Goal: Task Accomplishment & Management: Manage account settings

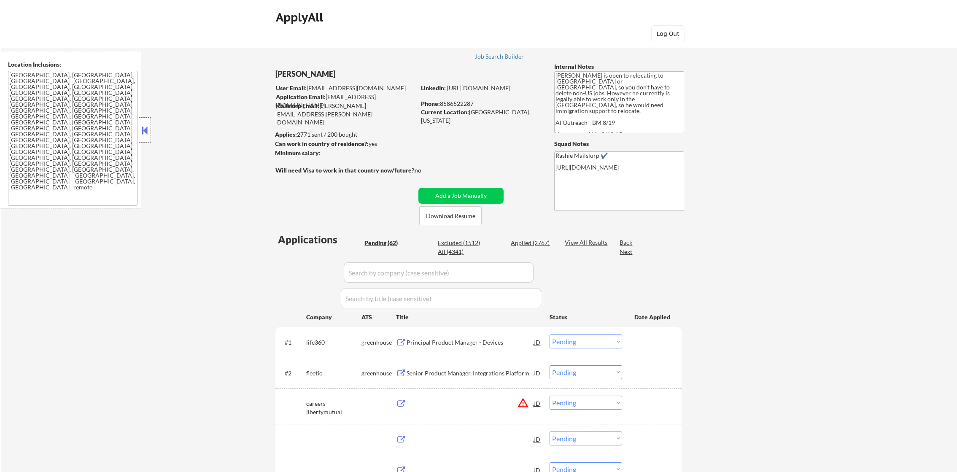
select select ""pending""
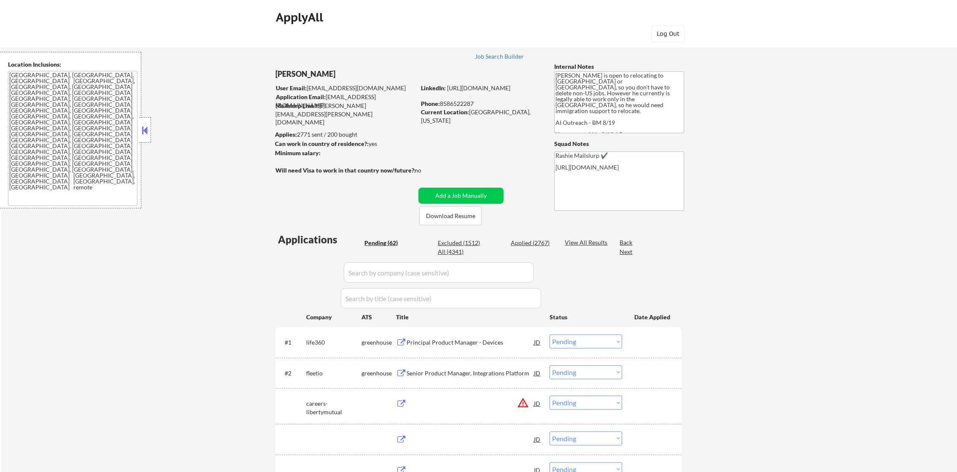
select select ""pending""
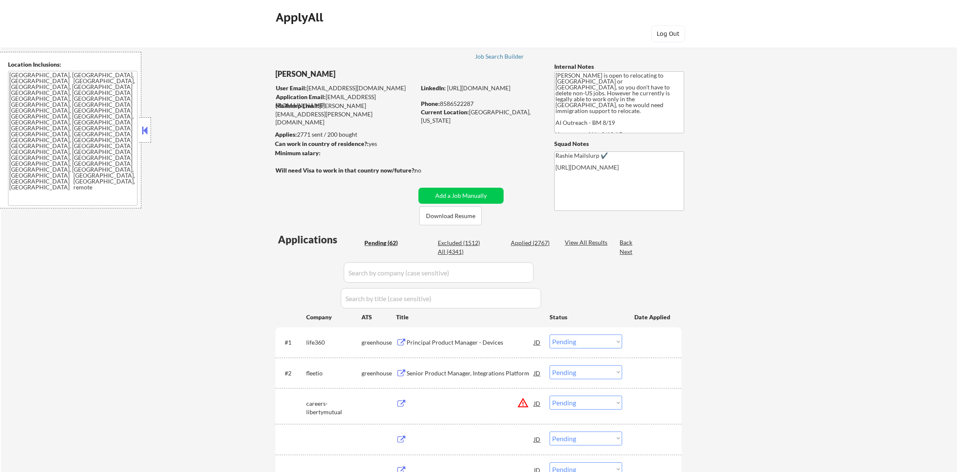
select select ""pending""
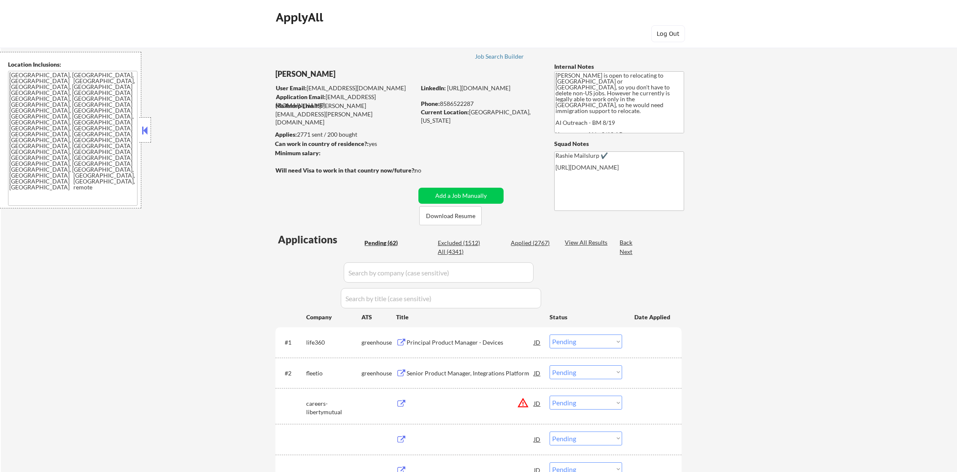
select select ""pending""
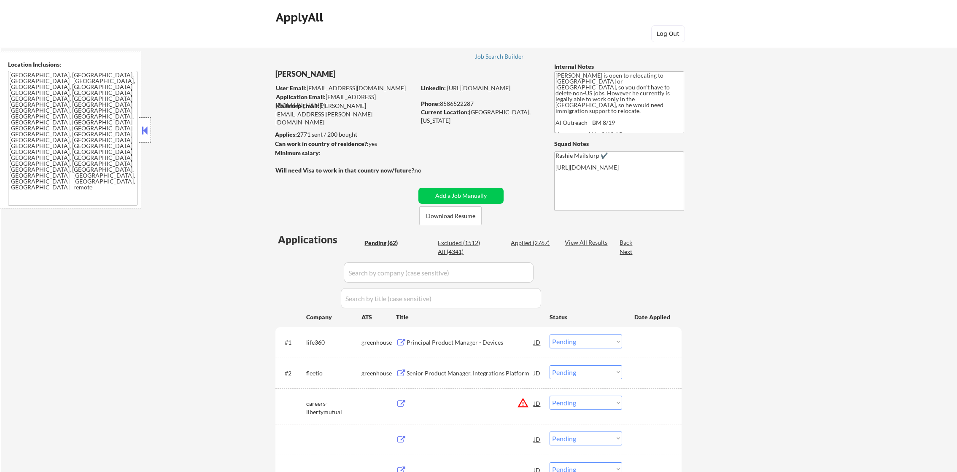
select select ""pending""
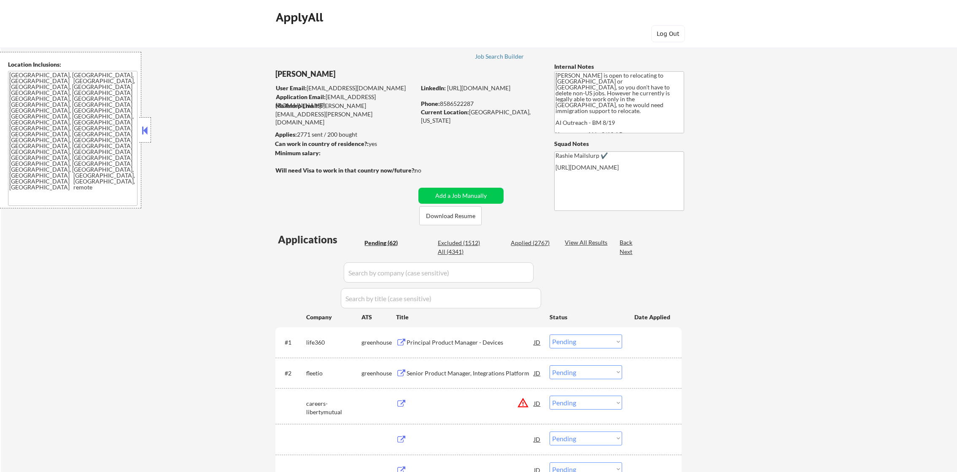
select select ""pending""
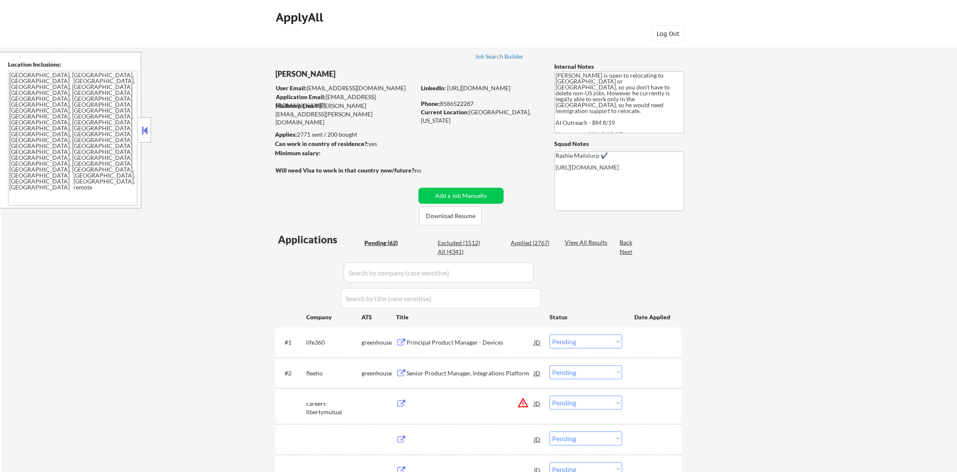
select select ""pending""
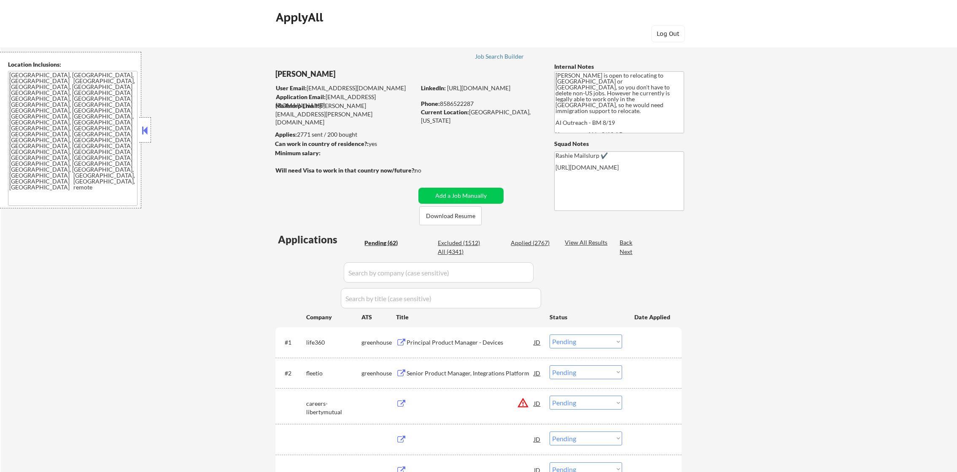
select select ""pending""
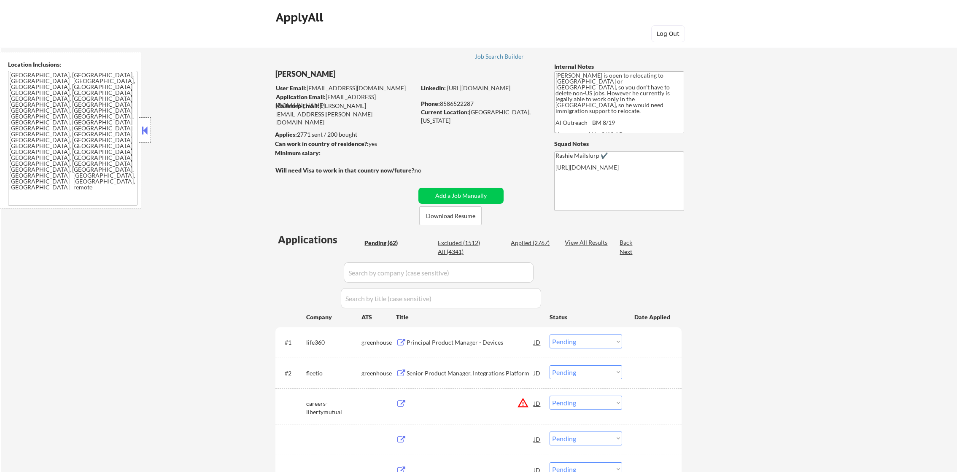
select select ""pending""
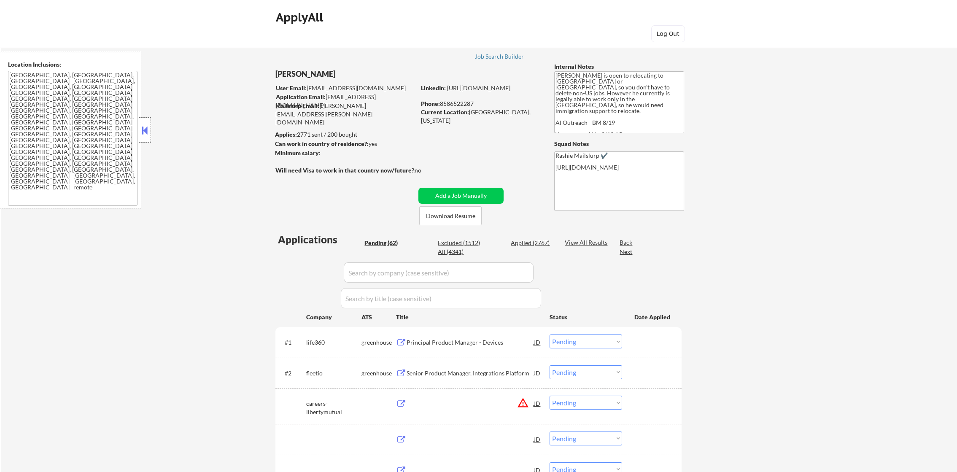
select select ""pending""
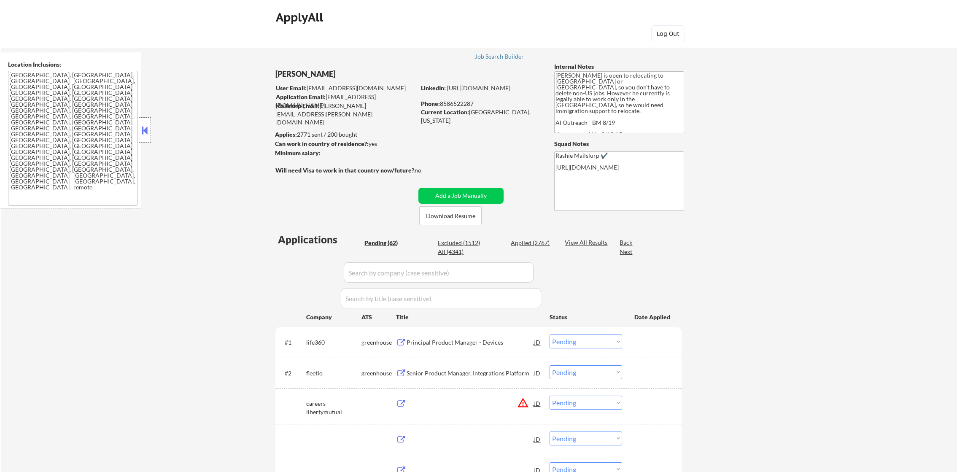
select select ""pending""
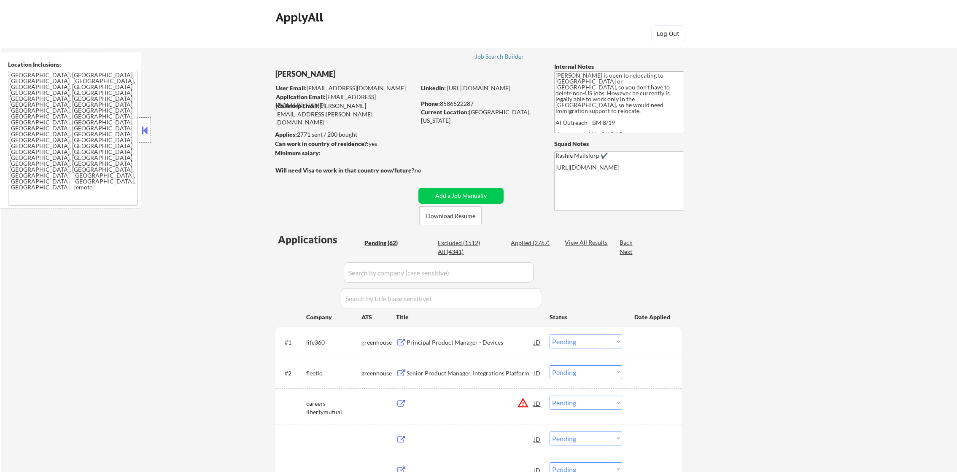
select select ""pending""
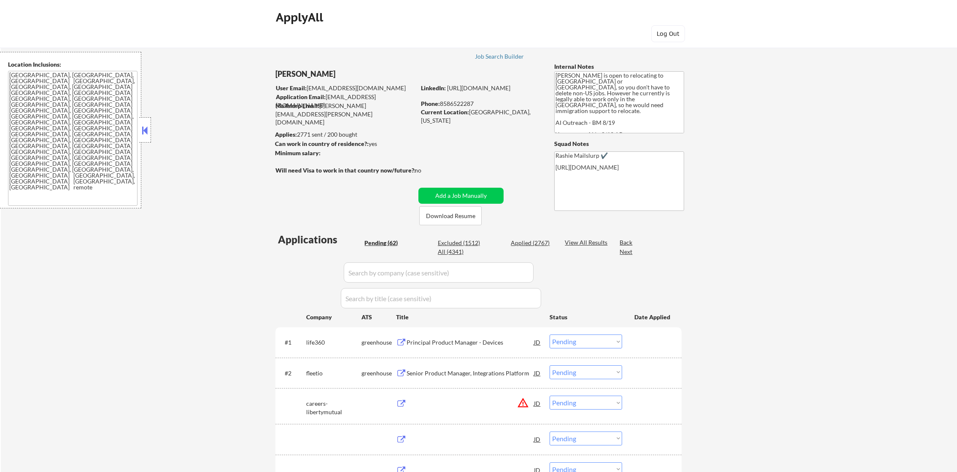
select select ""pending""
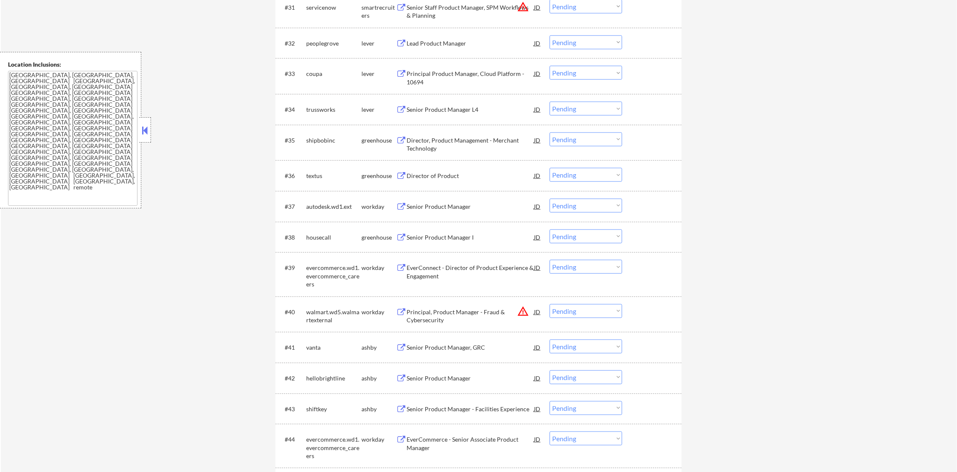
scroll to position [1323, 0]
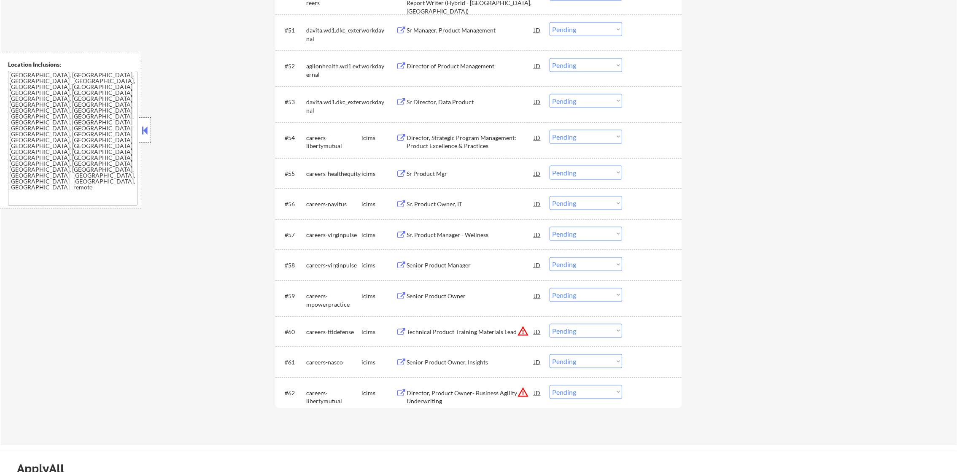
scroll to position [1956, 0]
click at [320, 103] on div "davita.wd1.dkc_external" at bounding box center [333, 108] width 55 height 16
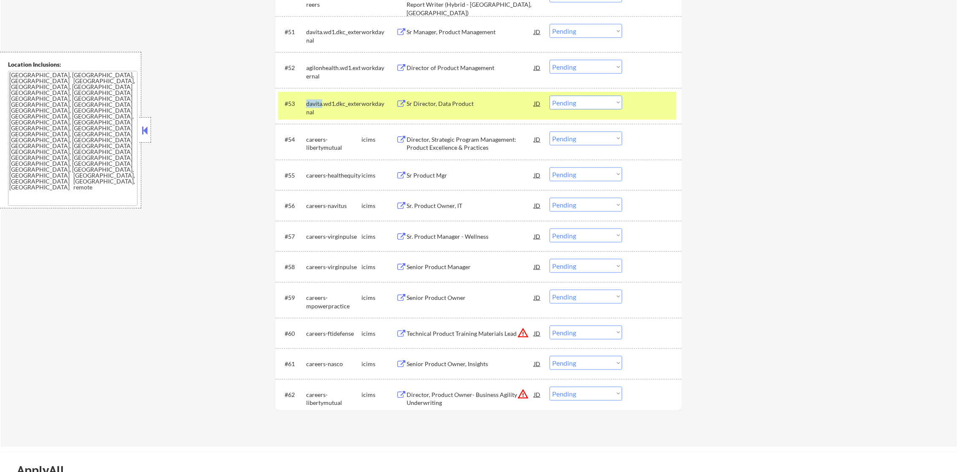
click at [320, 103] on div "davita.wd1.dkc_external" at bounding box center [333, 108] width 55 height 16
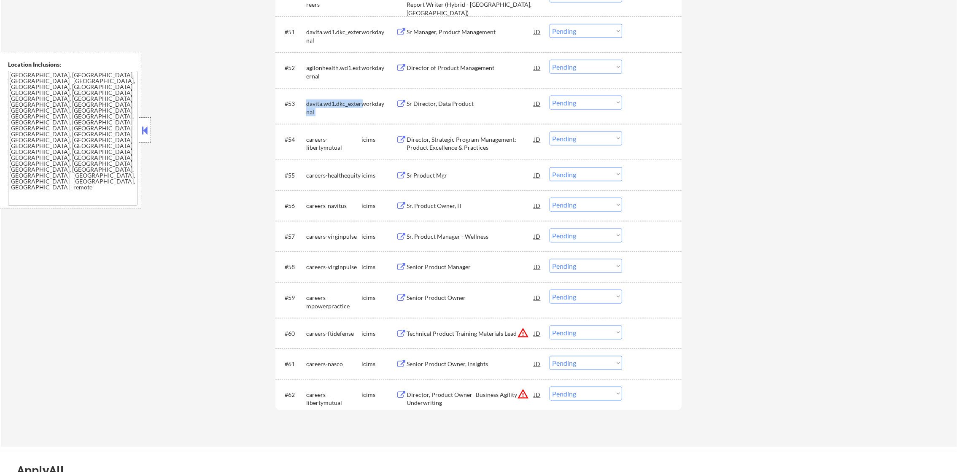
click at [320, 103] on div "davita.wd1.dkc_external" at bounding box center [333, 108] width 55 height 16
copy div "davita.wd1.dkc_external"
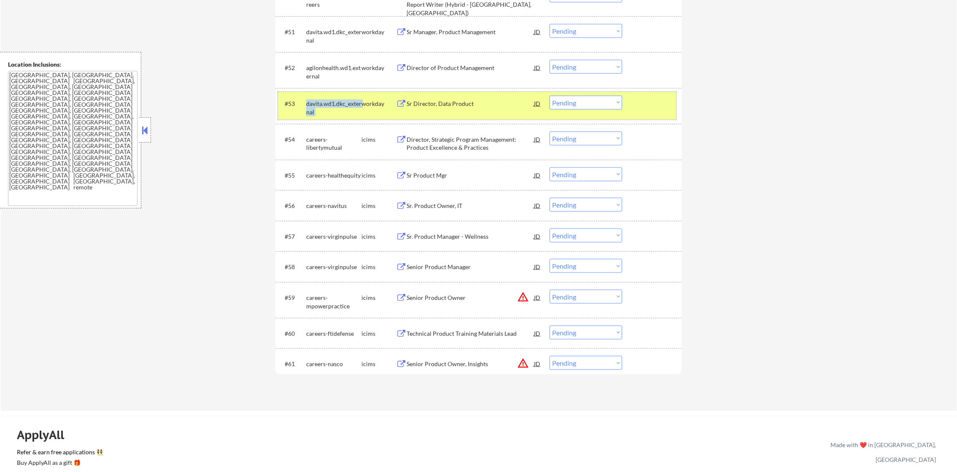
scroll to position [1914, 0]
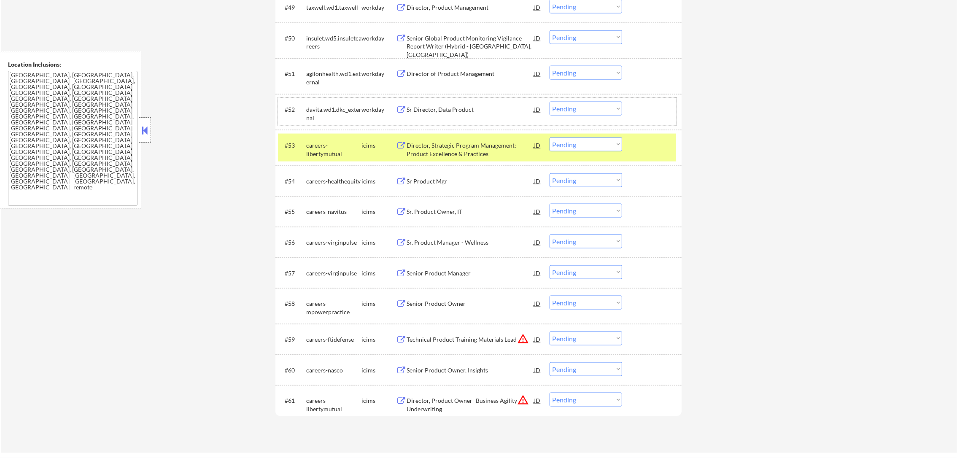
click at [315, 108] on div "davita.wd1.dkc_external" at bounding box center [333, 113] width 55 height 16
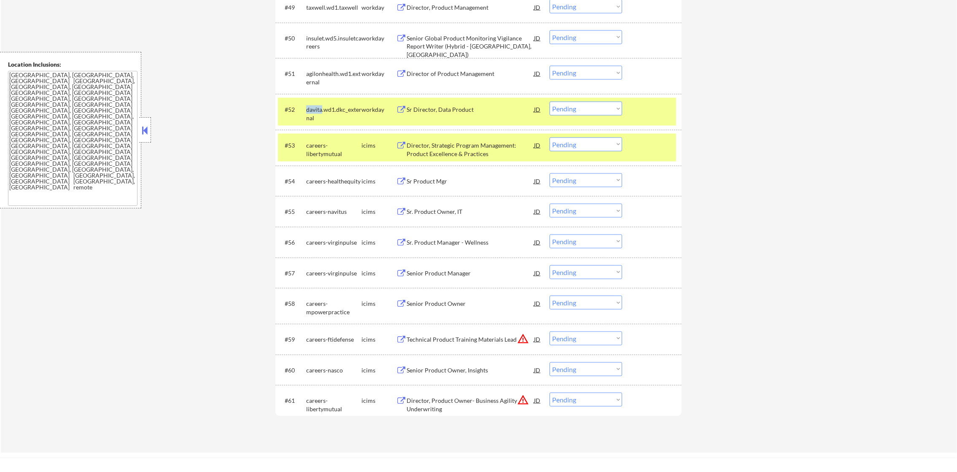
click at [315, 108] on div "davita.wd1.dkc_external" at bounding box center [333, 113] width 55 height 16
copy div "davita.wd1.dkc_external"
click at [305, 155] on div "#53 careers-libertymutual icims Director, Strategic Program Management: Product…" at bounding box center [477, 148] width 398 height 28
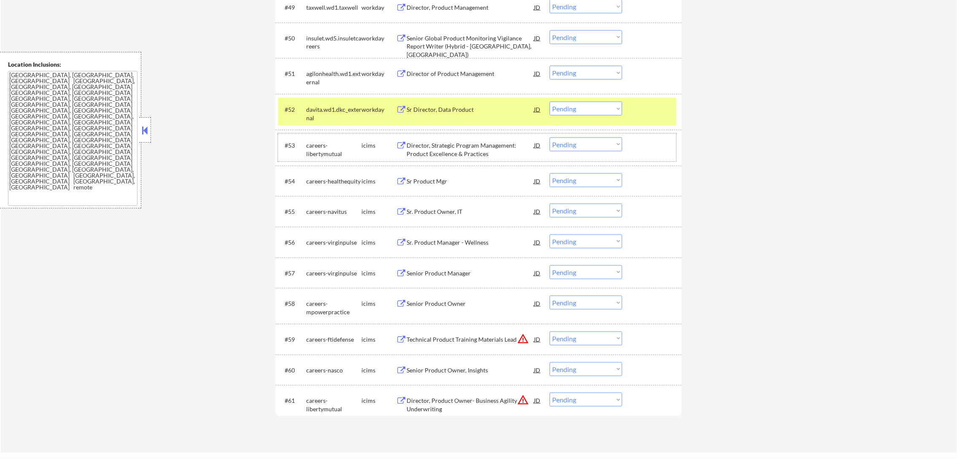
click at [312, 78] on div "agilonhealth.wd1.external" at bounding box center [333, 78] width 55 height 16
copy div "agilonhealth.wd1.external"
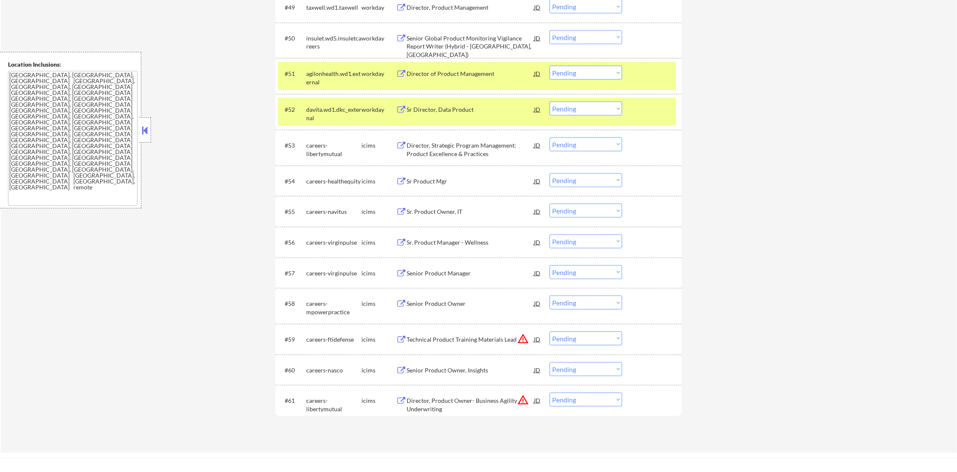
click at [316, 103] on div "davita.wd1.dkc_external" at bounding box center [333, 112] width 55 height 20
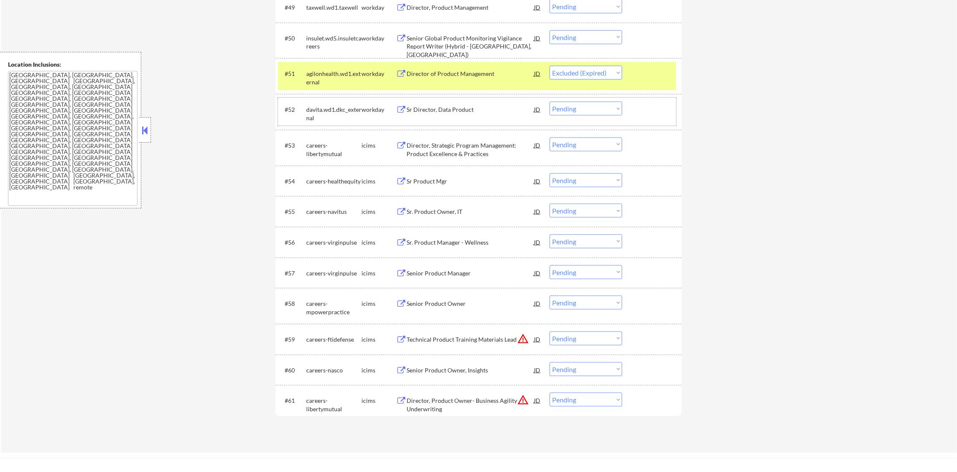
select select ""pending""
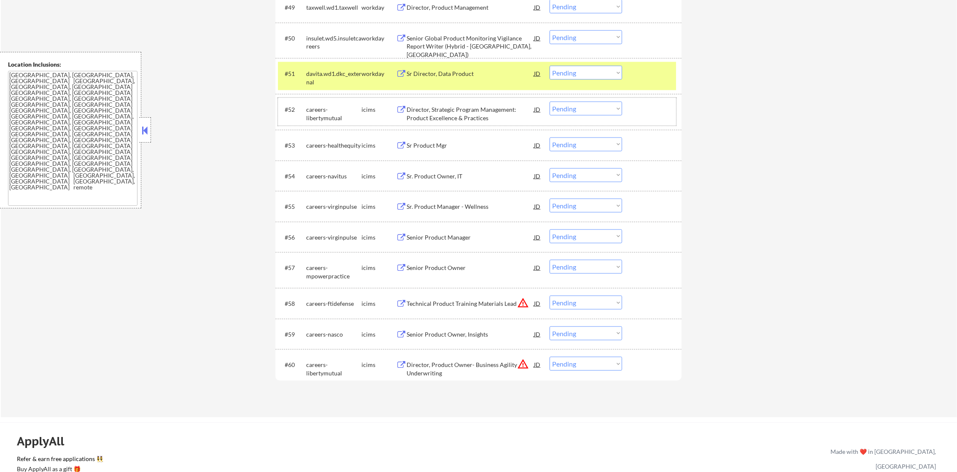
click at [345, 74] on div "davita.wd1.dkc_external" at bounding box center [333, 78] width 55 height 16
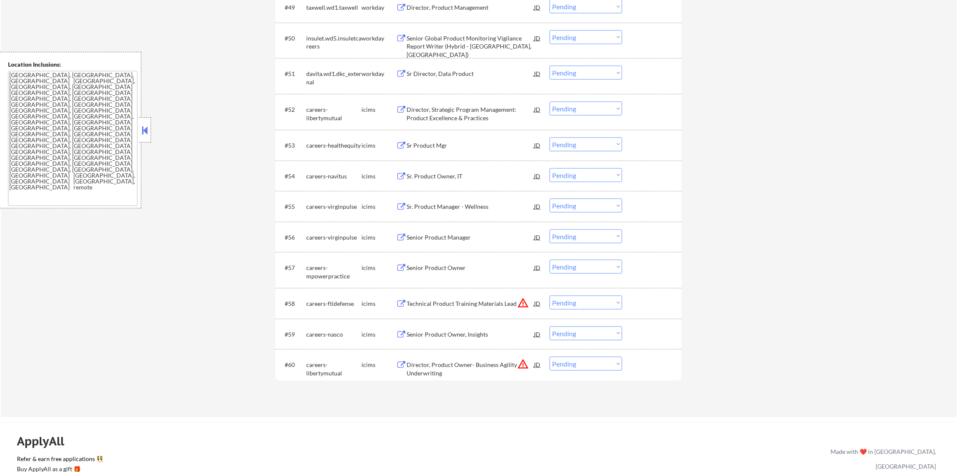
click at [331, 35] on div "insulet.wd5.insuletcareers" at bounding box center [333, 42] width 55 height 16
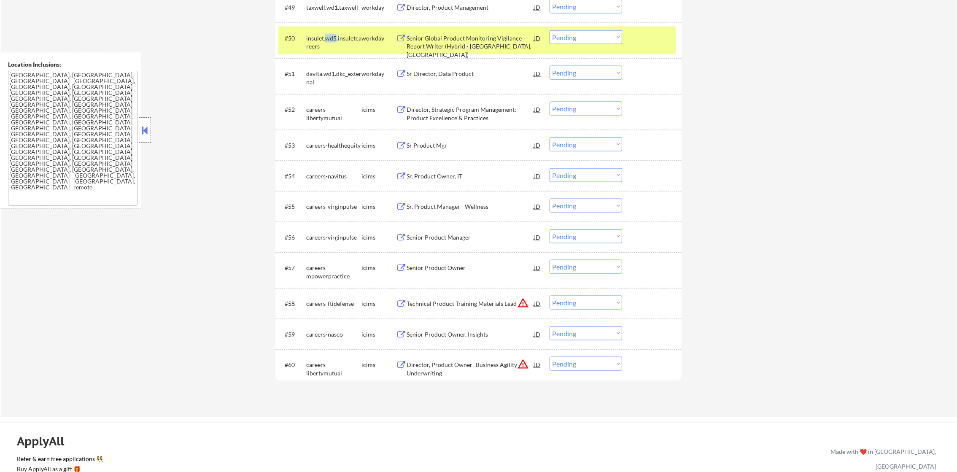
click at [331, 35] on div "insulet.wd5.insuletcareers" at bounding box center [333, 42] width 55 height 16
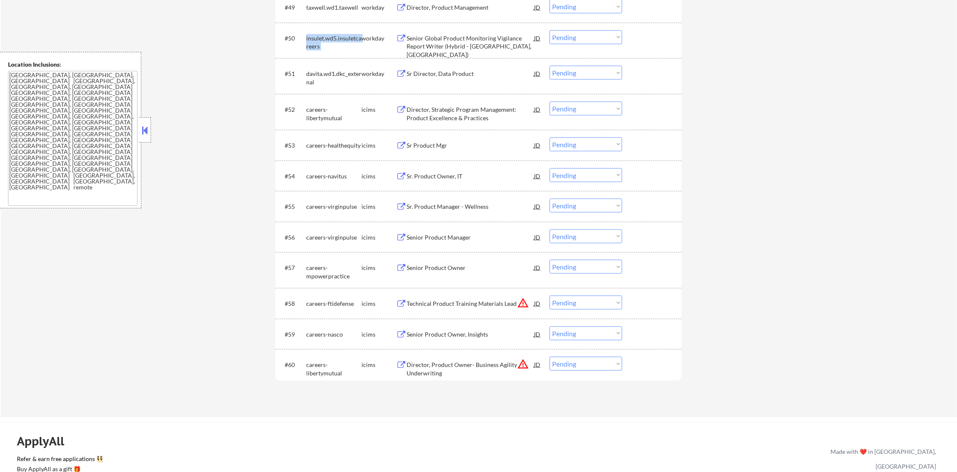
click at [331, 35] on div "insulet.wd5.insuletcareers" at bounding box center [333, 42] width 55 height 16
copy div "insulet.wd5.insuletcareers"
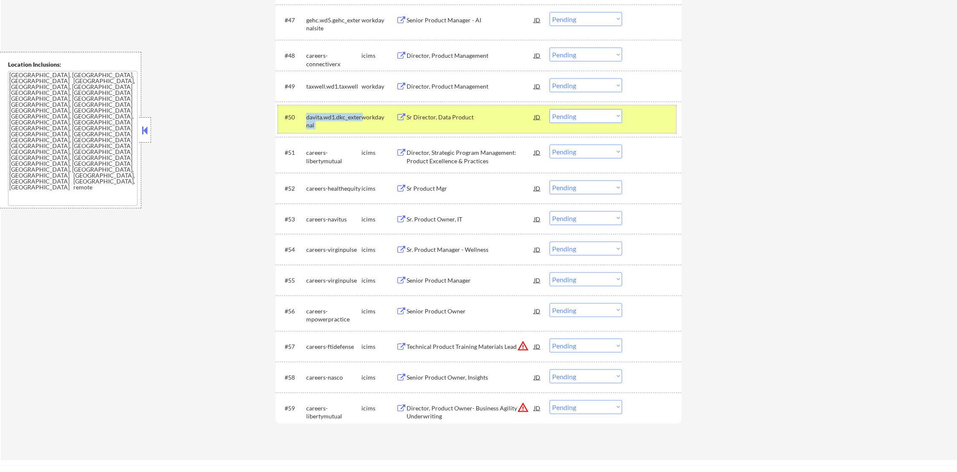
scroll to position [1829, 0]
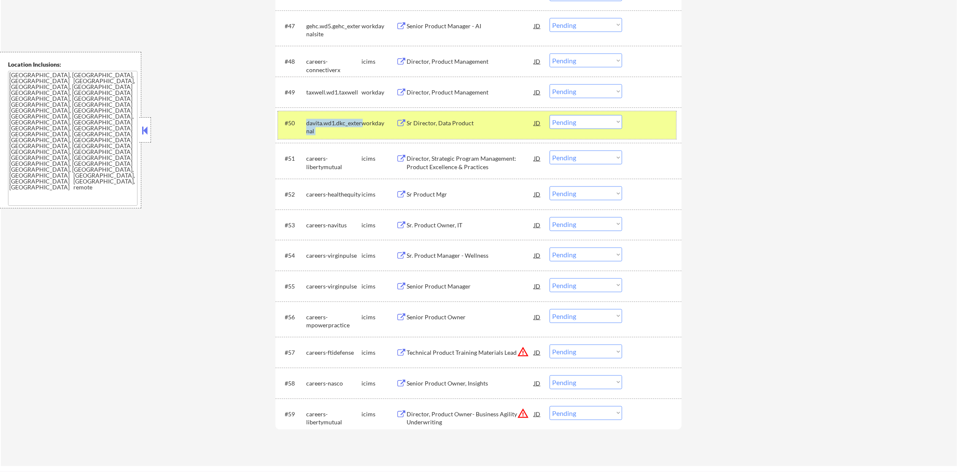
click at [317, 125] on div "davita.wd1.dkc_external" at bounding box center [333, 127] width 55 height 16
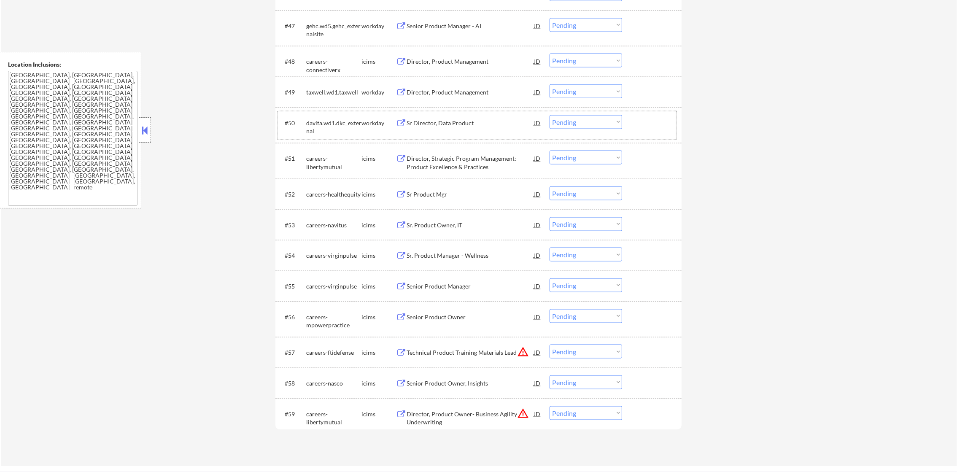
click at [312, 123] on div "davita.wd1.dkc_external" at bounding box center [333, 127] width 55 height 16
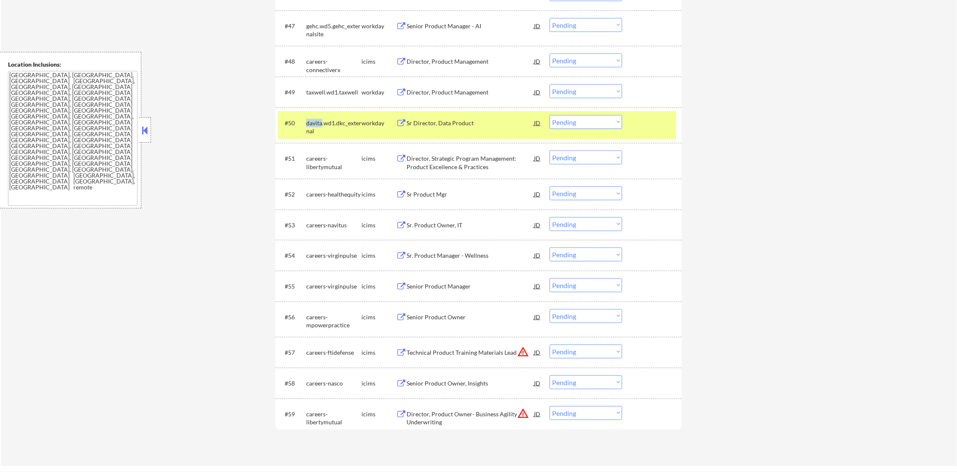
click at [312, 123] on div "davita.wd1.dkc_external" at bounding box center [333, 127] width 55 height 16
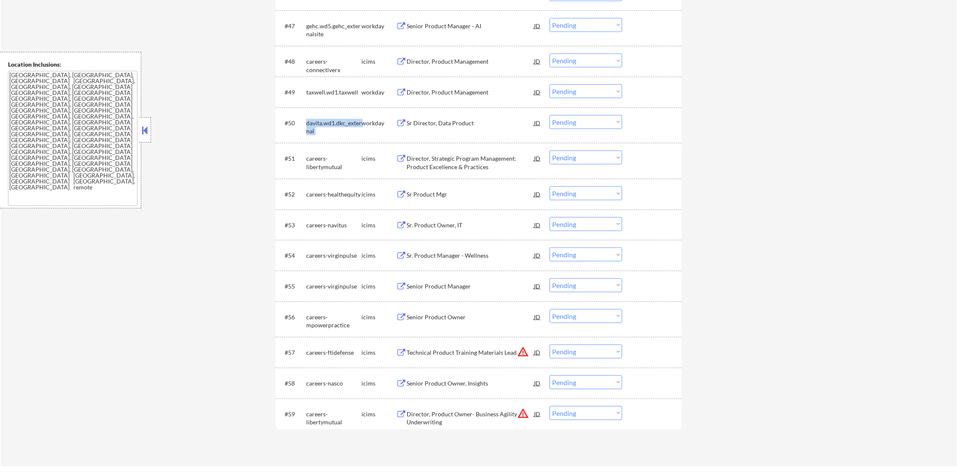
click at [312, 123] on div "davita.wd1.dkc_external" at bounding box center [333, 127] width 55 height 16
copy div "davita.wd1.dkc_external"
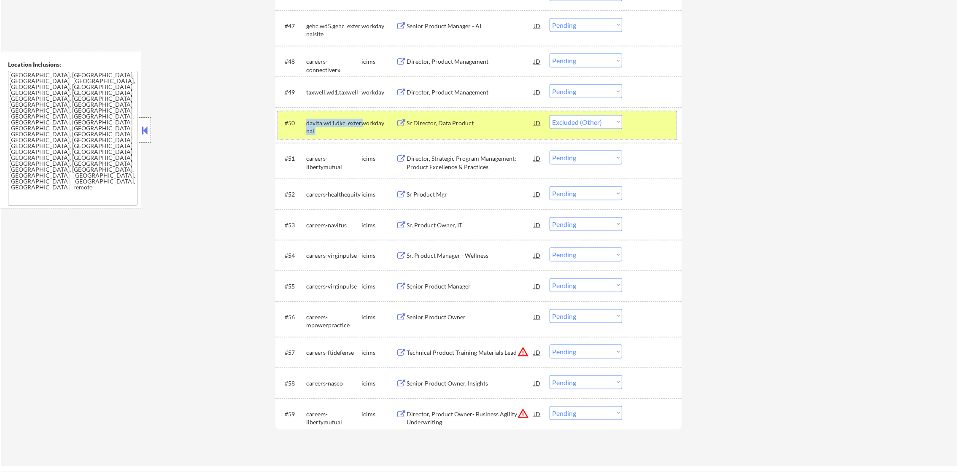
select select ""pending""
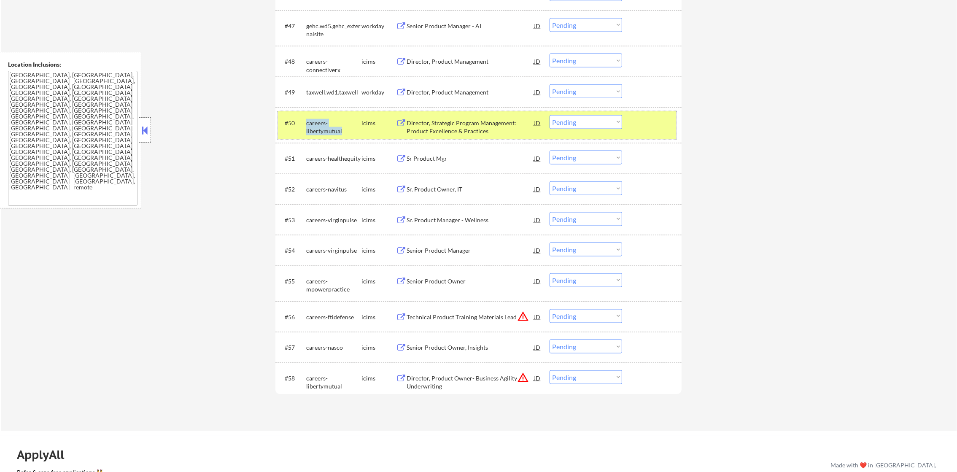
click at [313, 115] on div "careers-libertymutual" at bounding box center [333, 125] width 55 height 20
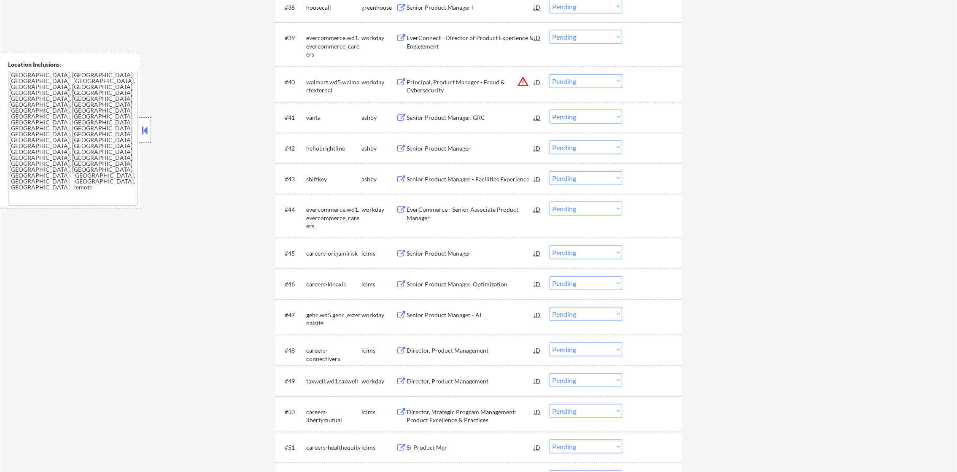
scroll to position [1534, 0]
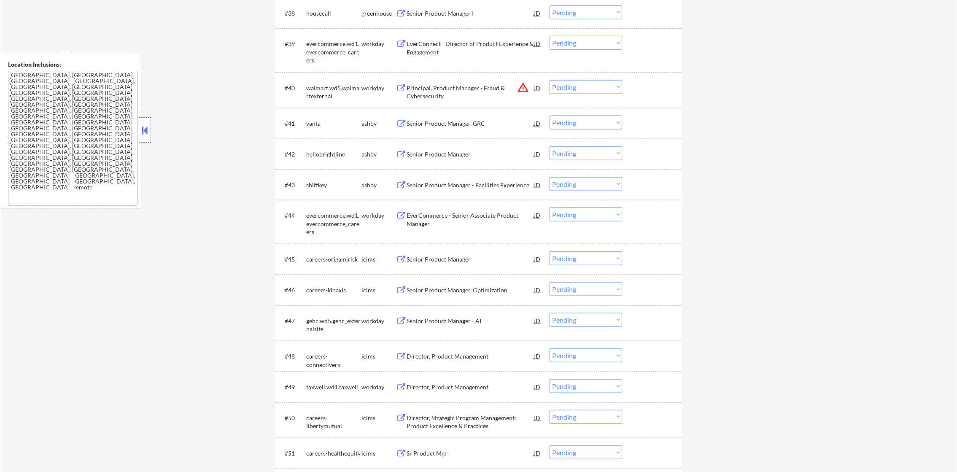
click at [314, 188] on div "shiftkey" at bounding box center [333, 185] width 55 height 8
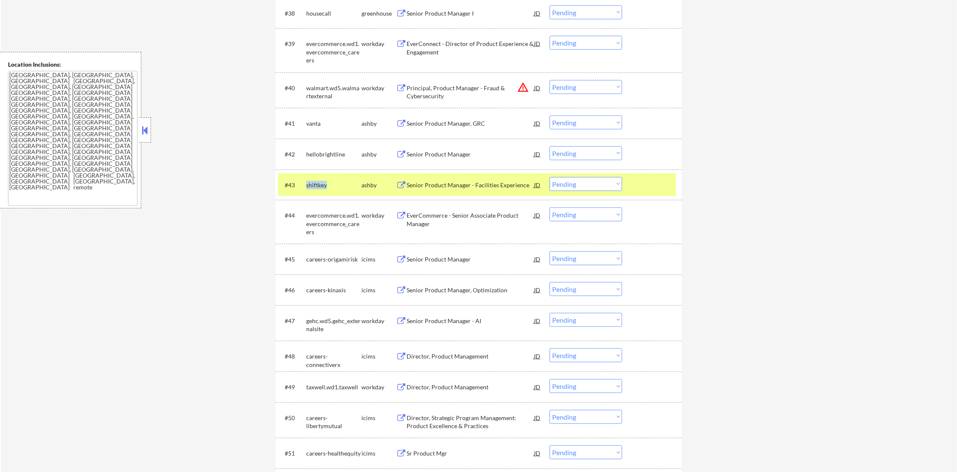
click at [314, 188] on div "shiftkey" at bounding box center [333, 185] width 55 height 8
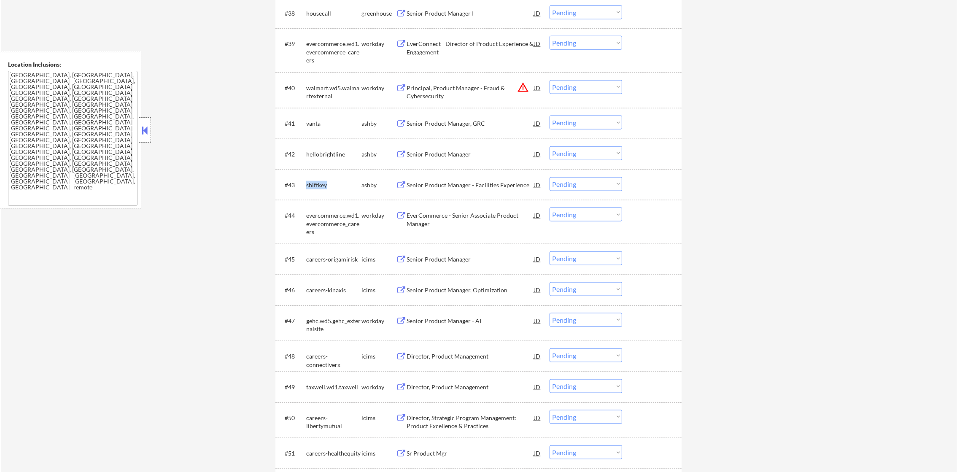
copy div "shiftkey"
select select ""pending""
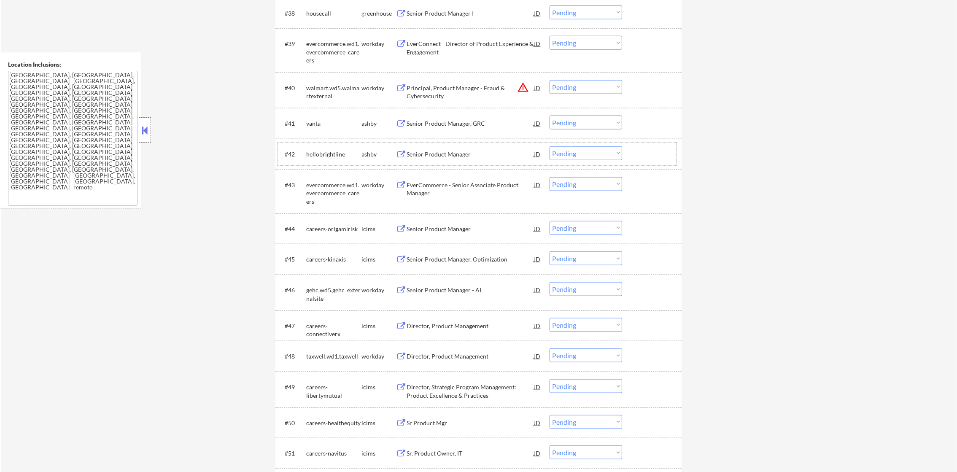
click at [325, 150] on div "hellobrightline" at bounding box center [333, 154] width 55 height 8
copy div "hellobrightline"
select select ""pending""
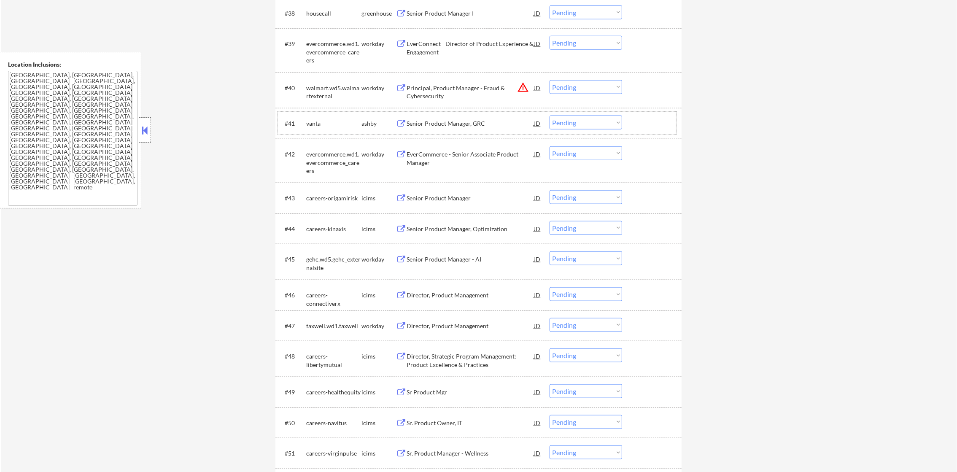
click at [315, 126] on div "vanta" at bounding box center [333, 123] width 55 height 8
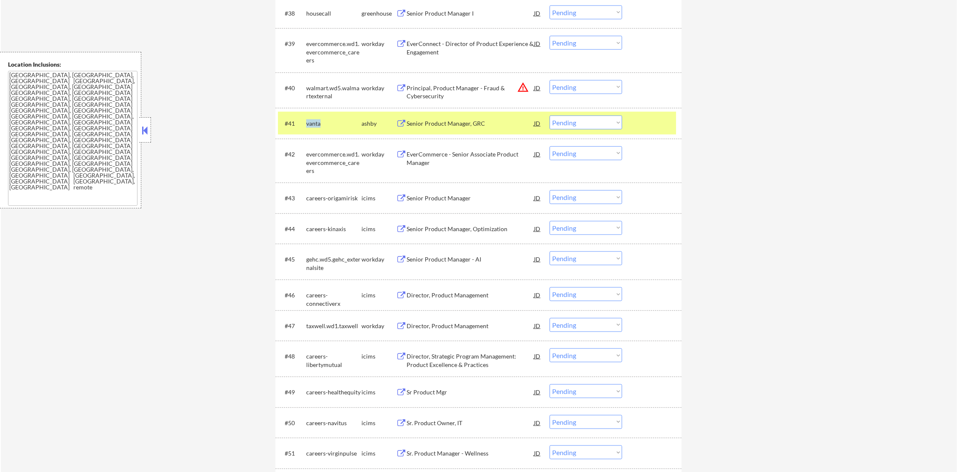
copy div "vanta"
click at [315, 126] on div "vanta" at bounding box center [333, 123] width 55 height 8
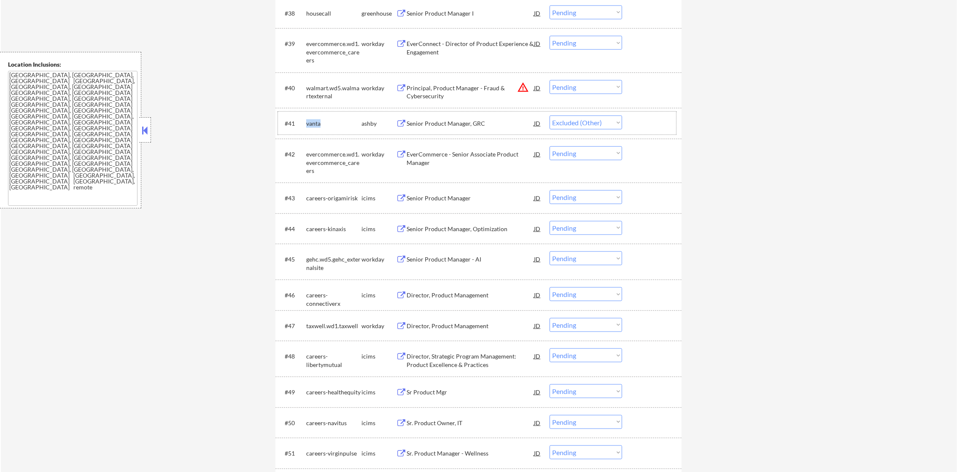
select select ""pending""
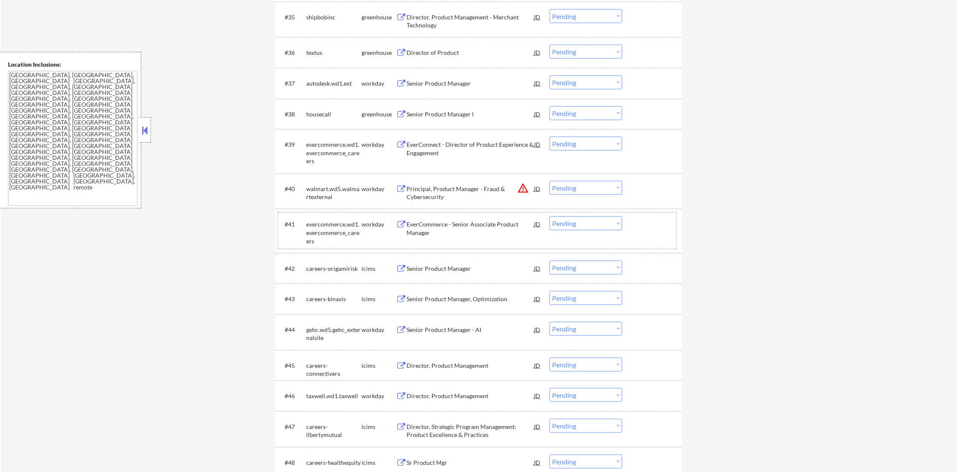
scroll to position [1429, 0]
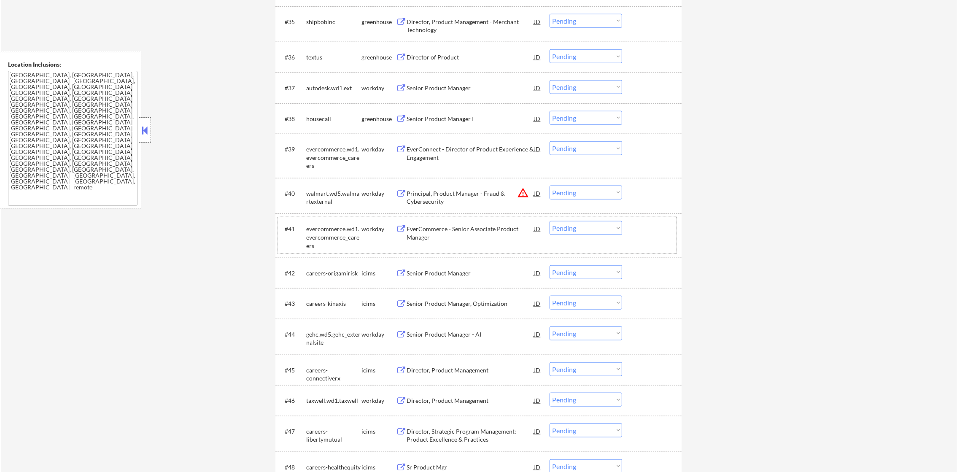
click at [316, 121] on div "housecall" at bounding box center [333, 119] width 55 height 8
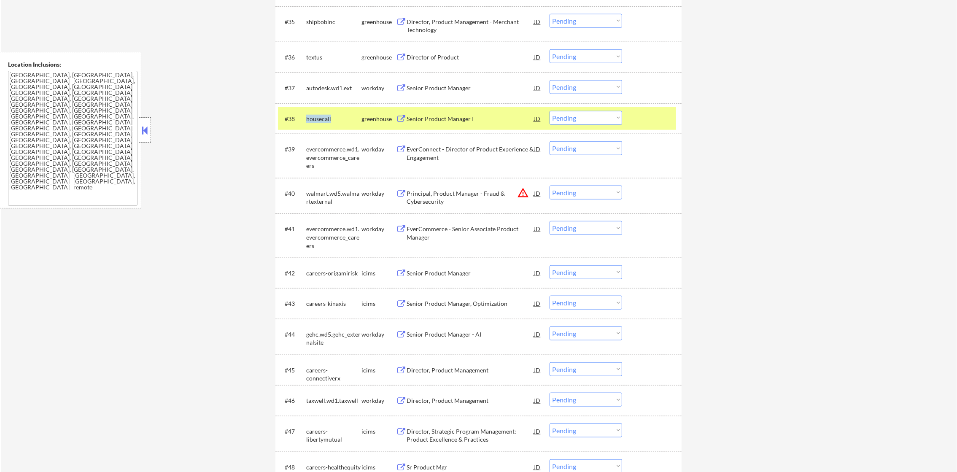
click at [316, 121] on div "housecall" at bounding box center [333, 119] width 55 height 8
copy div "housecall"
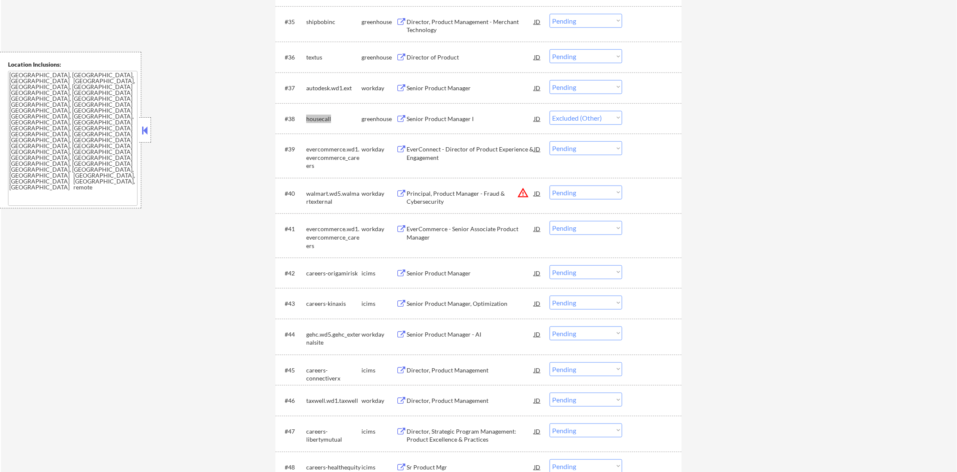
select select ""pending""
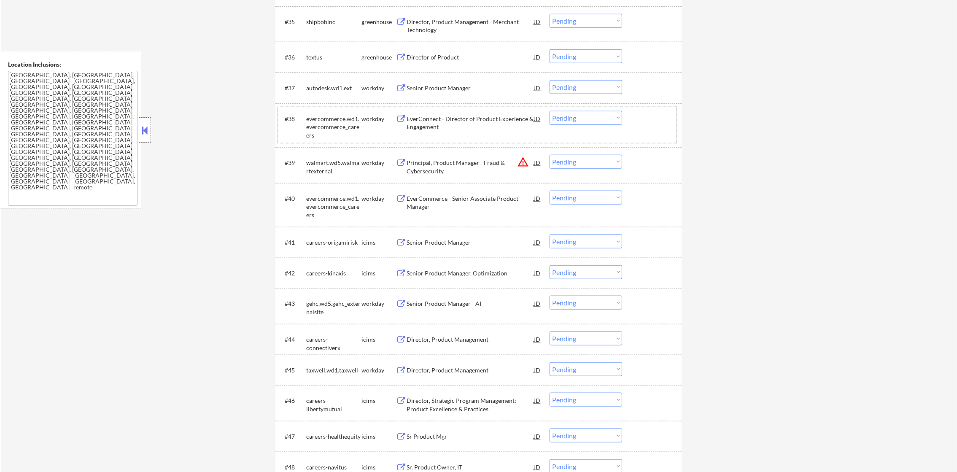
click at [319, 89] on div "autodesk.wd1.ext" at bounding box center [333, 88] width 55 height 8
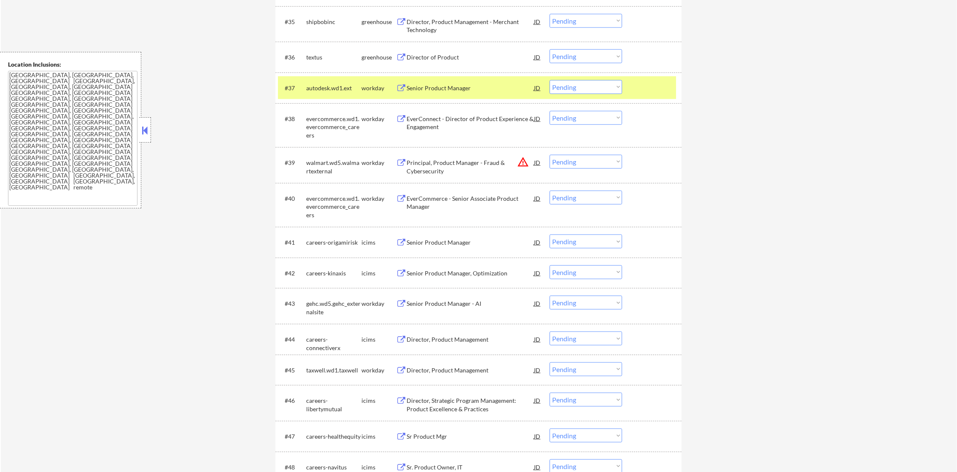
click at [316, 56] on div "textus" at bounding box center [333, 57] width 55 height 8
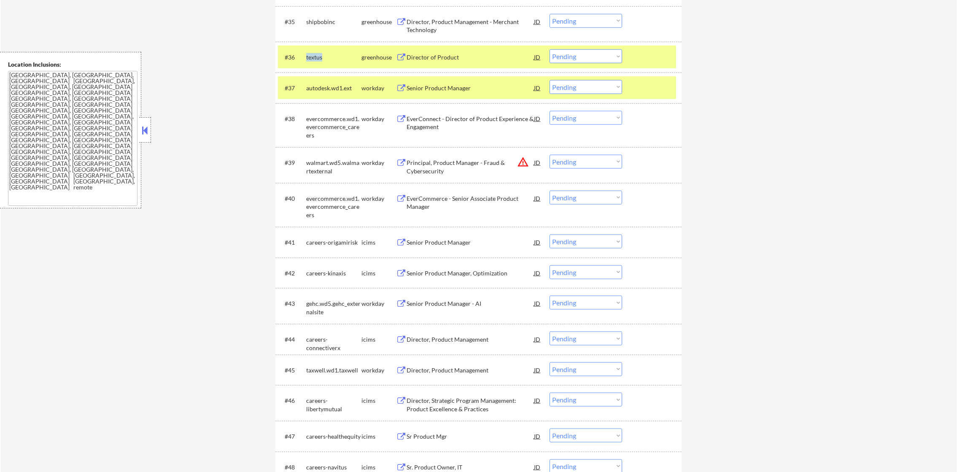
click at [316, 56] on div "textus" at bounding box center [333, 57] width 55 height 8
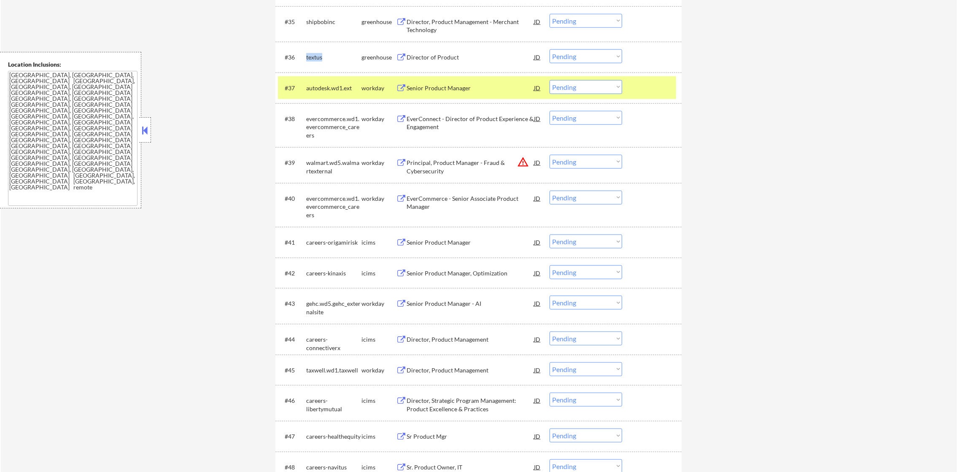
copy div "textus"
click at [313, 78] on div "#37 autodesk.wd1.ext workday Senior Product Manager JD Choose an option... Pend…" at bounding box center [477, 87] width 398 height 23
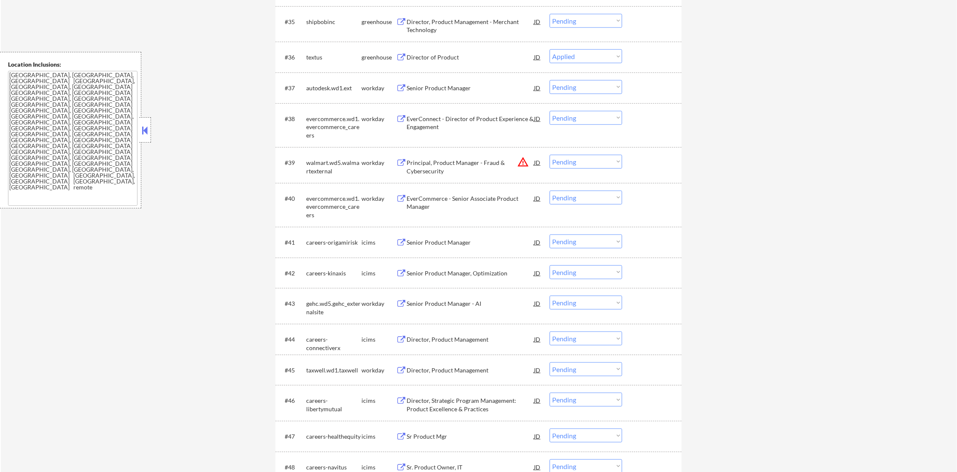
select select ""pending""
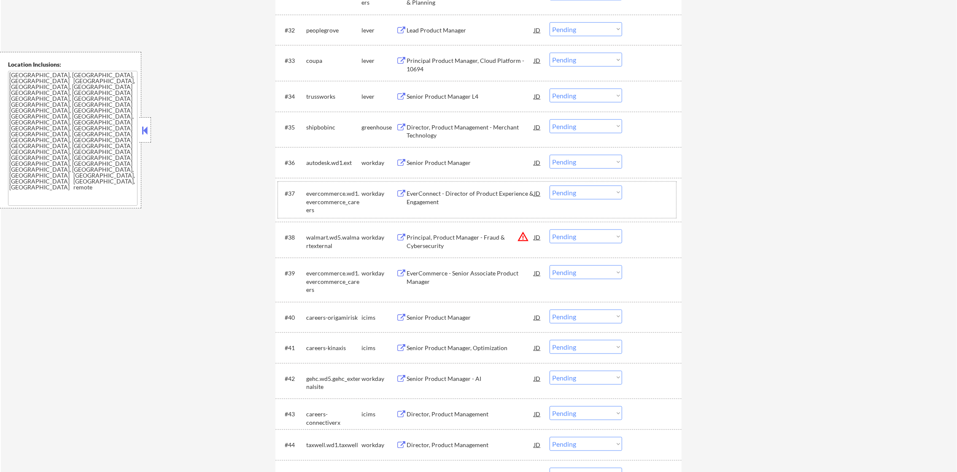
scroll to position [1323, 0]
click at [324, 127] on div "shipbobinc" at bounding box center [333, 128] width 55 height 8
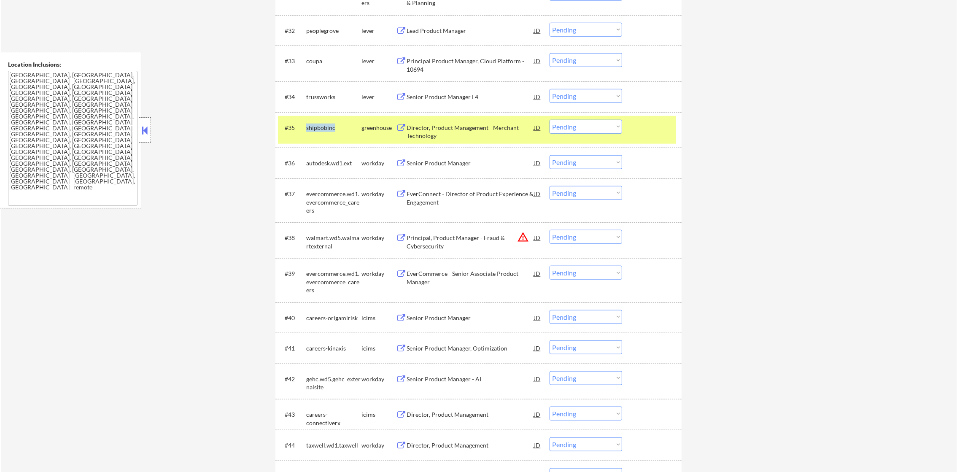
click at [324, 127] on div "shipbobinc" at bounding box center [333, 128] width 55 height 8
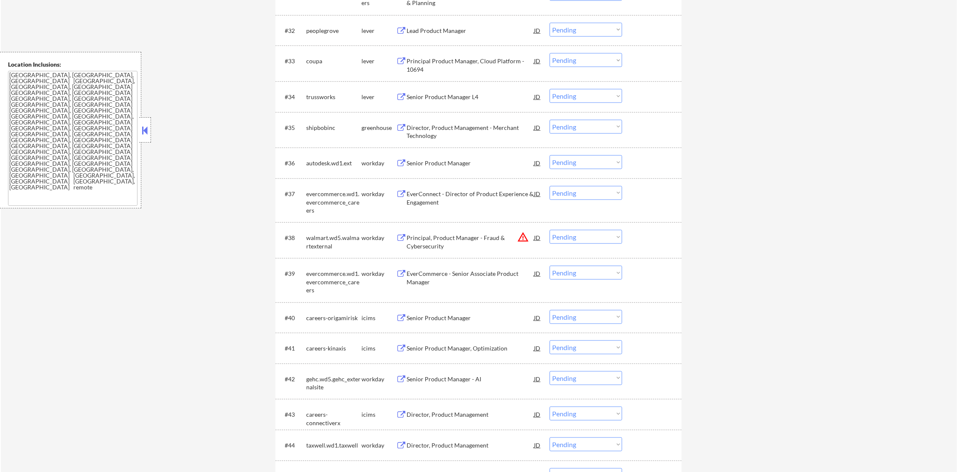
click at [327, 101] on div "trussworks" at bounding box center [333, 96] width 55 height 15
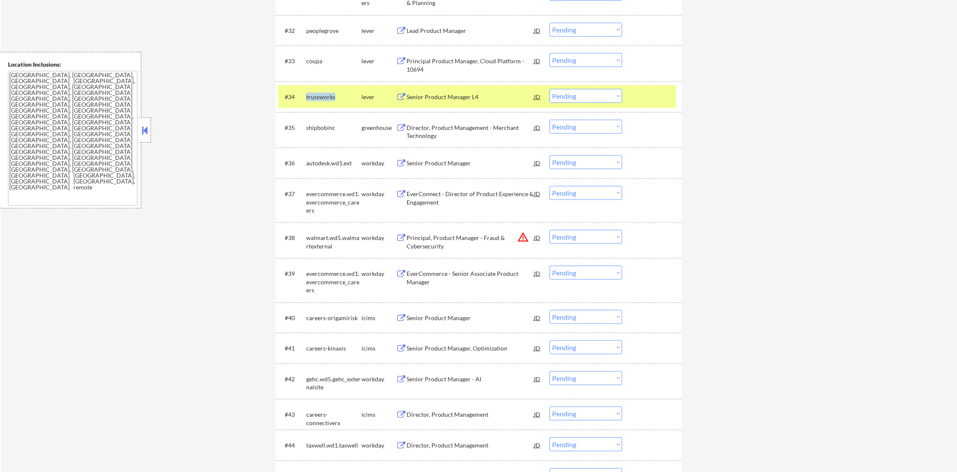
click at [327, 101] on div "trussworks" at bounding box center [333, 96] width 55 height 15
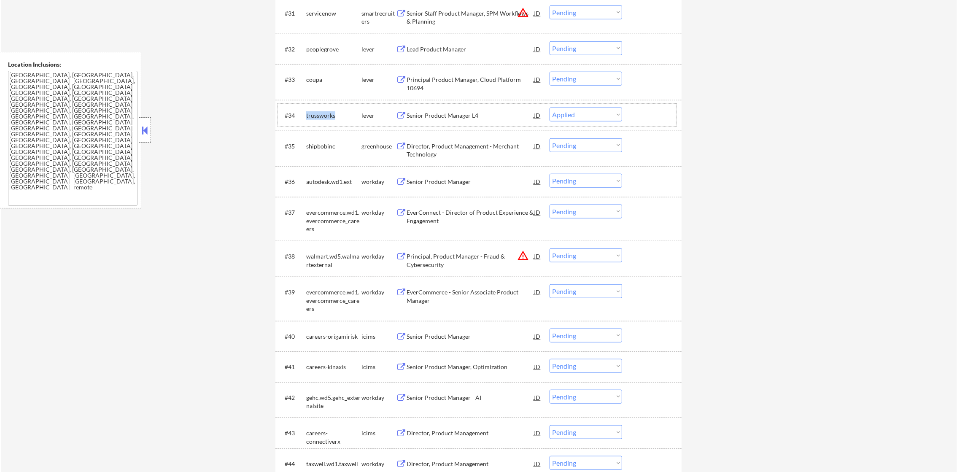
scroll to position [1281, 0]
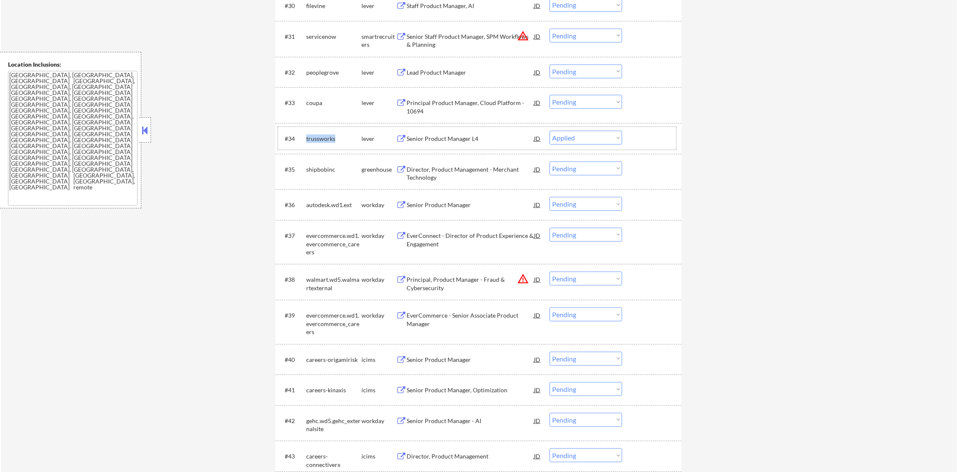
select select ""pending""
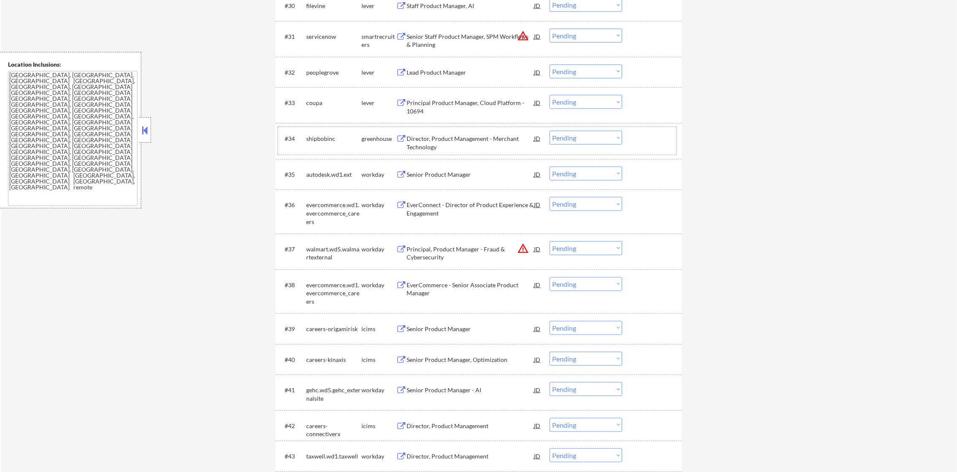
click at [315, 73] on div "peoplegrove" at bounding box center [333, 72] width 55 height 8
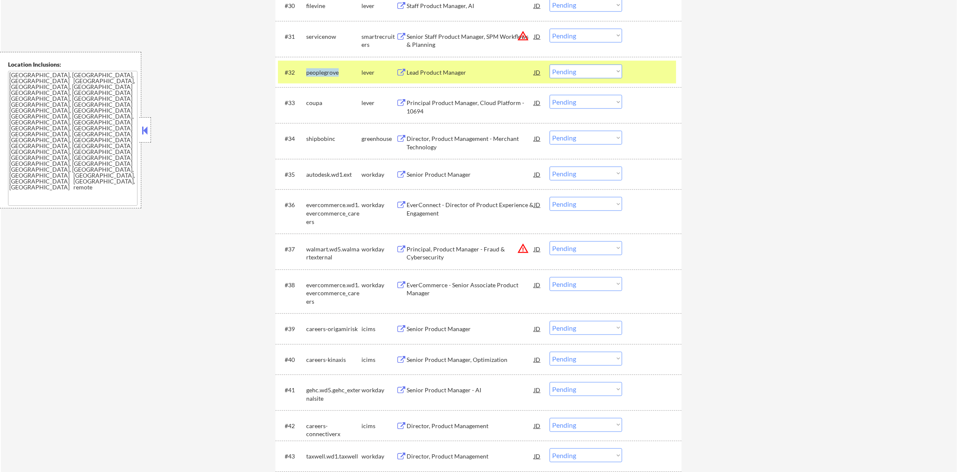
click at [315, 73] on div "peoplegrove" at bounding box center [333, 72] width 55 height 8
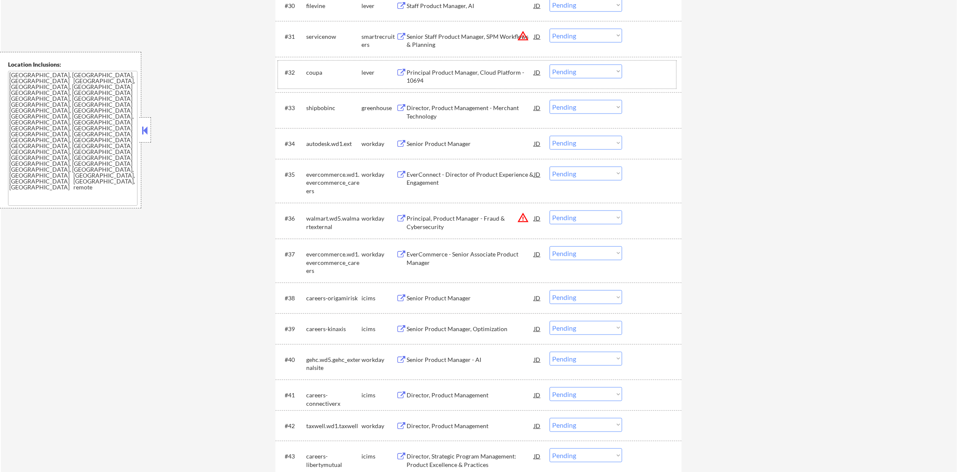
click at [313, 70] on div "coupa" at bounding box center [333, 72] width 55 height 8
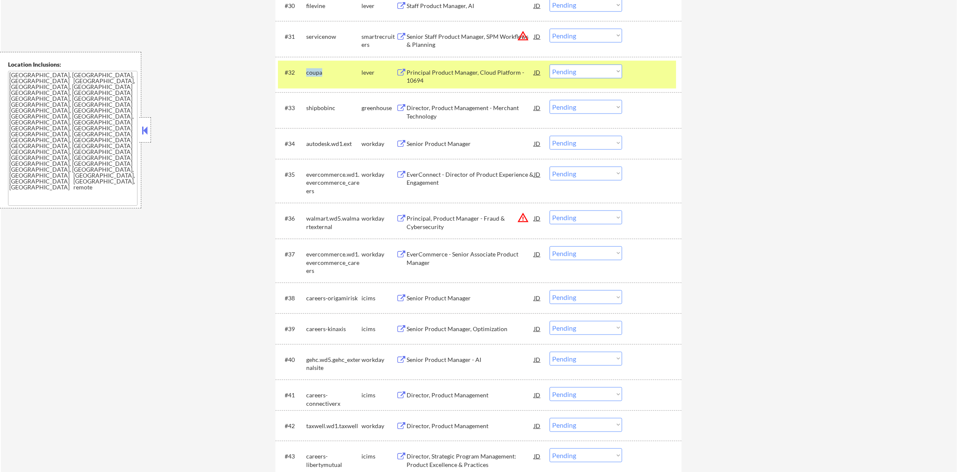
click at [313, 70] on div "coupa" at bounding box center [333, 72] width 55 height 8
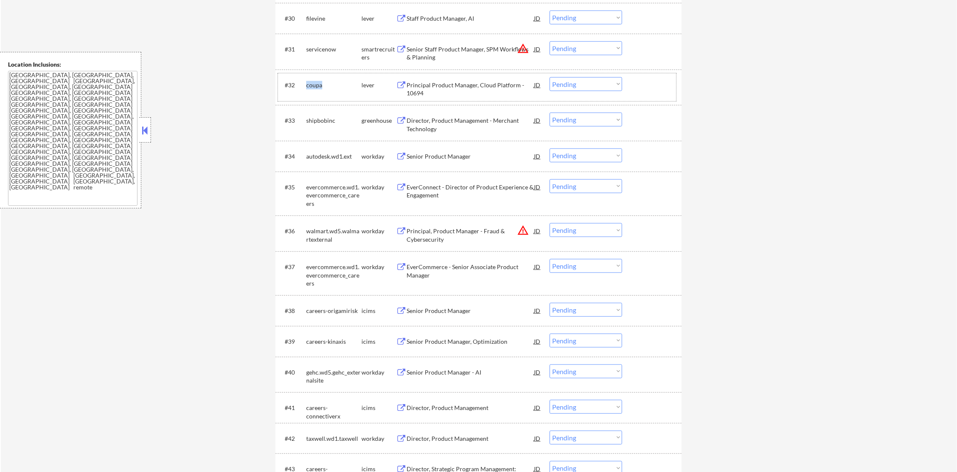
scroll to position [1239, 0]
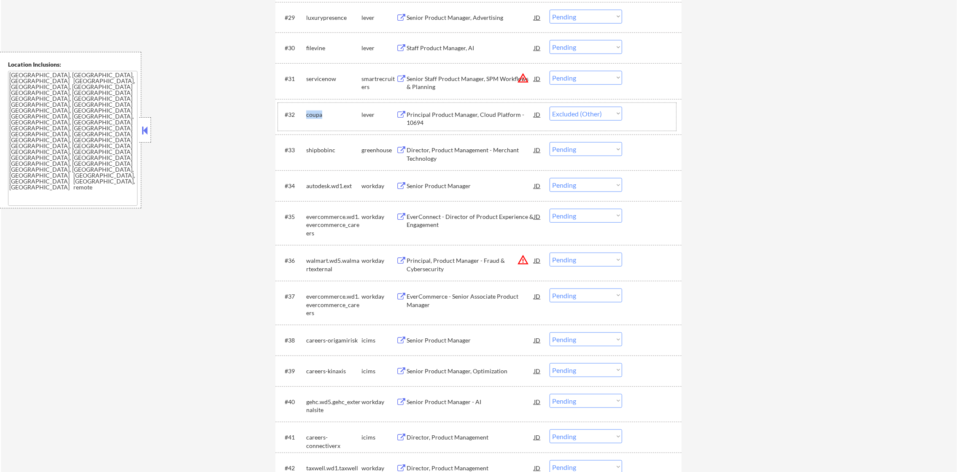
select select ""pending""
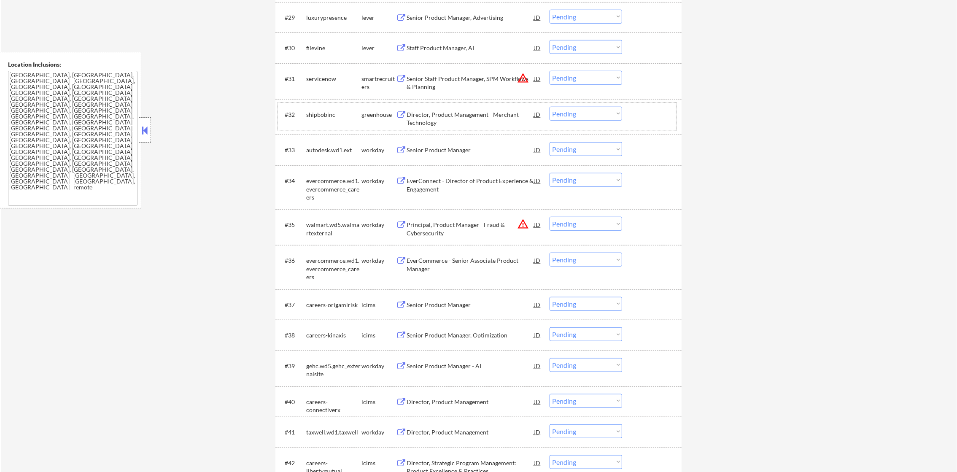
click at [597, 79] on select "Choose an option... Pending Applied Excluded (Questions) Excluded (Expired) Exc…" at bounding box center [586, 78] width 73 height 14
click at [550, 71] on select "Choose an option... Pending Applied Excluded (Questions) Excluded (Expired) Exc…" at bounding box center [586, 78] width 73 height 14
select select ""pending""
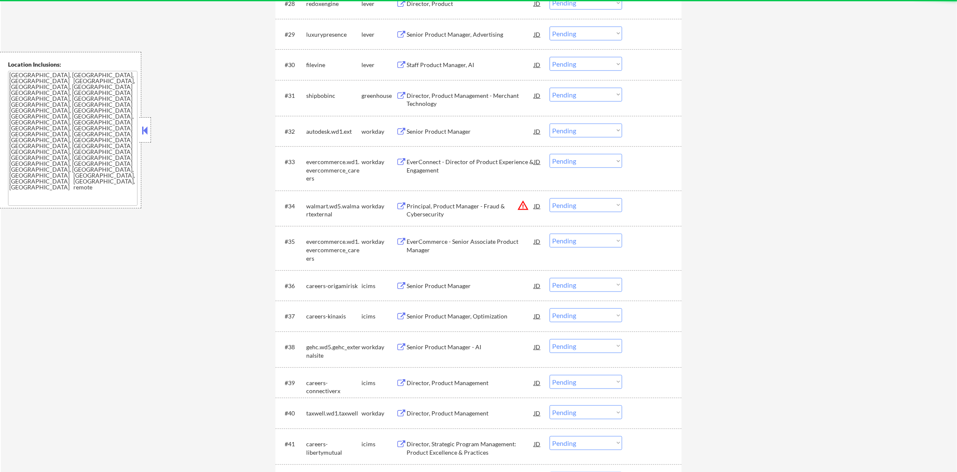
scroll to position [1196, 0]
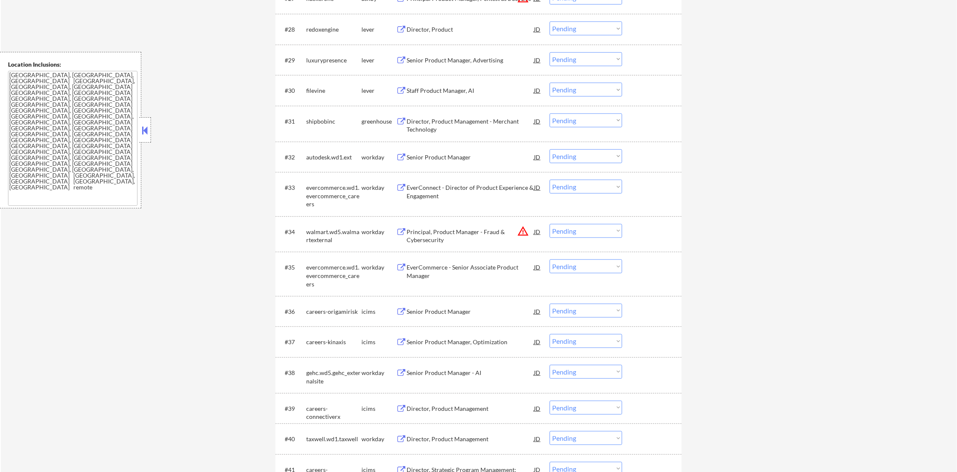
click at [312, 84] on div "filevine" at bounding box center [333, 90] width 55 height 15
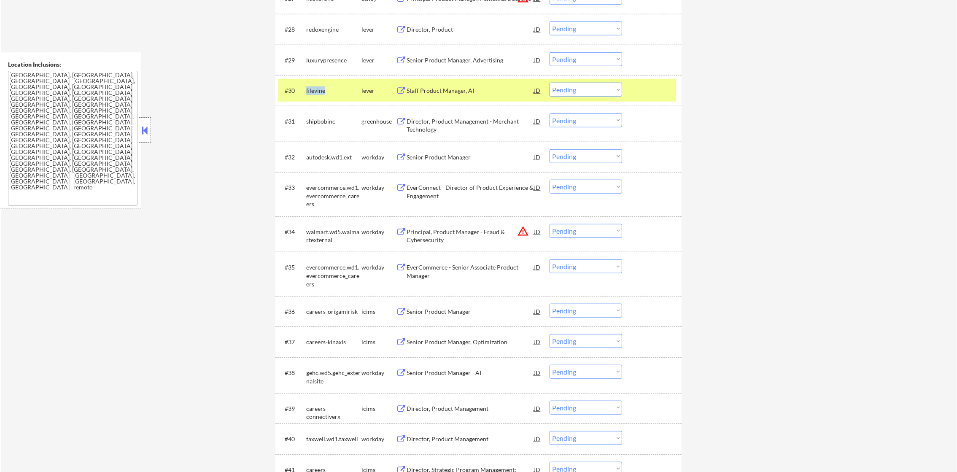
click at [312, 84] on div "filevine" at bounding box center [333, 90] width 55 height 15
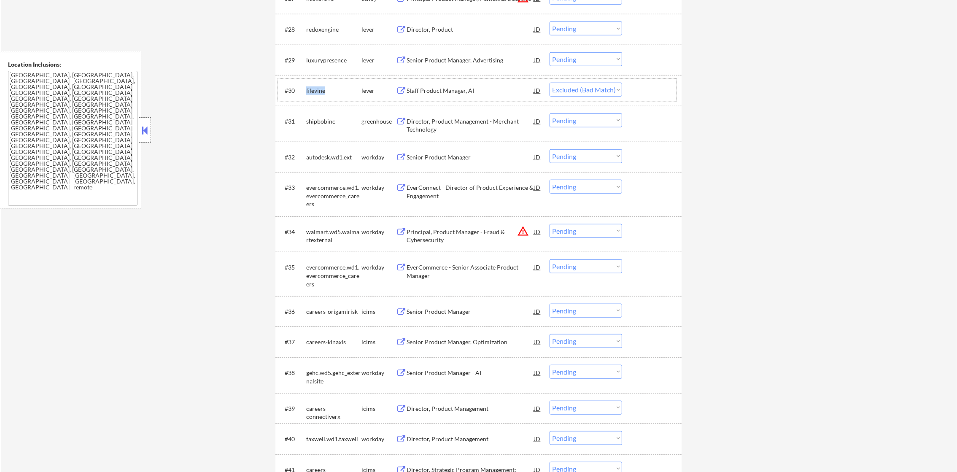
select select ""pending""
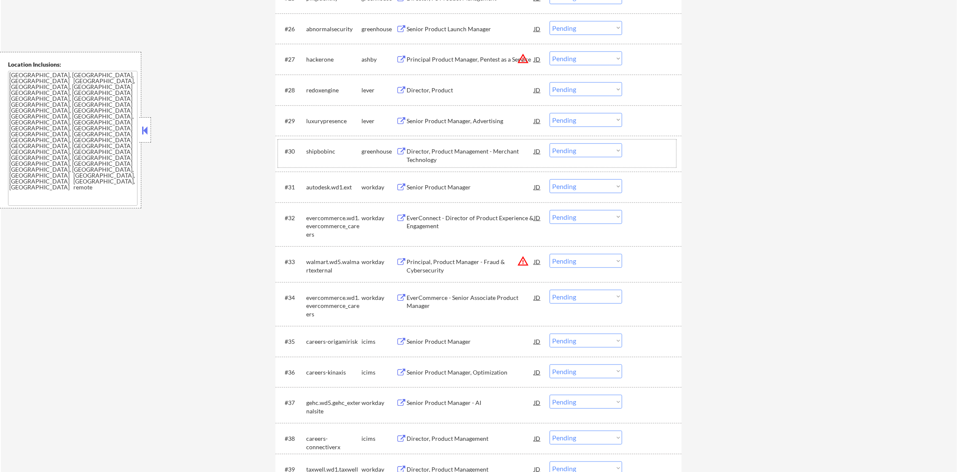
scroll to position [1133, 0]
click at [316, 125] on div "luxurypresence" at bounding box center [333, 123] width 55 height 8
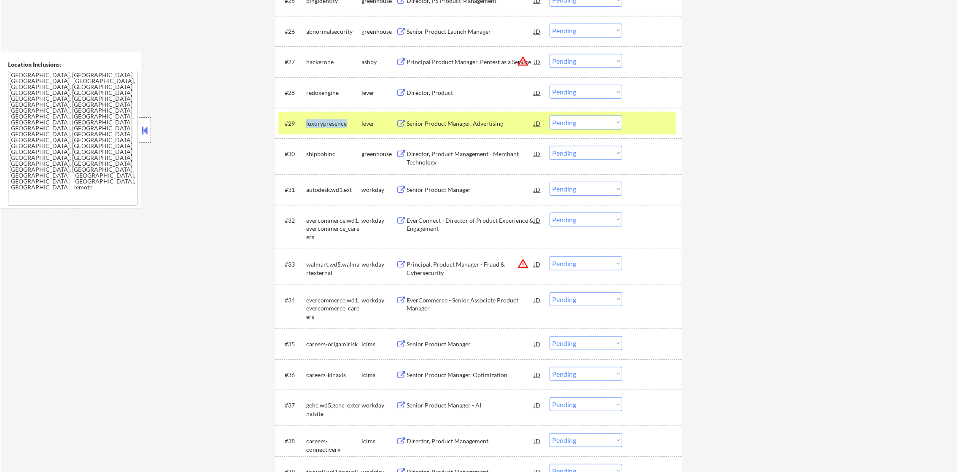
click at [316, 125] on div "luxurypresence" at bounding box center [333, 123] width 55 height 8
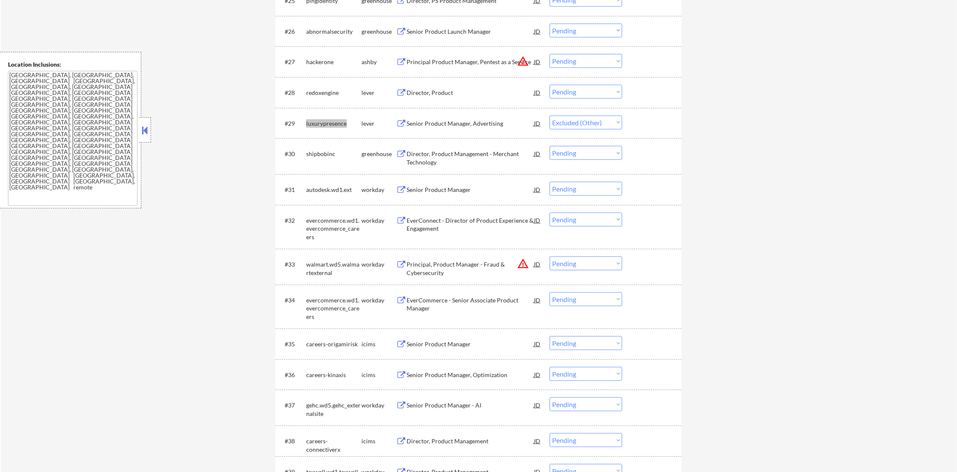
select select ""pending""
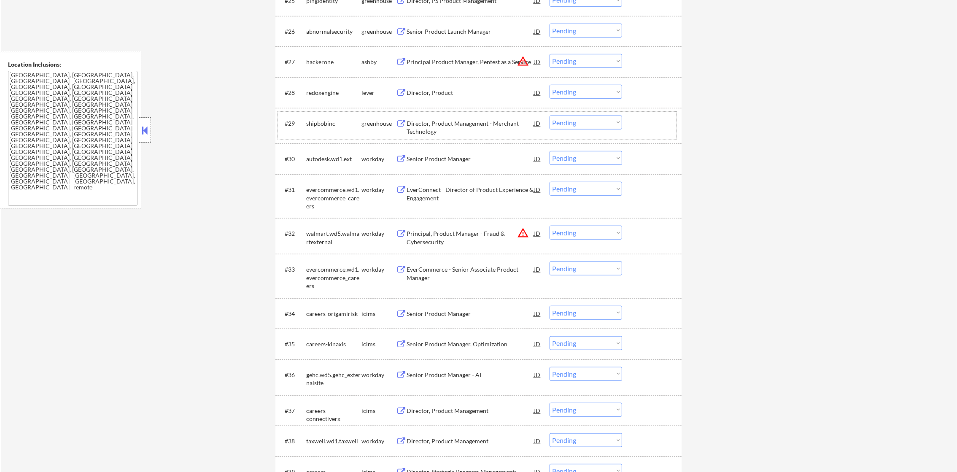
click at [323, 98] on div "redoxengine" at bounding box center [333, 92] width 55 height 15
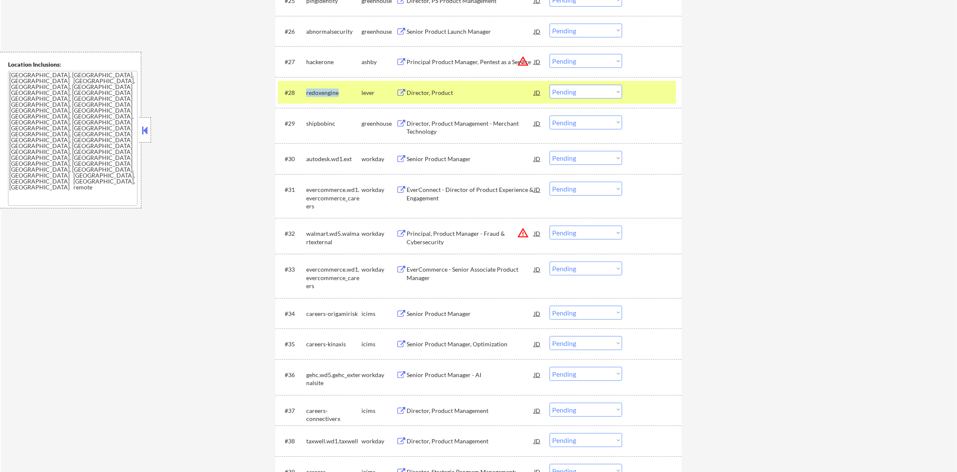
click at [323, 98] on div "redoxengine" at bounding box center [333, 92] width 55 height 15
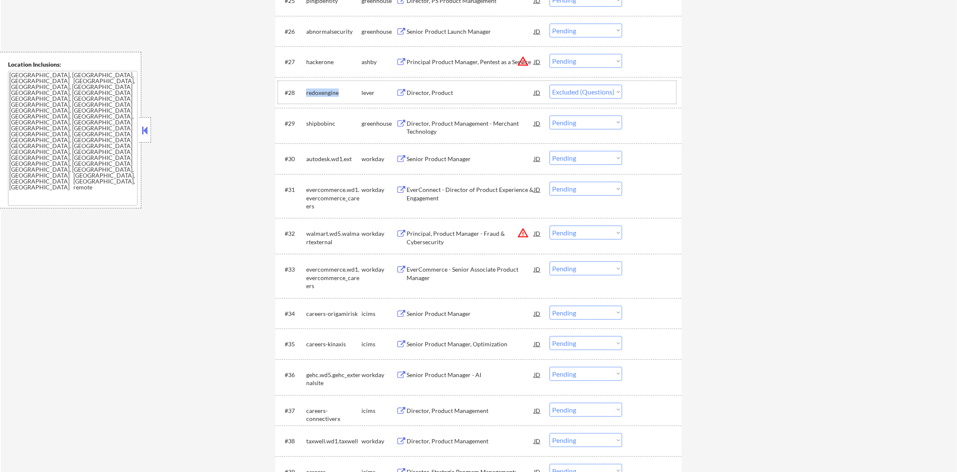
select select ""pending""
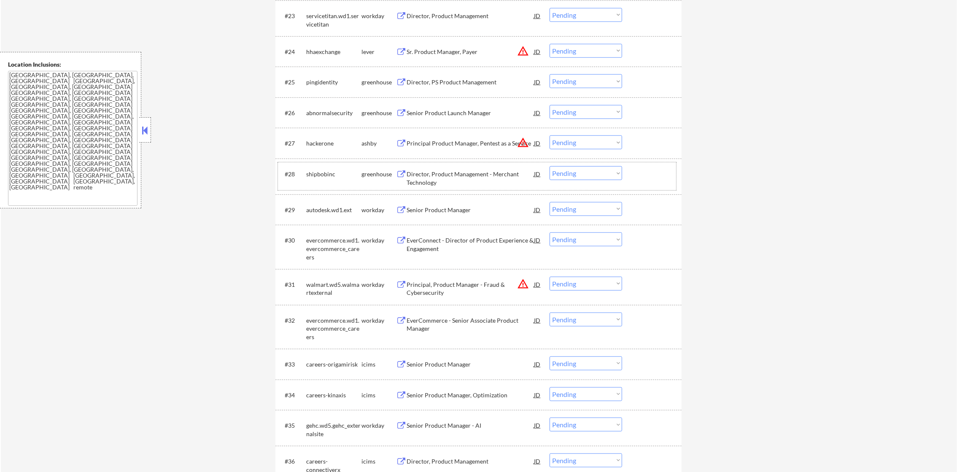
scroll to position [1049, 0]
click at [323, 151] on div "hackerone" at bounding box center [333, 145] width 55 height 15
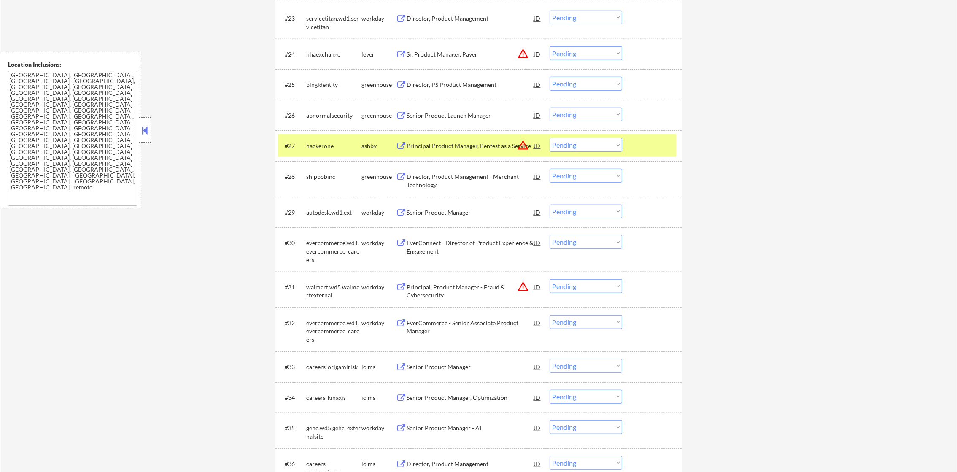
click at [327, 137] on div "#27 hackerone ashby Principal Product Manager, Pentest as a Service JD warning_…" at bounding box center [477, 145] width 398 height 23
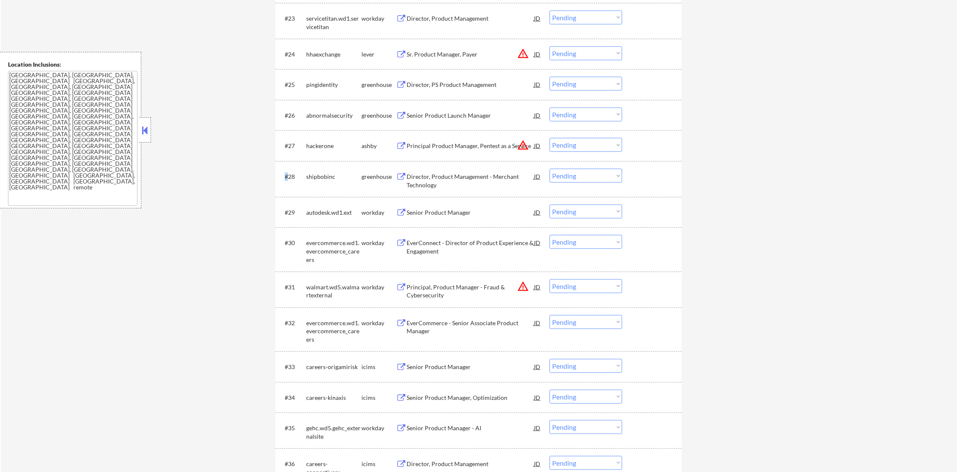
click at [327, 137] on div "#27 hackerone ashby Principal Product Manager, Pentest as a Service JD warning_…" at bounding box center [477, 145] width 398 height 23
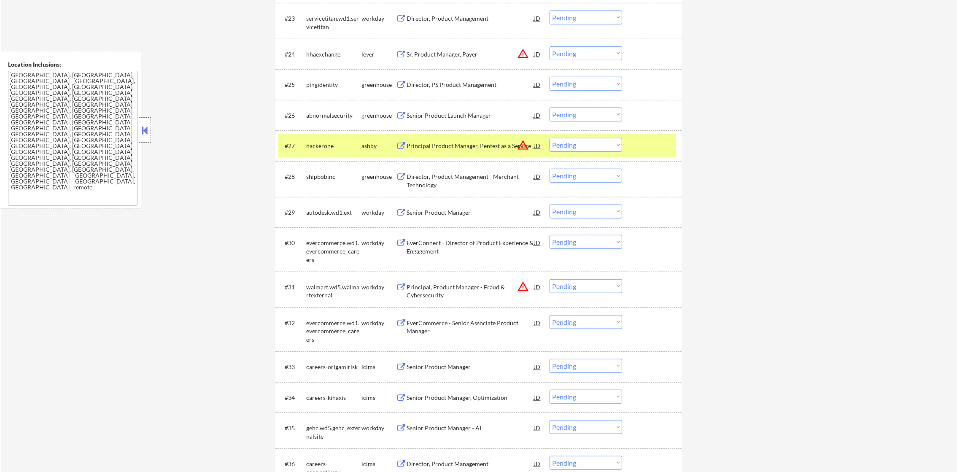
click at [329, 142] on div "hackerone" at bounding box center [333, 146] width 55 height 8
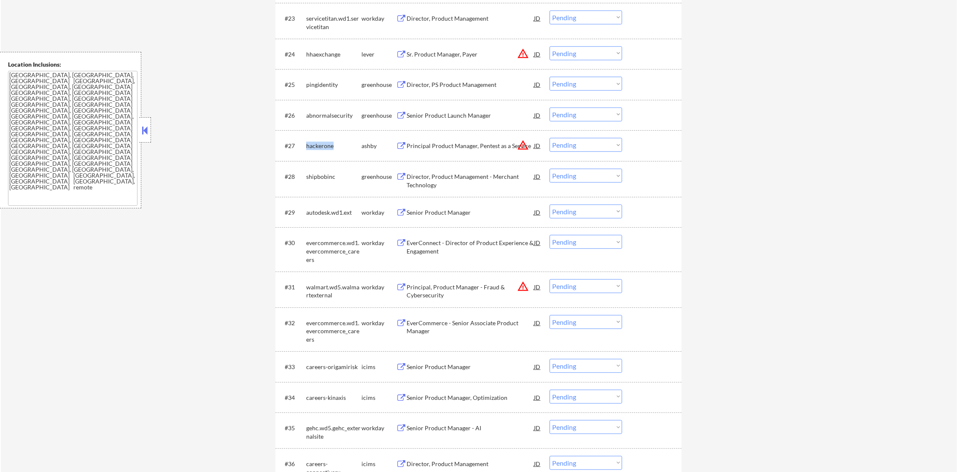
click at [329, 142] on div "hackerone" at bounding box center [333, 146] width 55 height 8
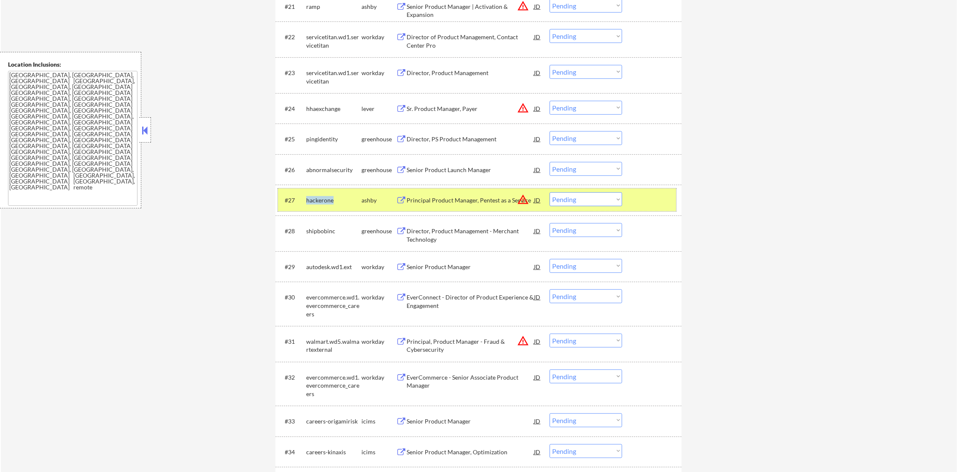
scroll to position [986, 0]
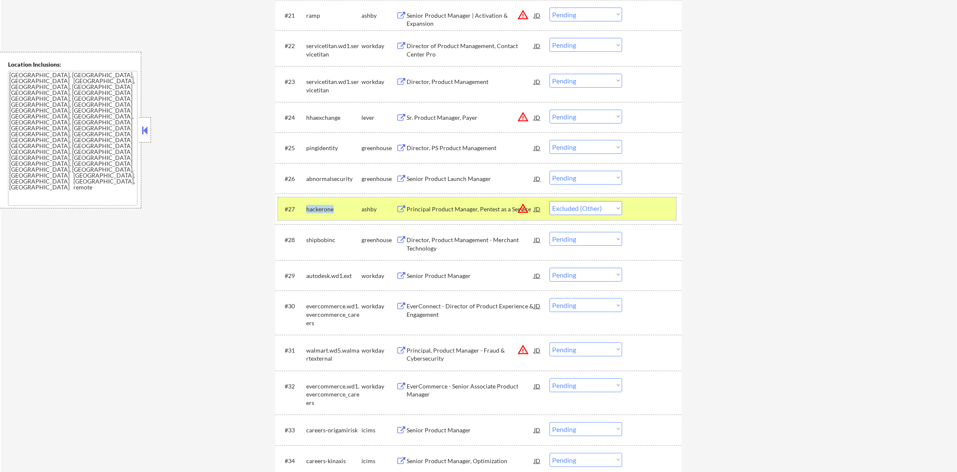
select select ""pending""
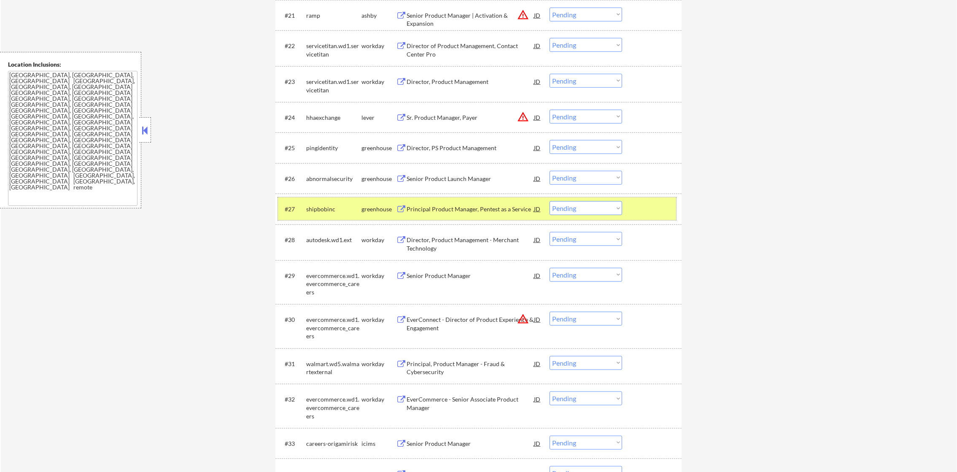
click at [326, 149] on div "pingidentity" at bounding box center [333, 148] width 55 height 8
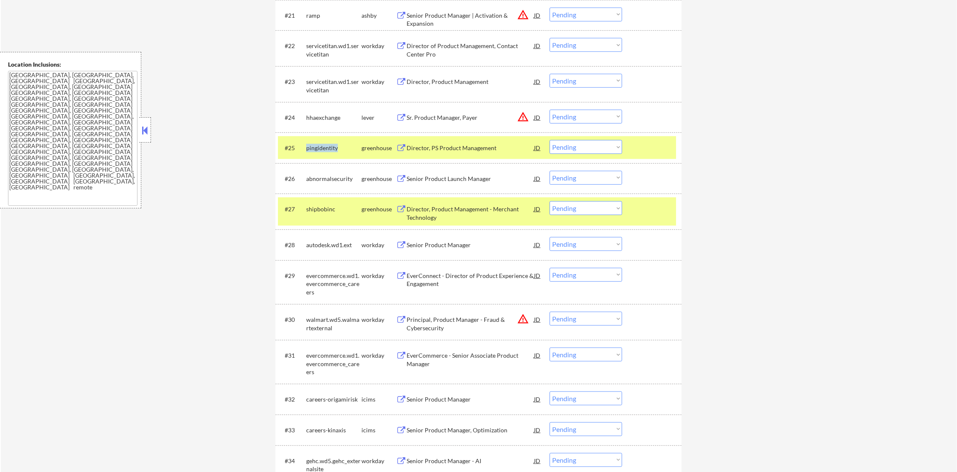
click at [326, 149] on div "pingidentity" at bounding box center [333, 148] width 55 height 8
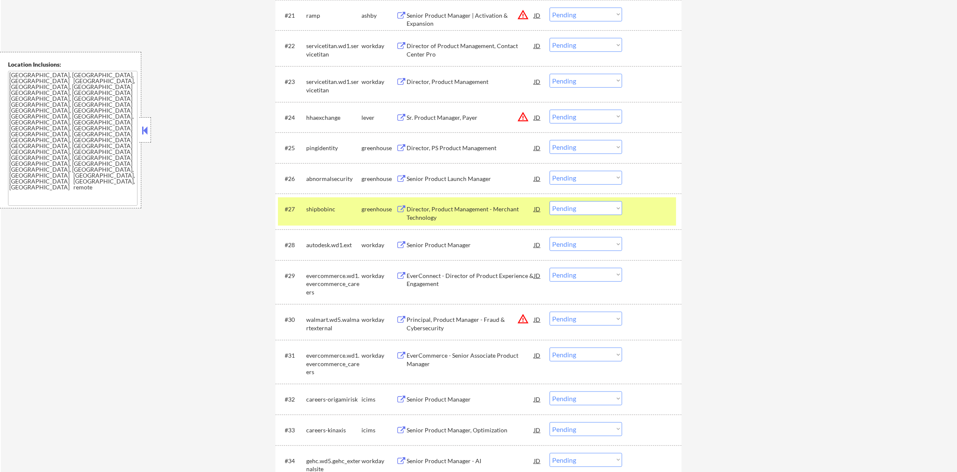
click at [326, 200] on div "#27 shipbobinc greenhouse Director, Product Management - Merchant Technology JD…" at bounding box center [477, 211] width 398 height 28
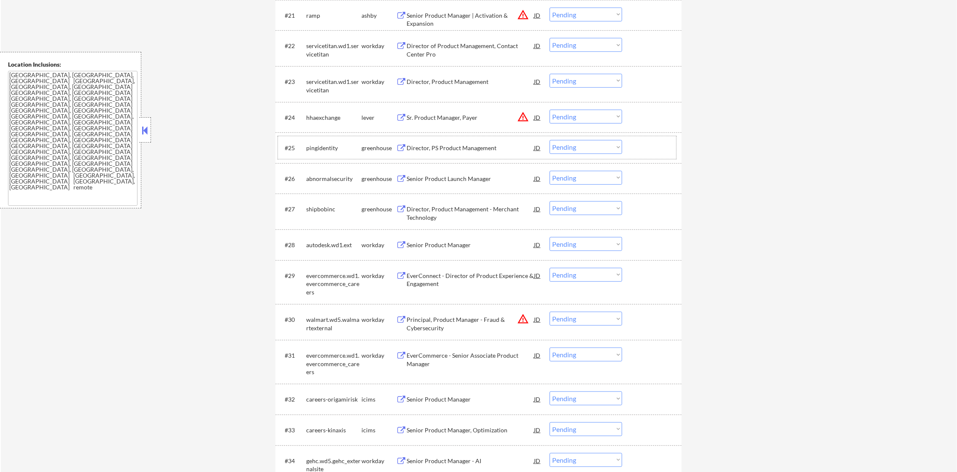
click at [318, 144] on div "pingidentity" at bounding box center [333, 148] width 55 height 8
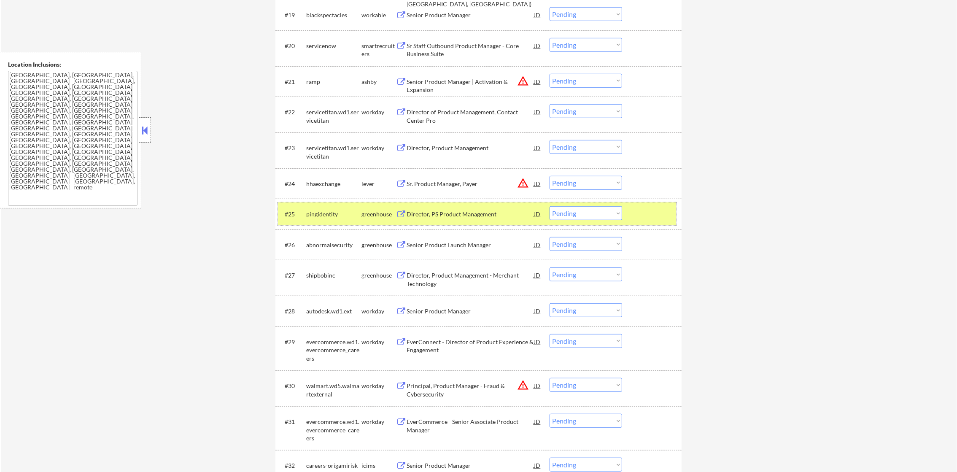
scroll to position [901, 0]
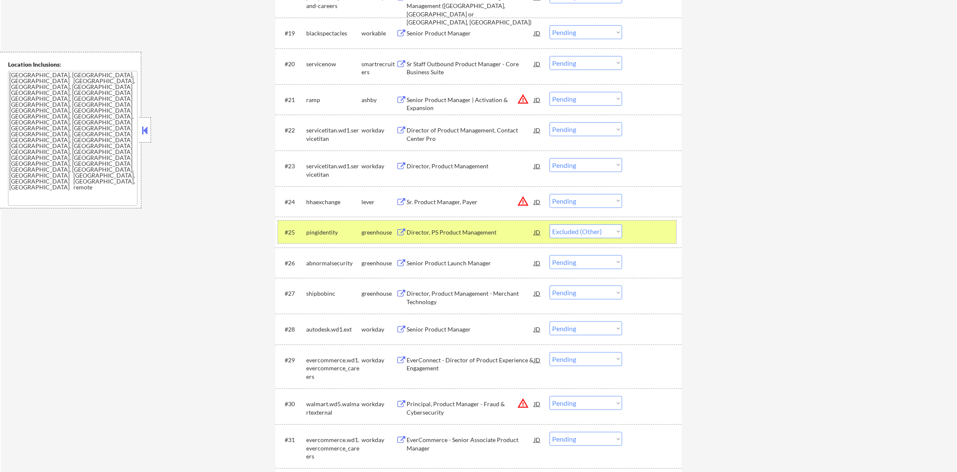
drag, startPoint x: 561, startPoint y: 124, endPoint x: 564, endPoint y: 131, distance: 7.1
click at [561, 124] on select "Choose an option... Pending Applied Excluded (Questions) Excluded (Expired) Exc…" at bounding box center [586, 129] width 73 height 14
select select ""pending""
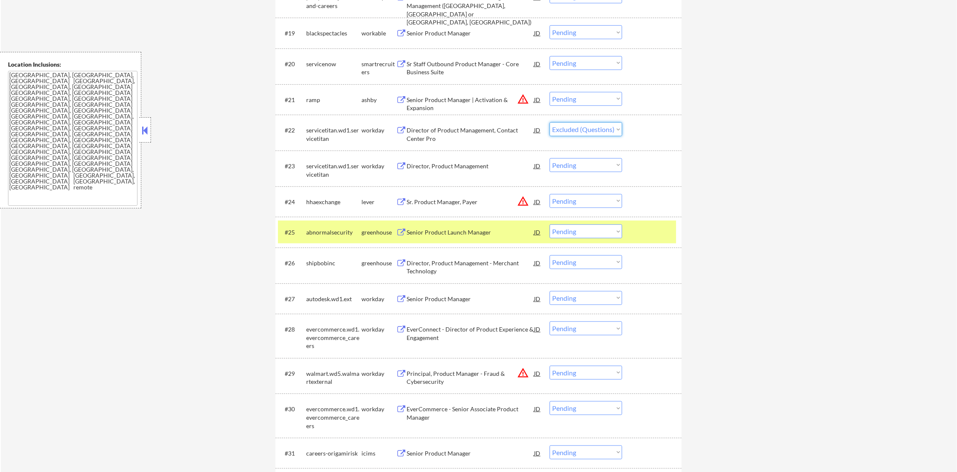
click at [550, 122] on select "Choose an option... Pending Applied Excluded (Questions) Excluded (Expired) Exc…" at bounding box center [586, 129] width 73 height 14
click at [326, 233] on div "abnormalsecurity" at bounding box center [333, 232] width 55 height 8
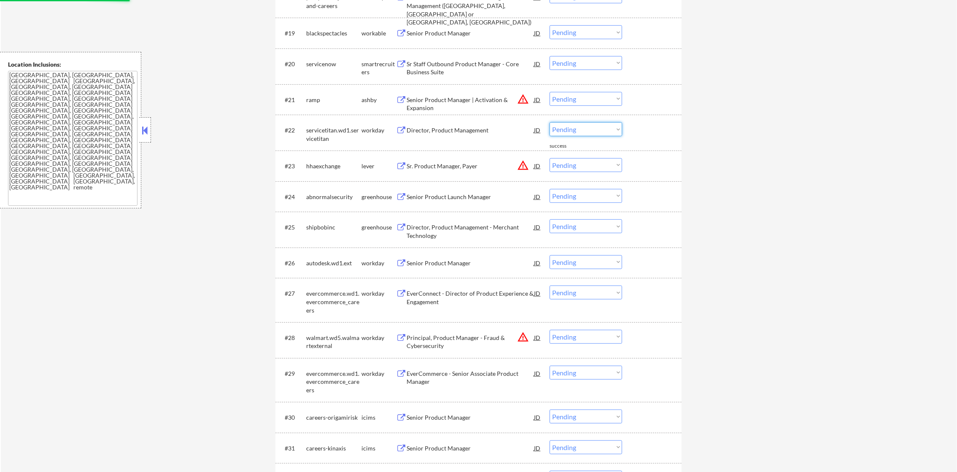
click at [584, 131] on select "Choose an option... Pending Applied Excluded (Questions) Excluded (Expired) Exc…" at bounding box center [586, 129] width 73 height 14
click at [550, 122] on select "Choose an option... Pending Applied Excluded (Questions) Excluded (Expired) Exc…" at bounding box center [586, 129] width 73 height 14
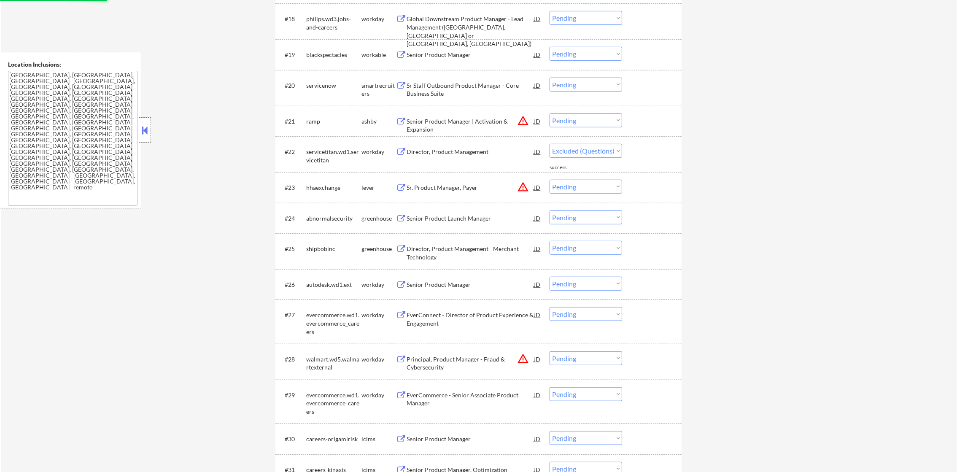
scroll to position [838, 0]
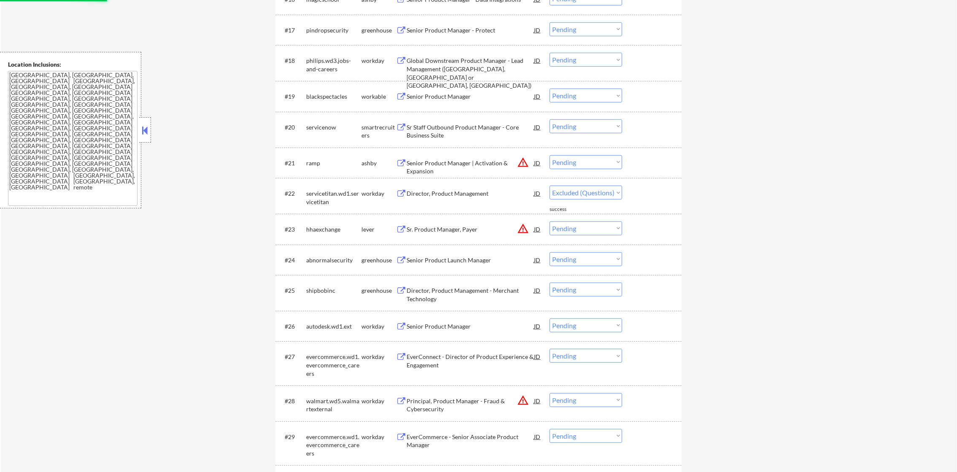
select select ""pending""
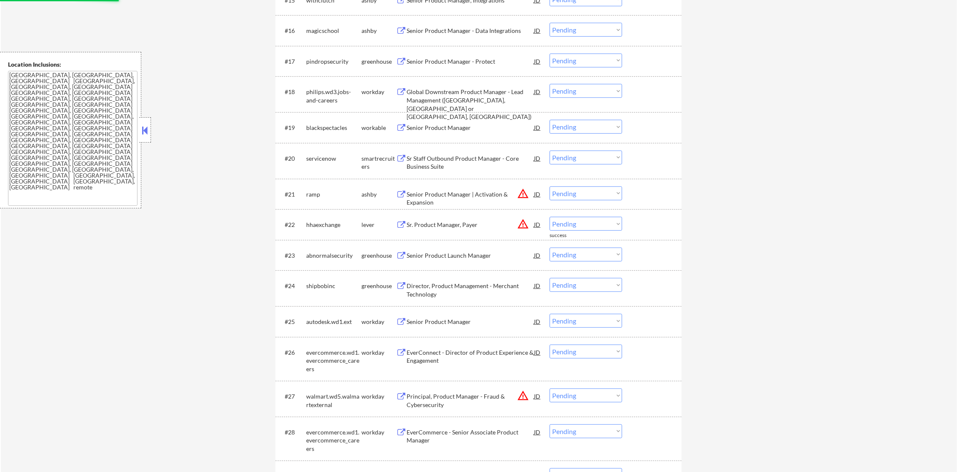
scroll to position [796, 0]
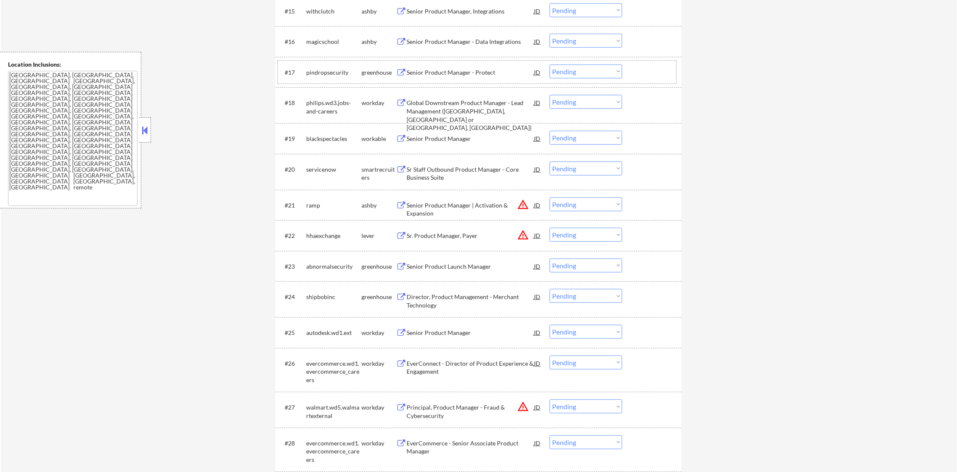
click at [322, 73] on div "pindropsecurity" at bounding box center [333, 72] width 55 height 8
select select ""pending""
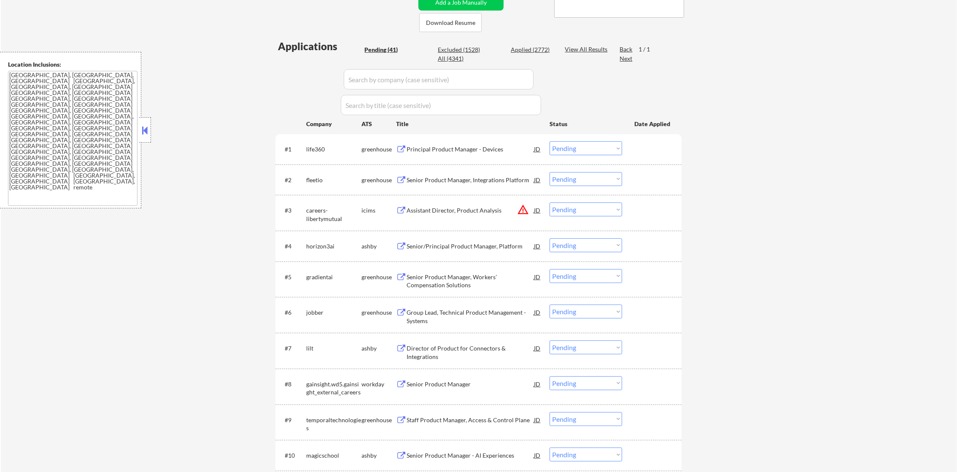
scroll to position [0, 0]
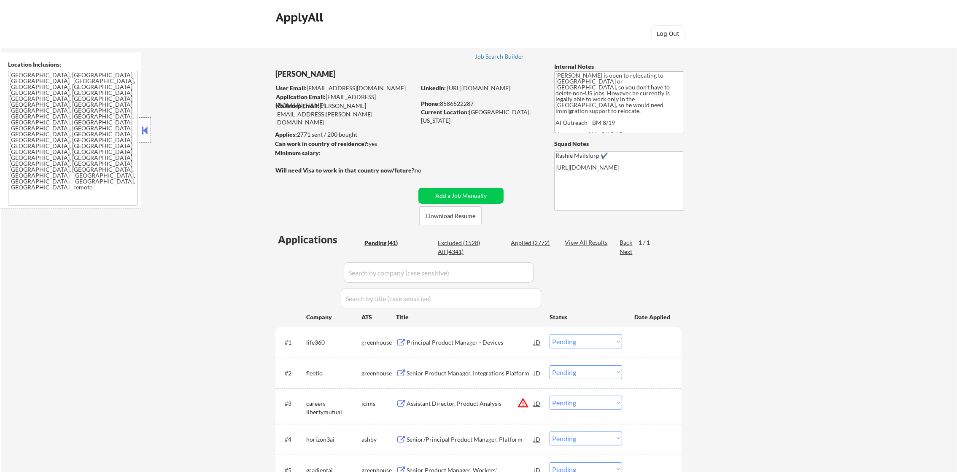
drag, startPoint x: 540, startPoint y: 248, endPoint x: 539, endPoint y: 241, distance: 7.6
click at [539, 247] on div "Pending (41) Excluded (1528) Applied (2772) All (4341)" at bounding box center [458, 248] width 189 height 18
click at [539, 241] on div "Applied (2772)" at bounding box center [532, 243] width 42 height 8
select select ""applied""
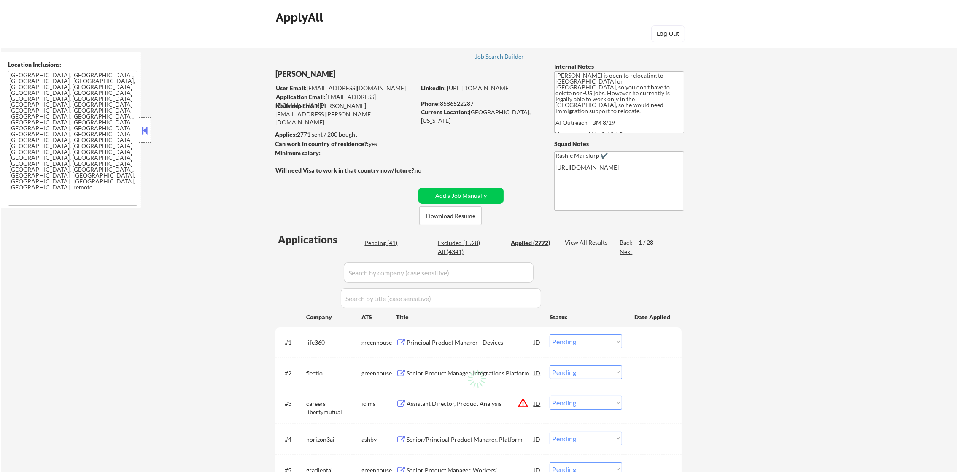
select select ""applied""
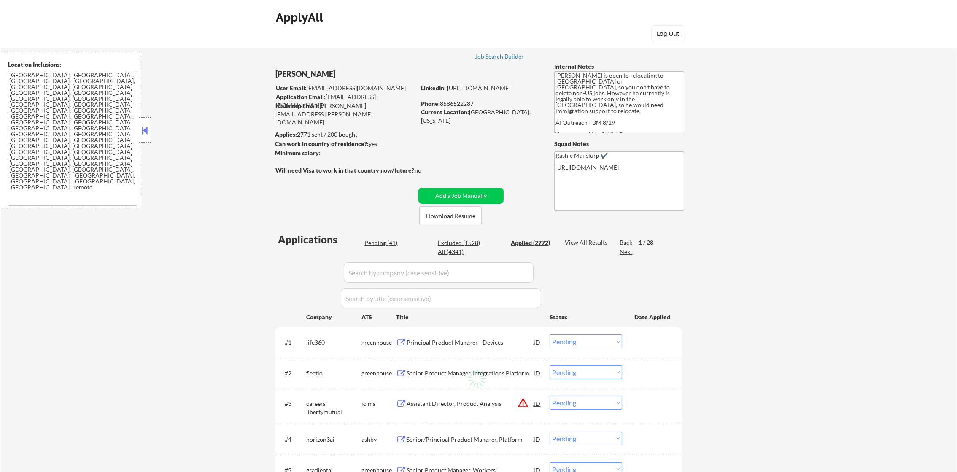
select select ""applied""
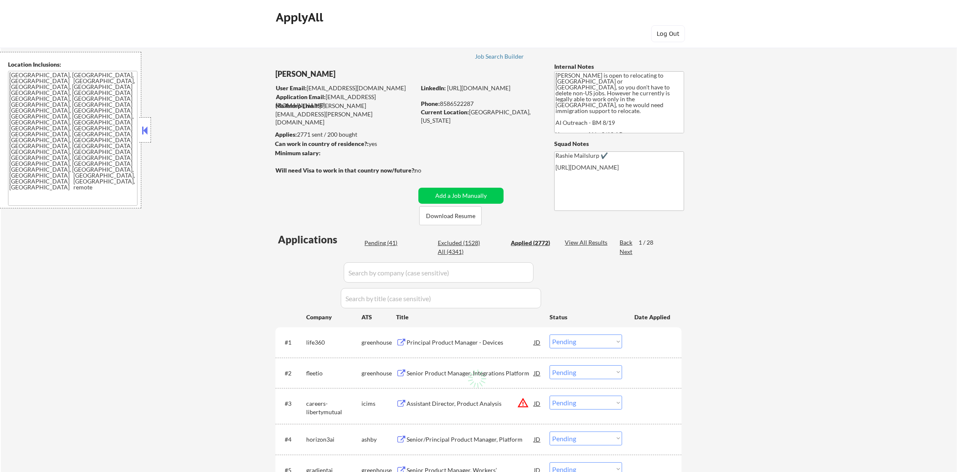
select select ""applied""
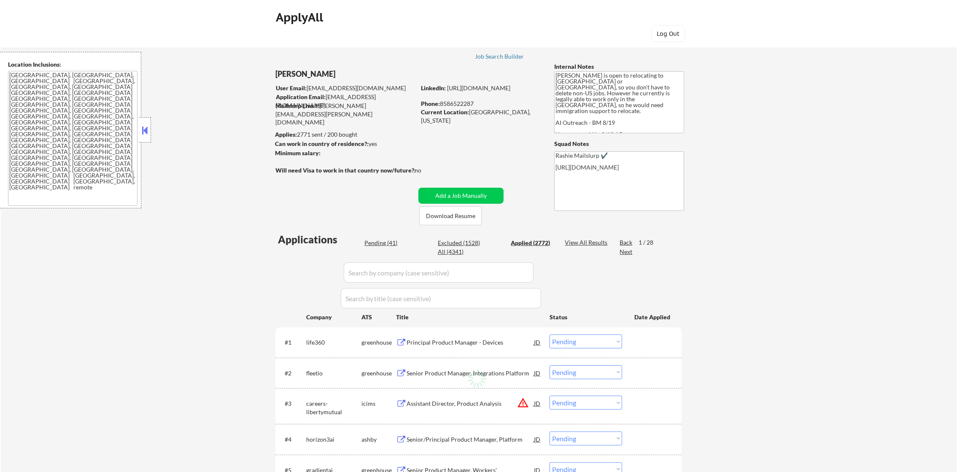
select select ""applied""
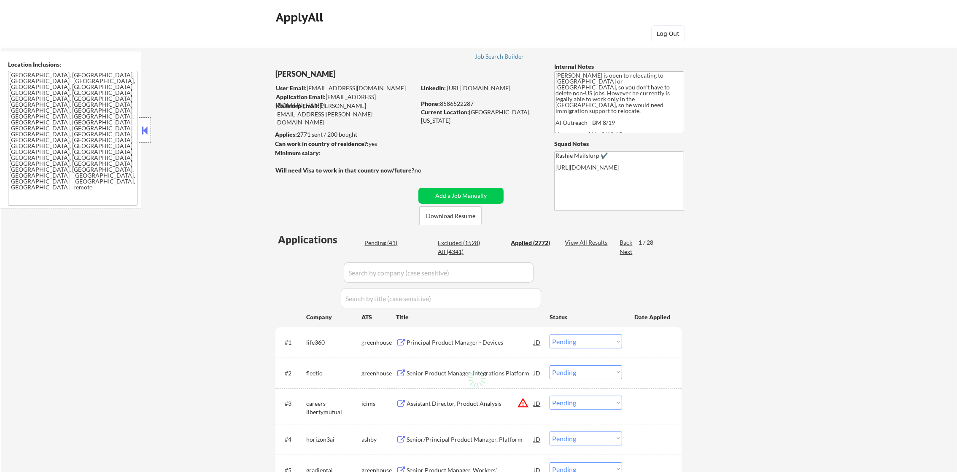
select select ""applied""
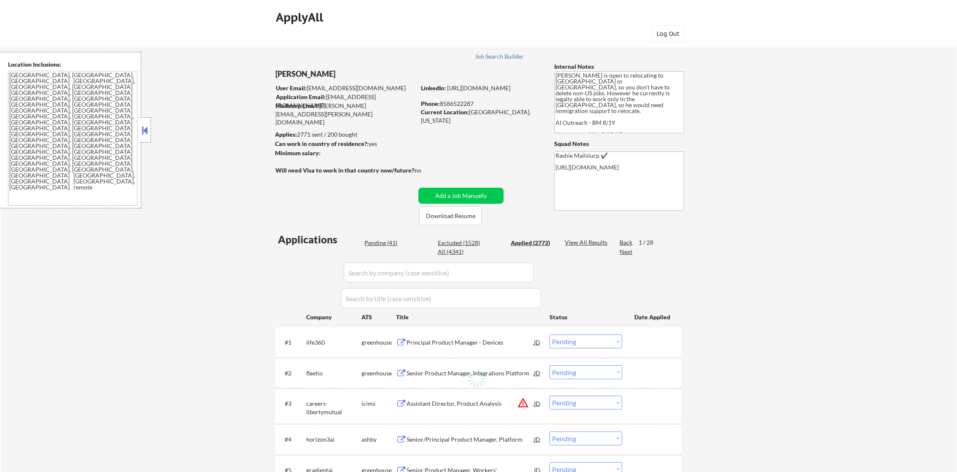
select select ""applied""
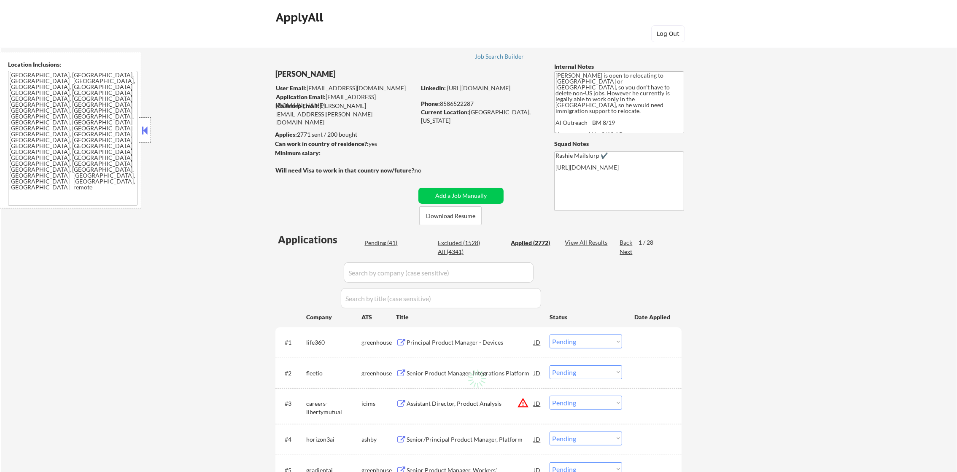
select select ""applied""
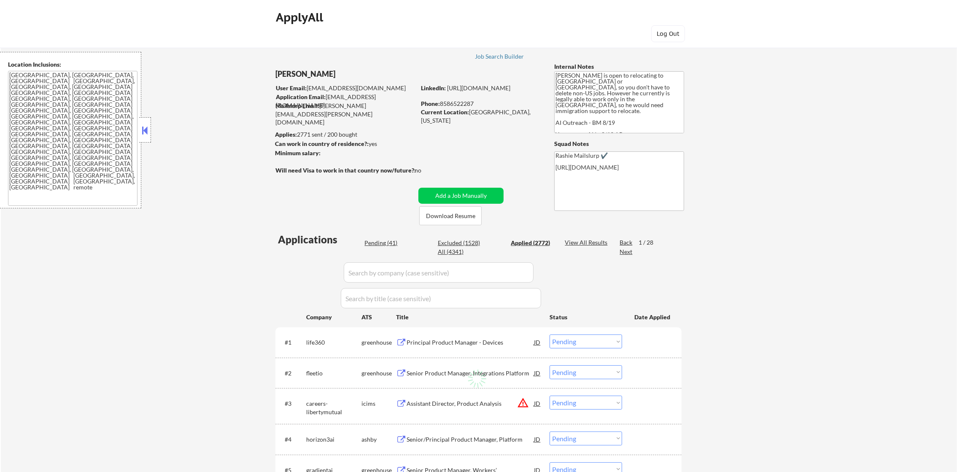
select select ""applied""
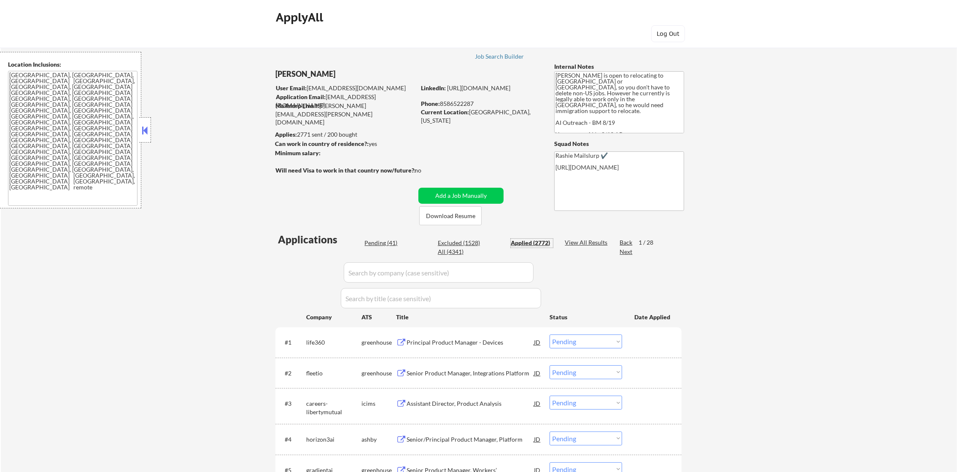
select select ""applied""
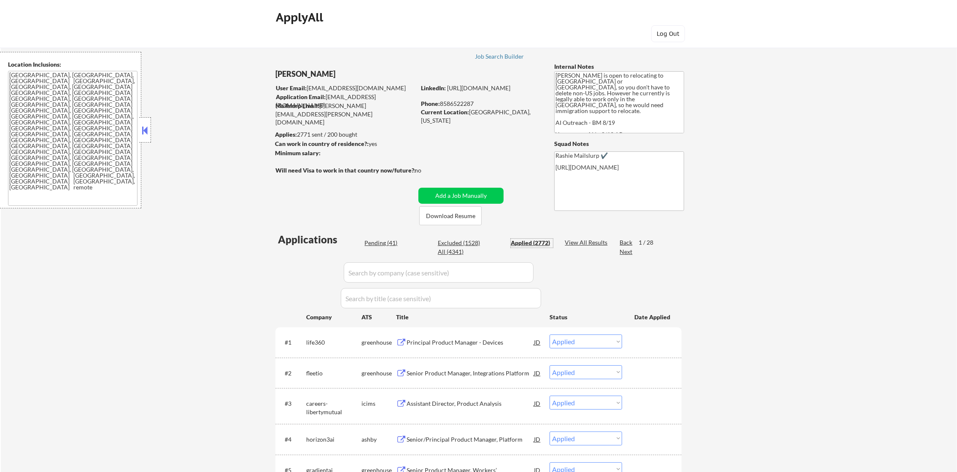
select select ""applied""
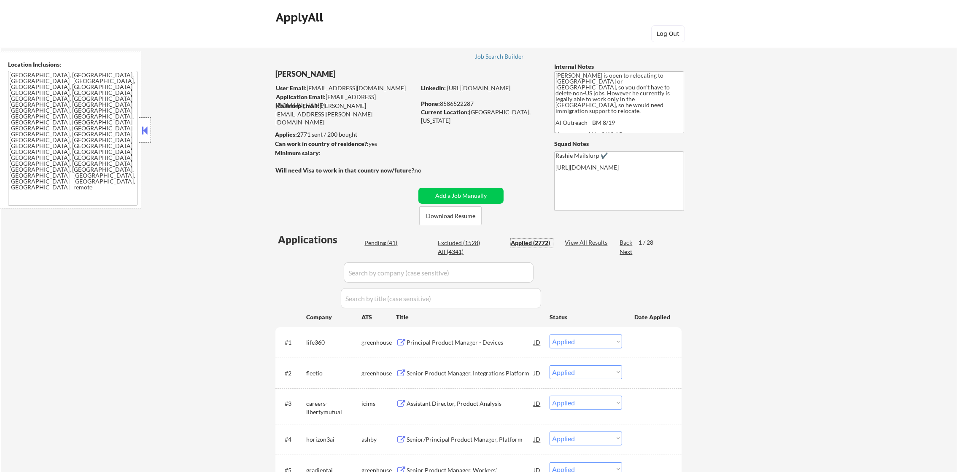
select select ""applied""
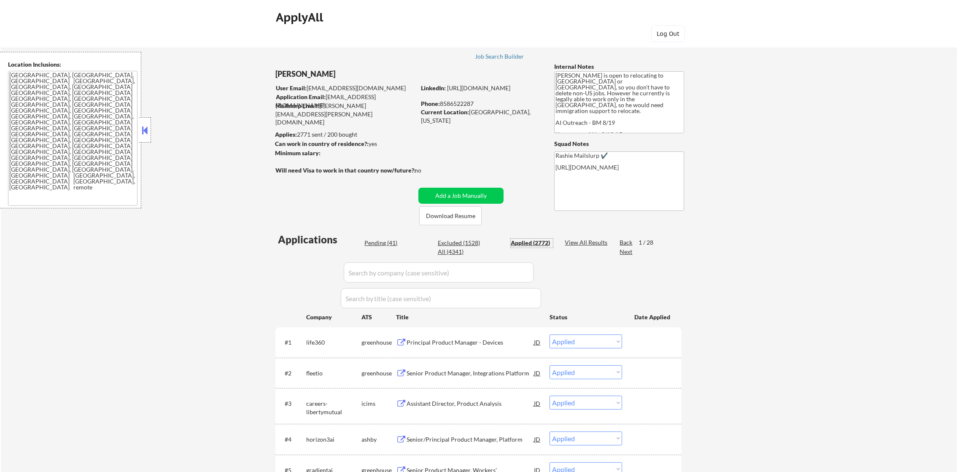
select select ""applied""
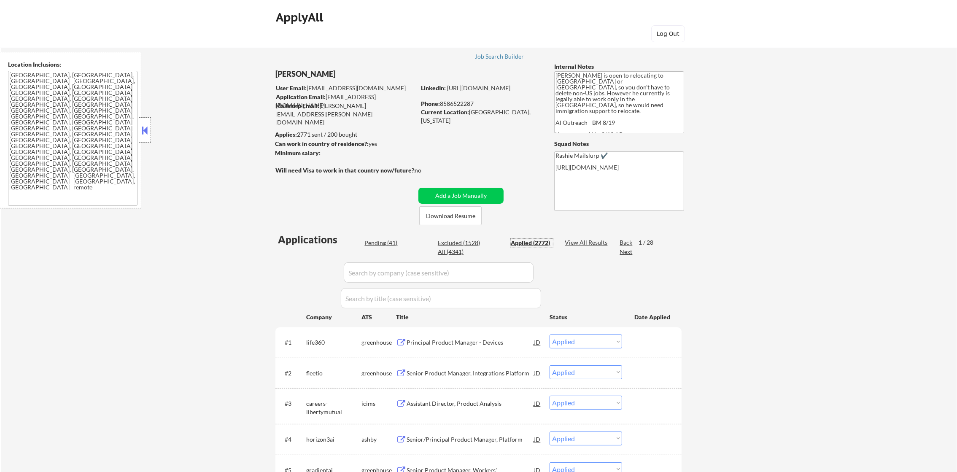
select select ""applied""
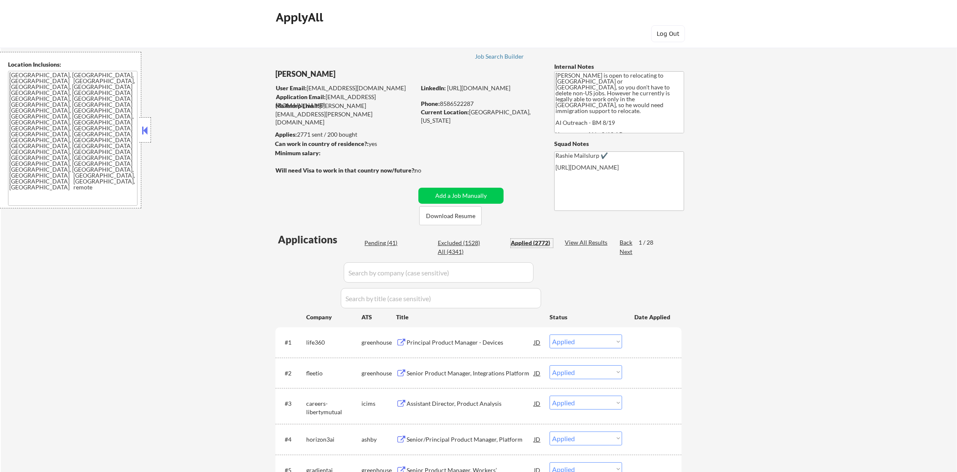
select select ""applied""
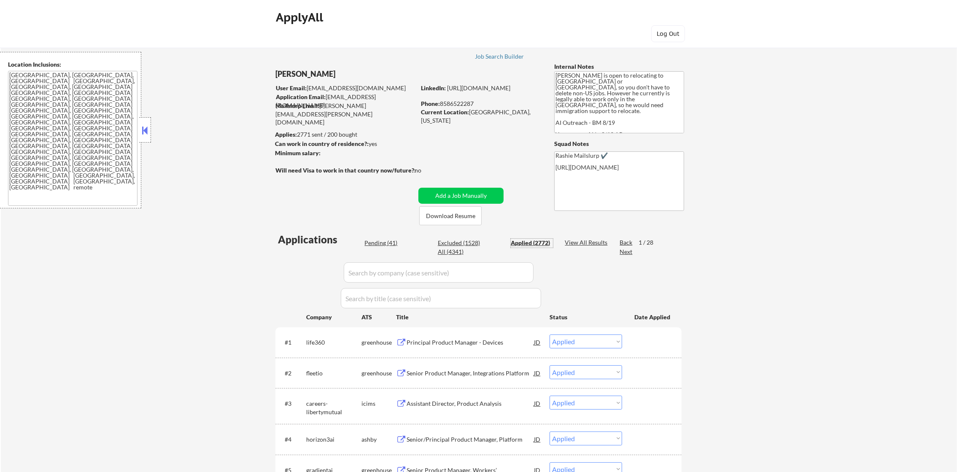
select select ""applied""
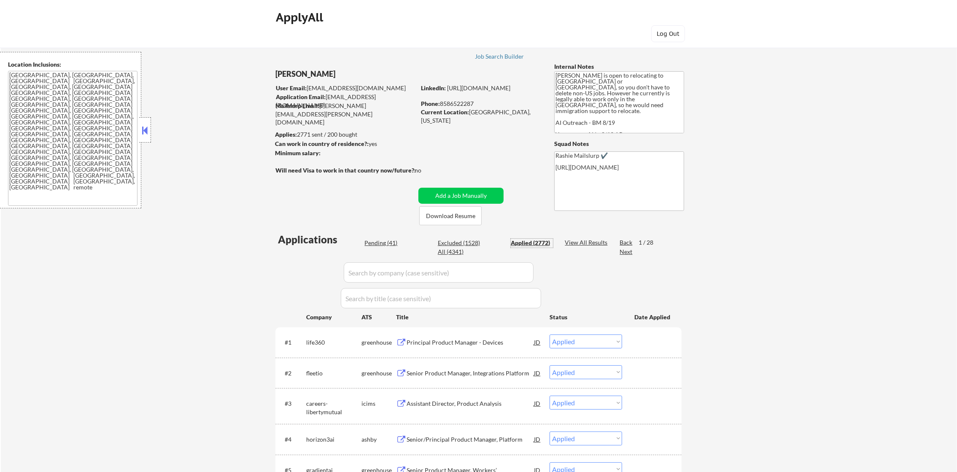
select select ""applied""
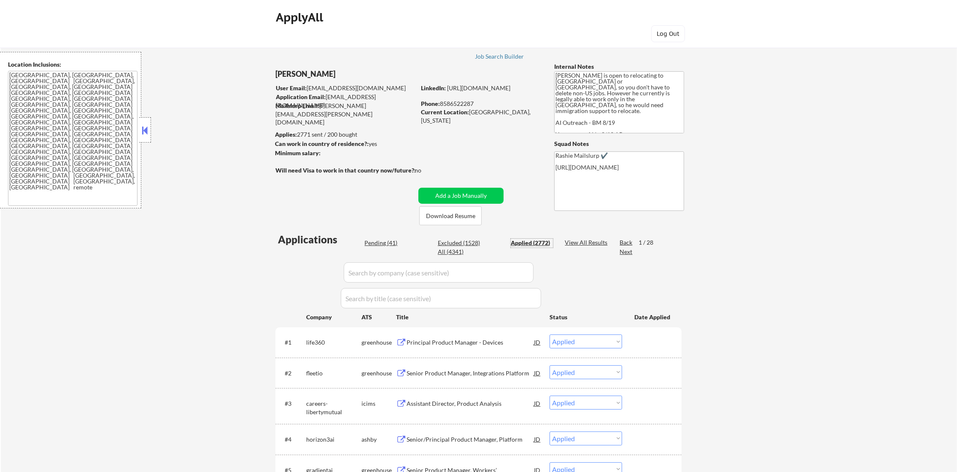
select select ""applied""
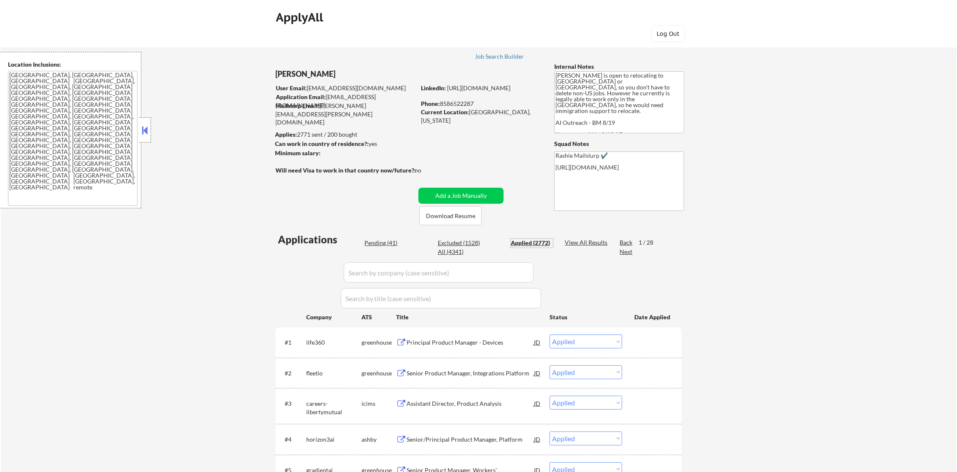
select select ""applied""
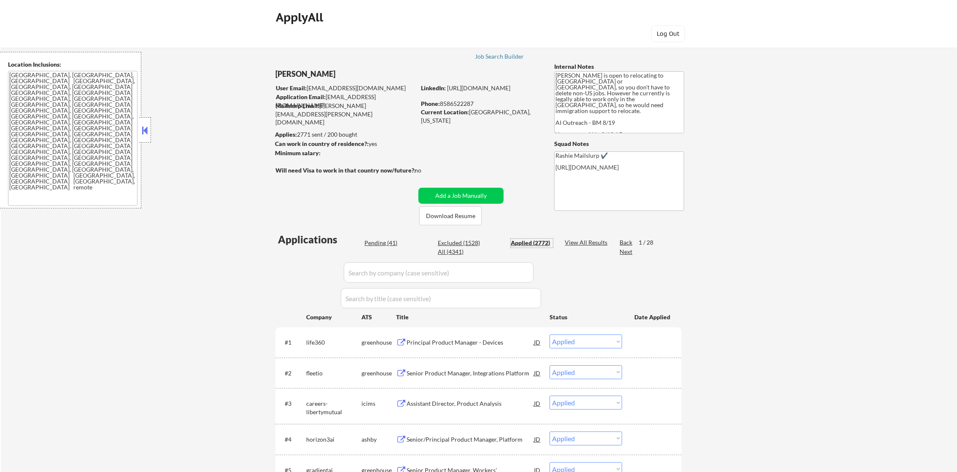
select select ""applied""
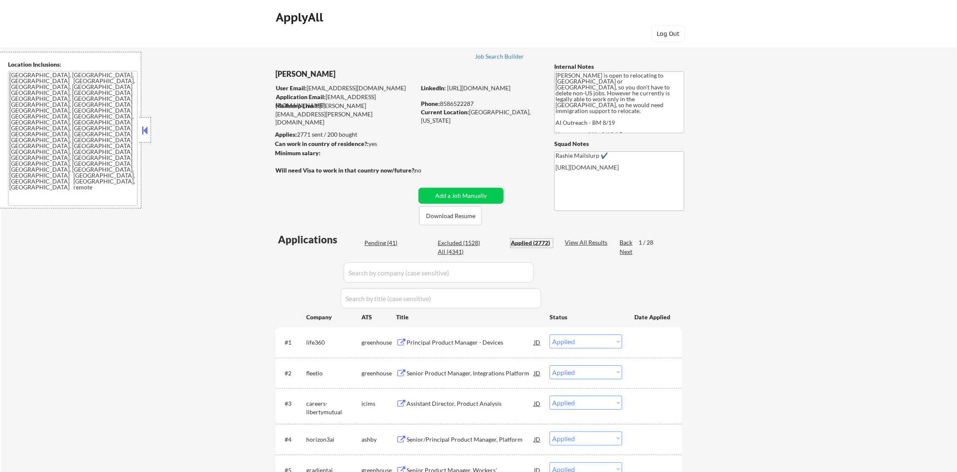
select select ""applied""
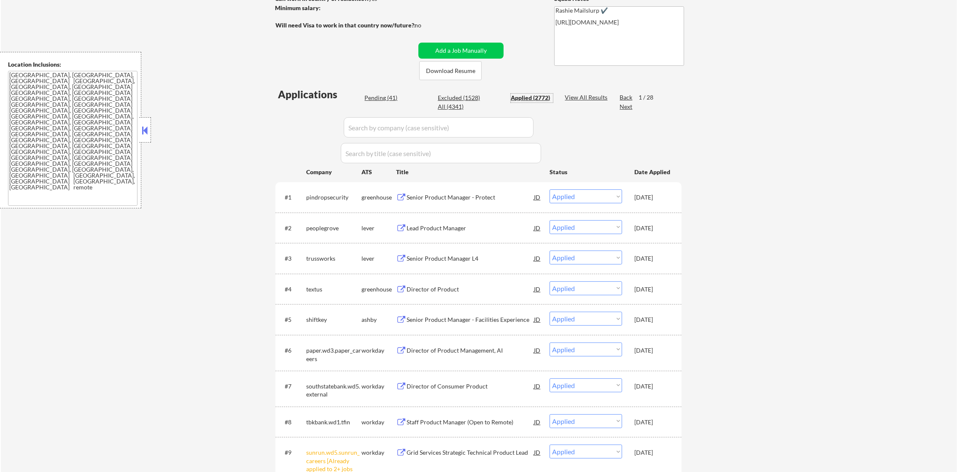
scroll to position [148, 0]
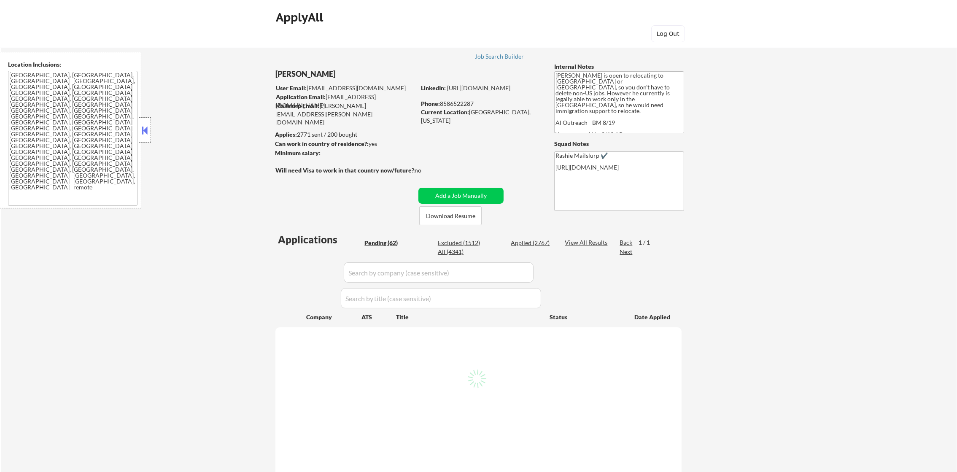
select select ""pending""
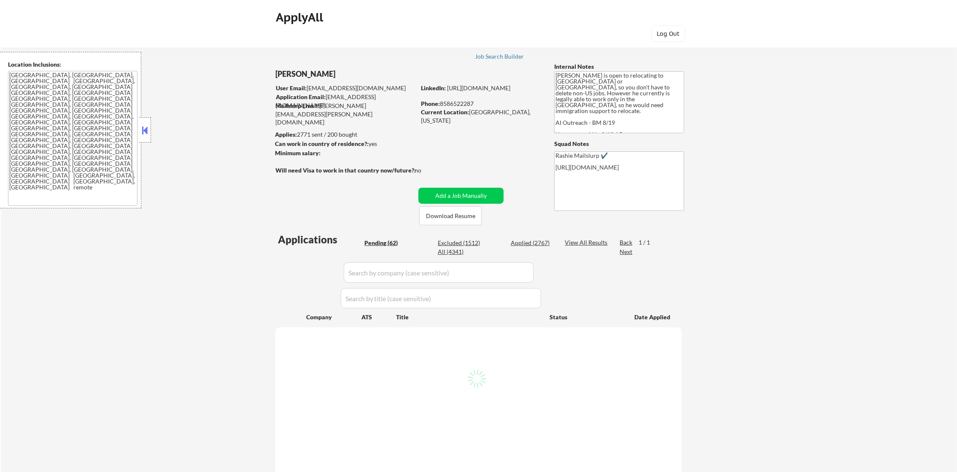
select select ""pending""
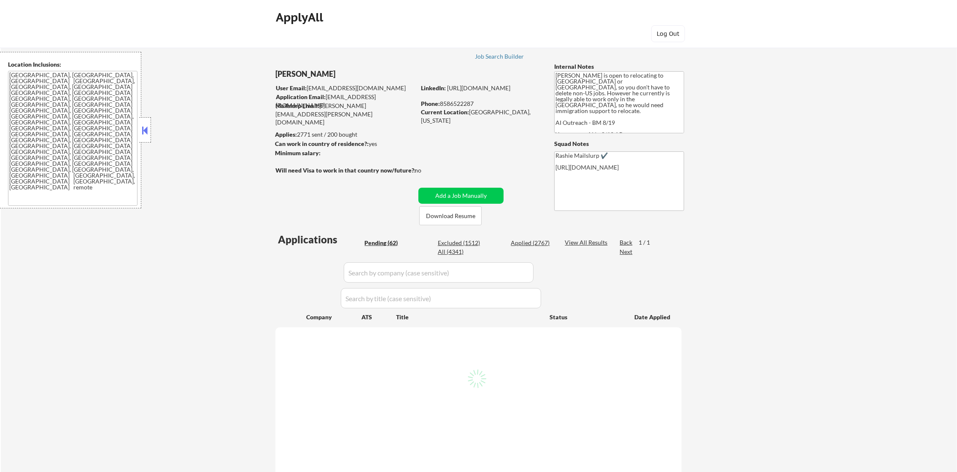
select select ""pending""
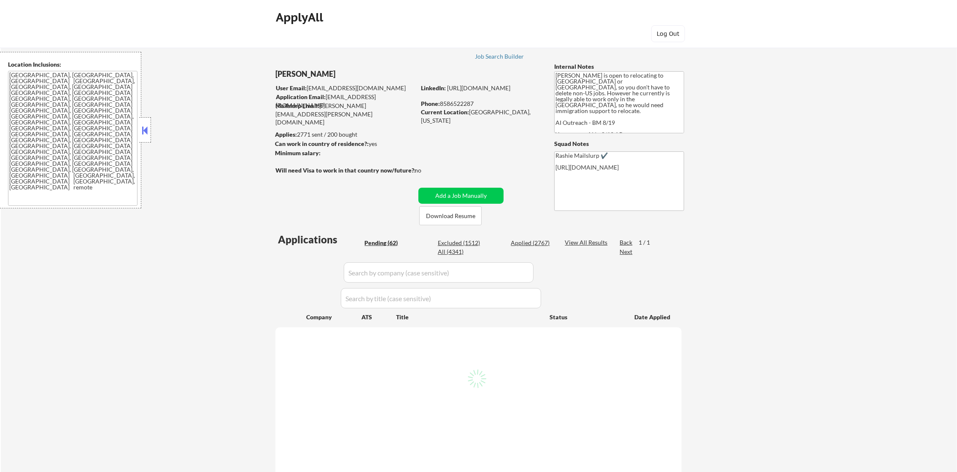
select select ""pending""
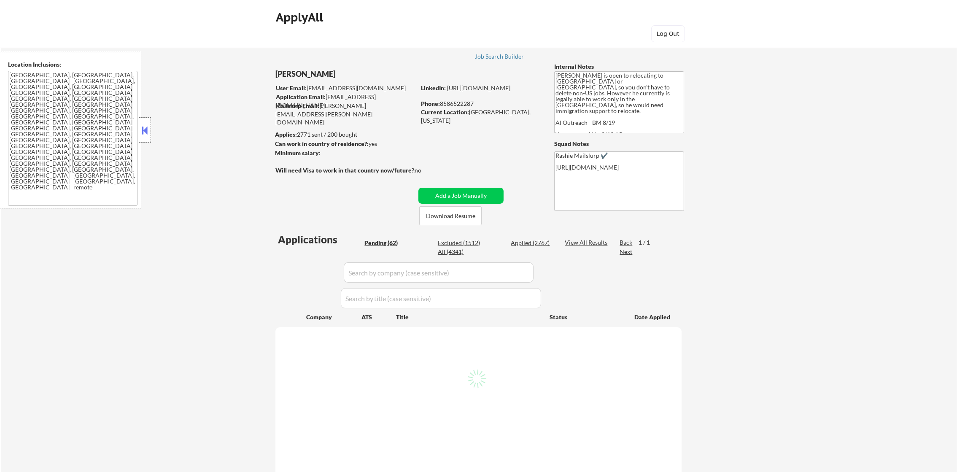
select select ""pending""
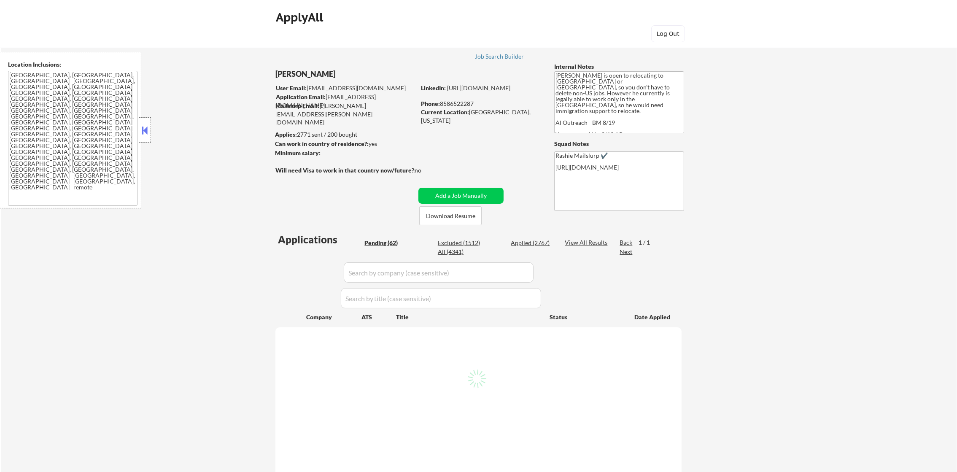
select select ""pending""
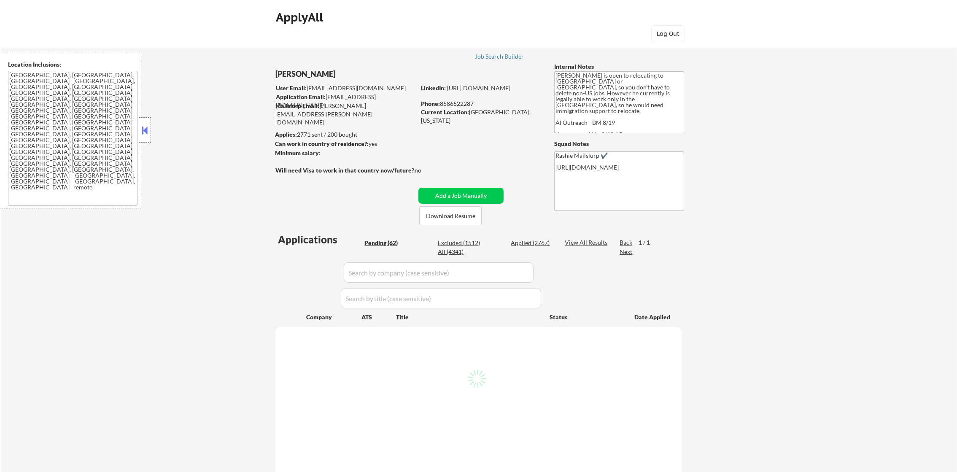
select select ""pending""
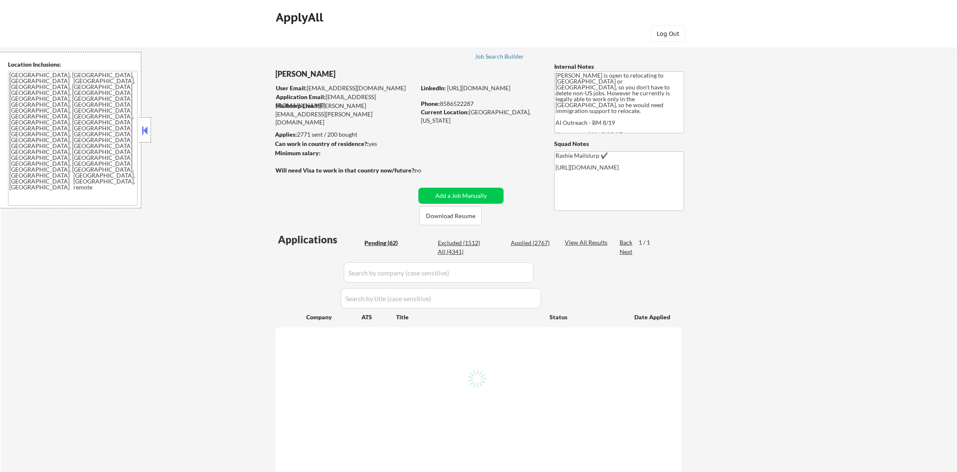
select select ""pending""
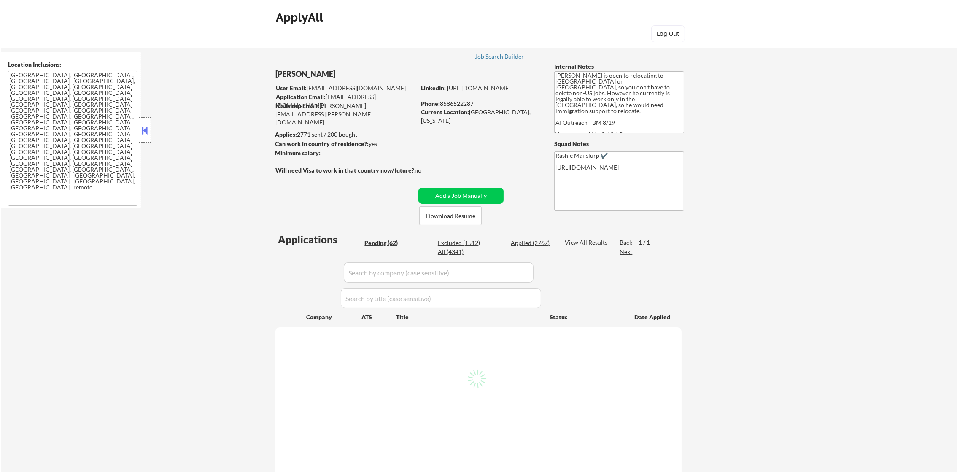
select select ""pending""
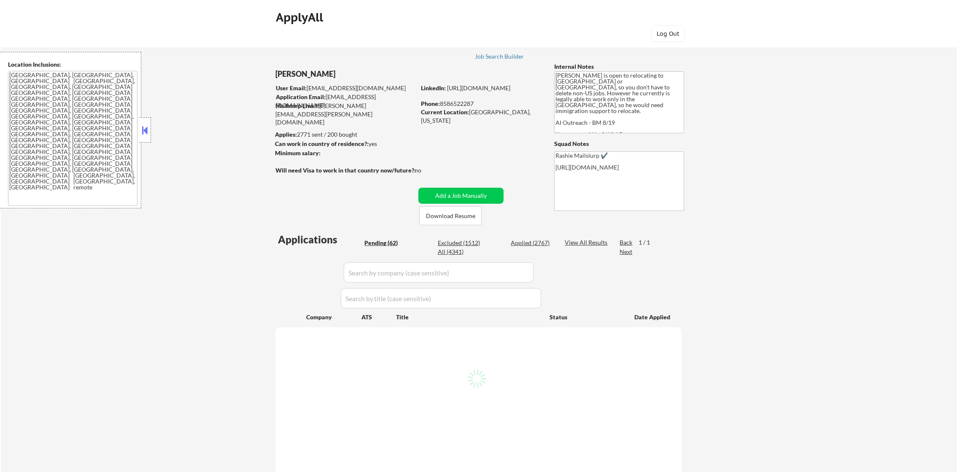
select select ""pending""
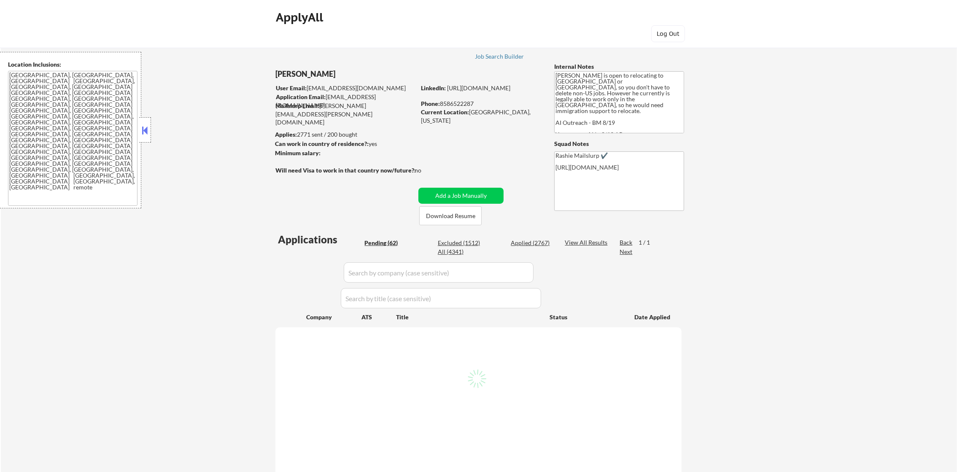
select select ""pending""
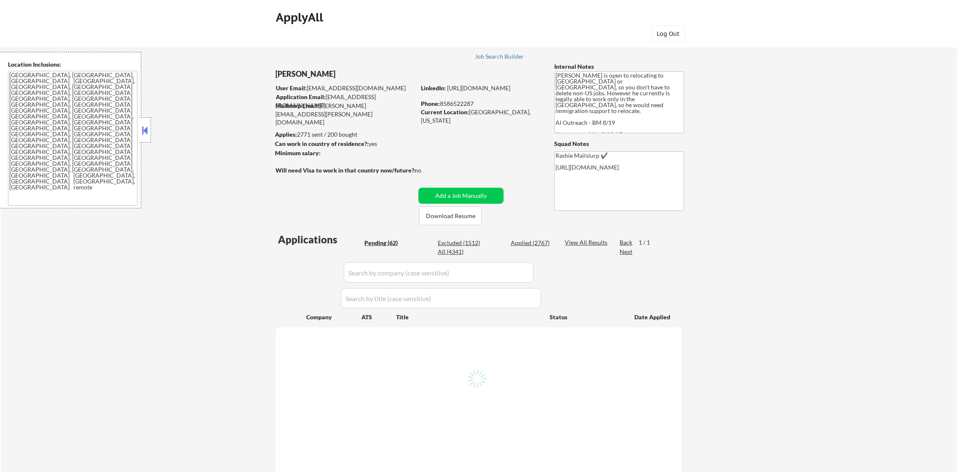
select select ""pending""
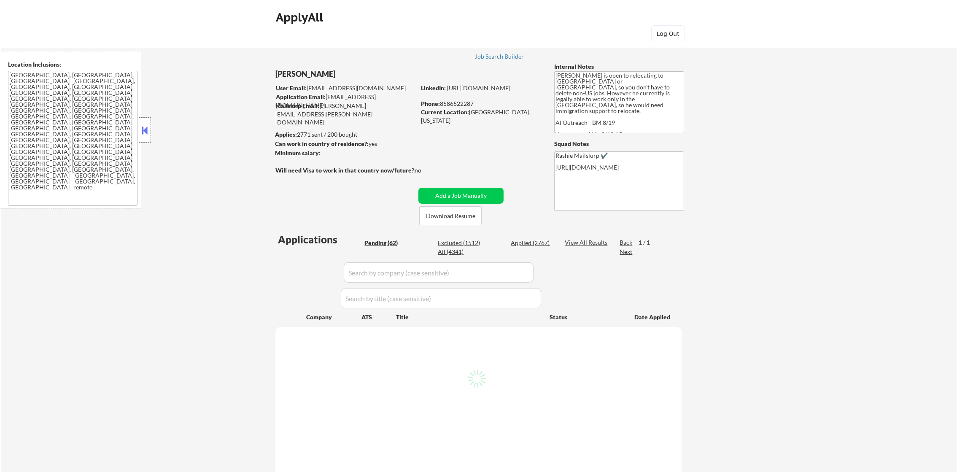
select select ""pending""
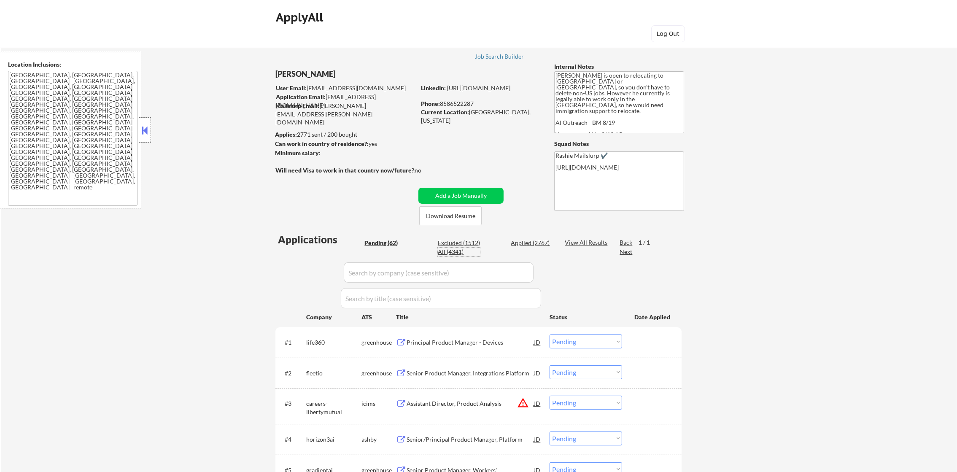
click at [451, 248] on div "All (4341)" at bounding box center [459, 252] width 42 height 8
click at [449, 253] on div "All (4341)" at bounding box center [459, 252] width 42 height 8
select select ""applied""
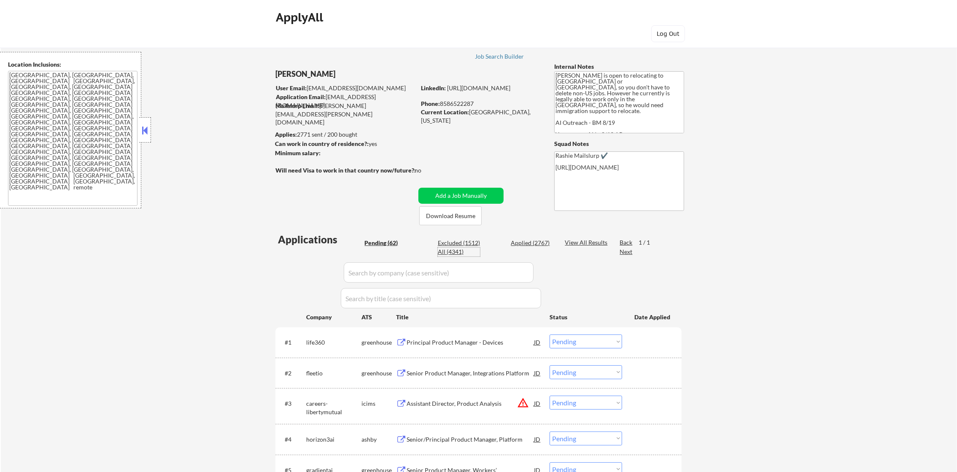
select select ""applied""
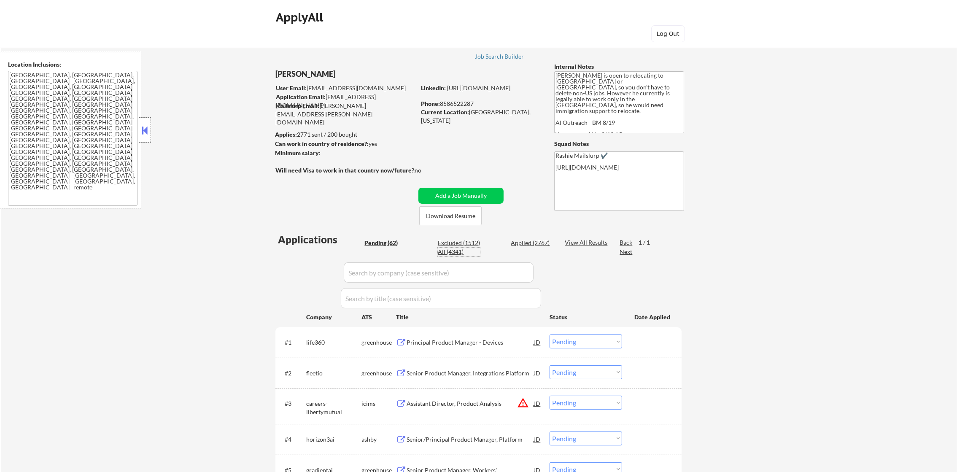
select select ""applied""
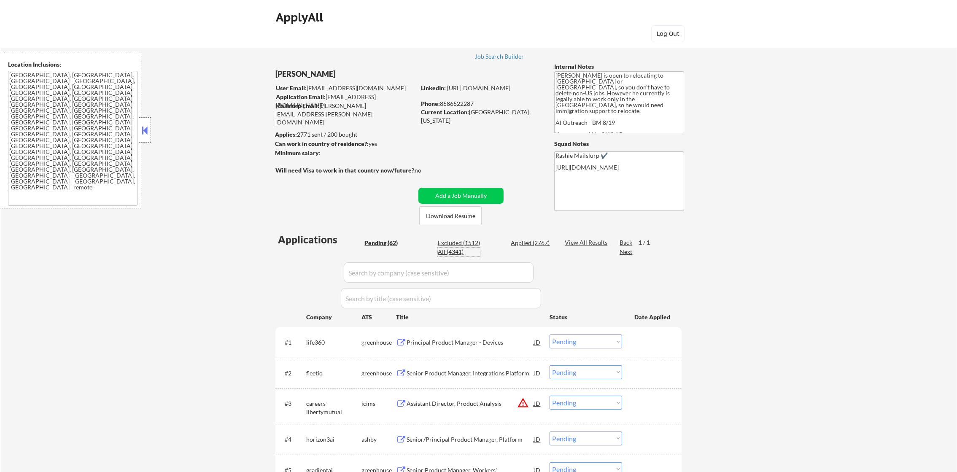
select select ""applied""
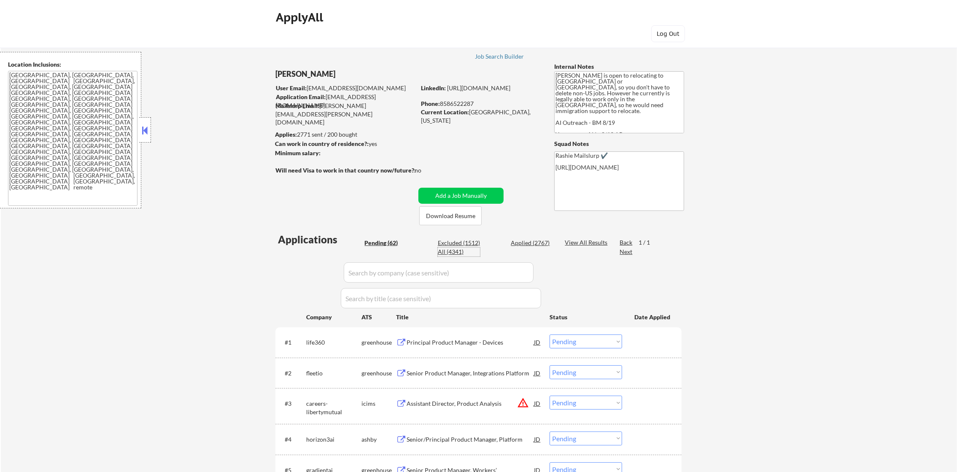
select select ""applied""
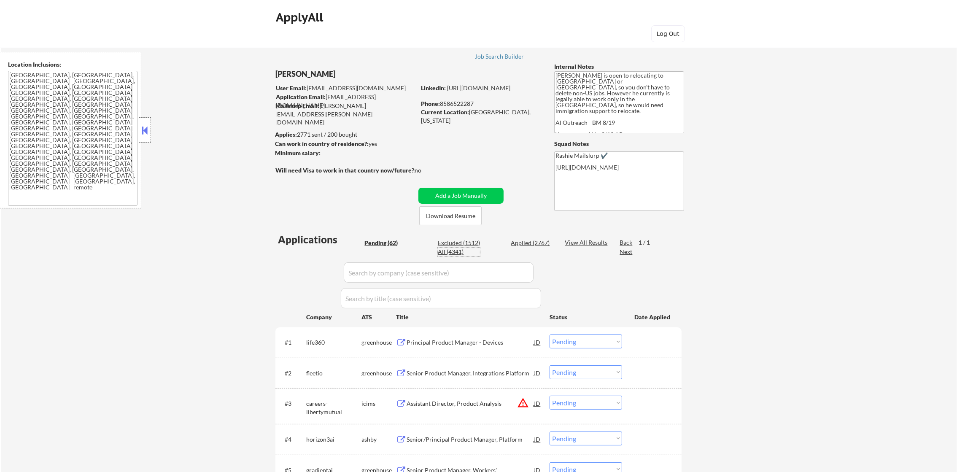
select select ""applied""
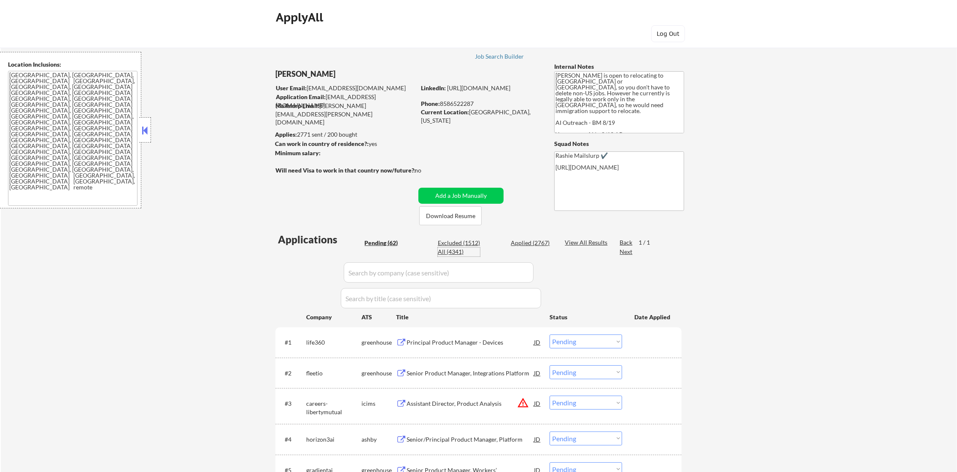
select select ""applied""
select select ""excluded__other_""
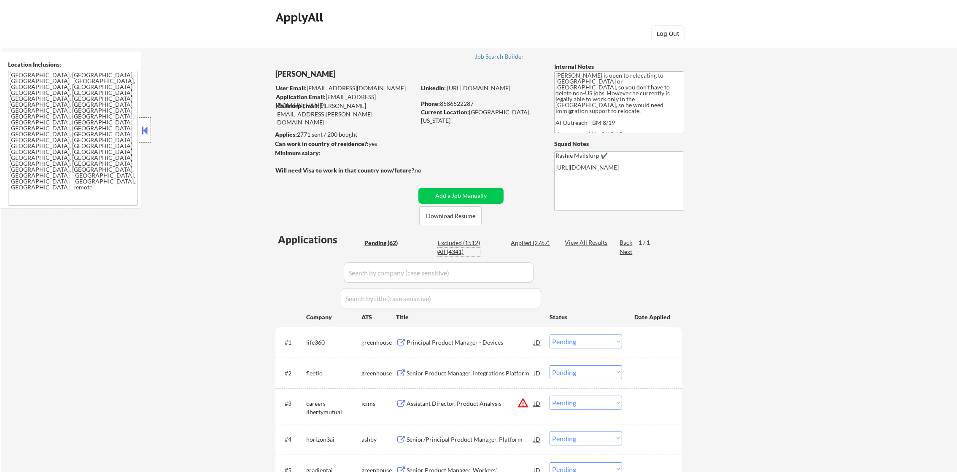
select select ""applied""
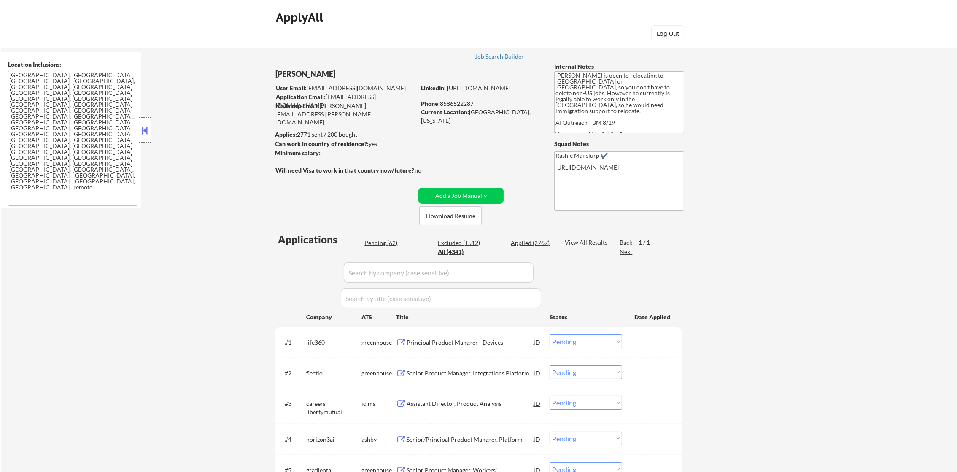
select select ""applied""
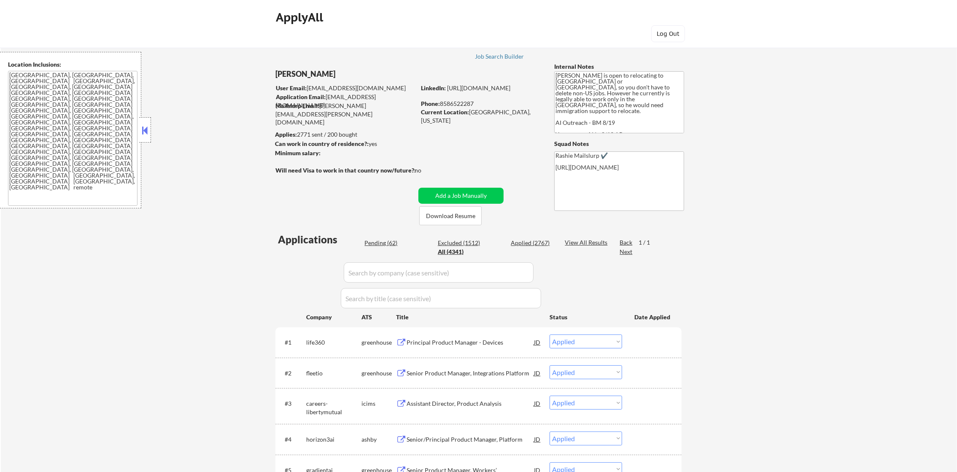
select select ""applied""
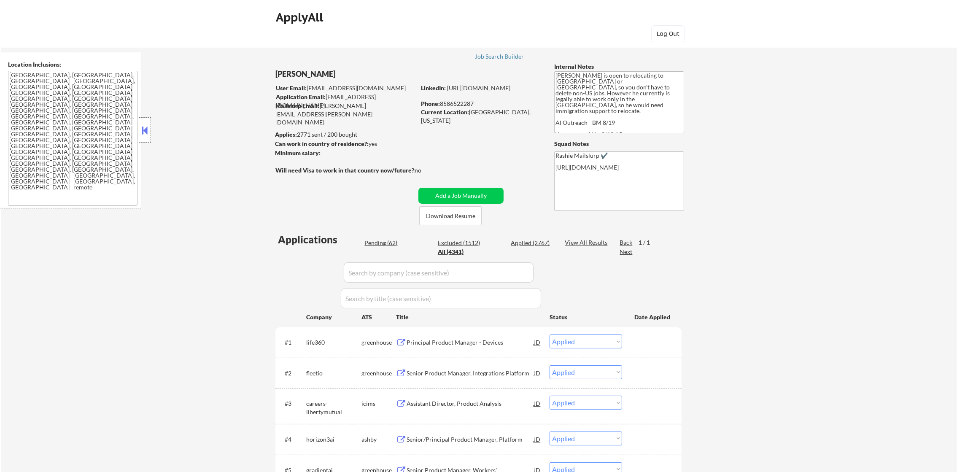
select select ""applied""
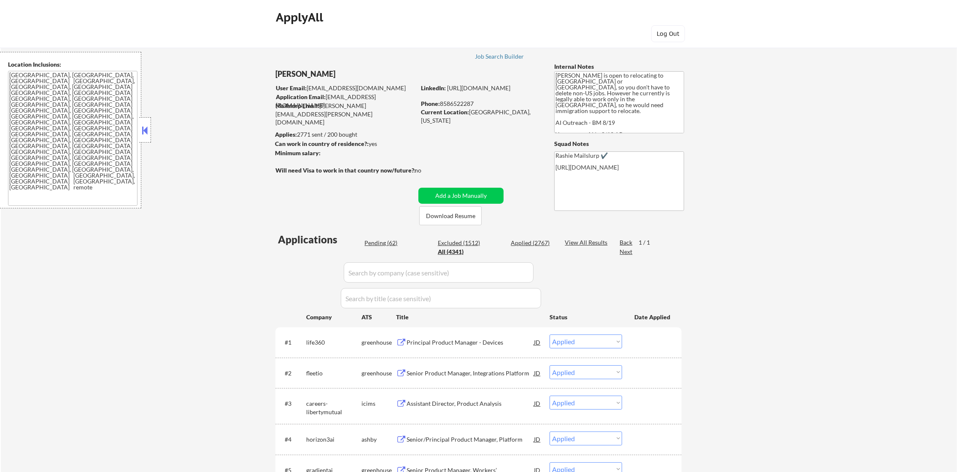
select select ""applied""
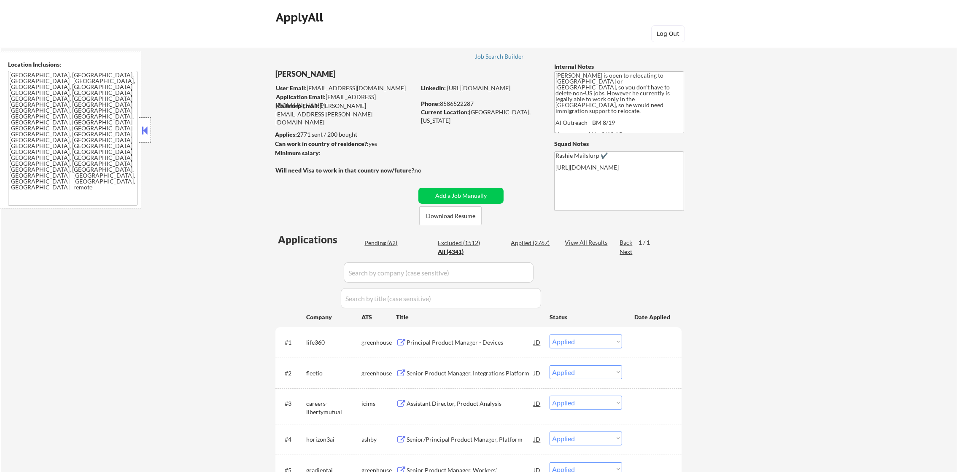
select select ""applied""
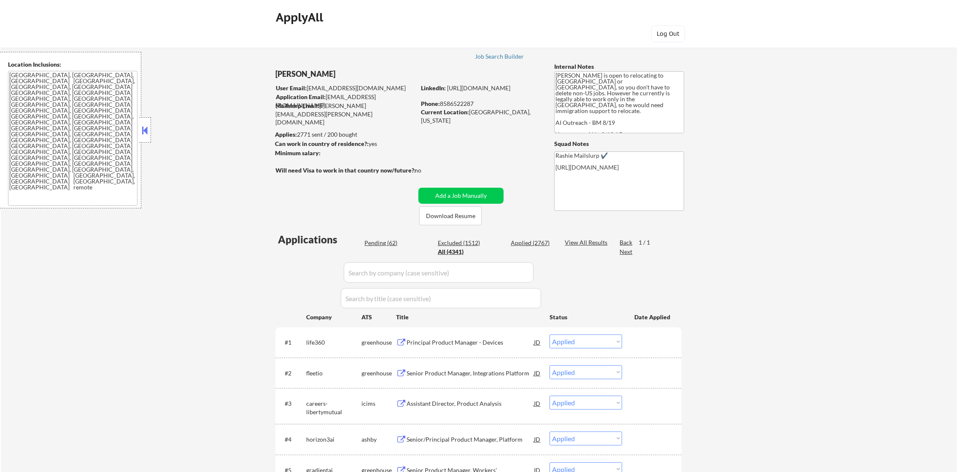
select select ""applied""
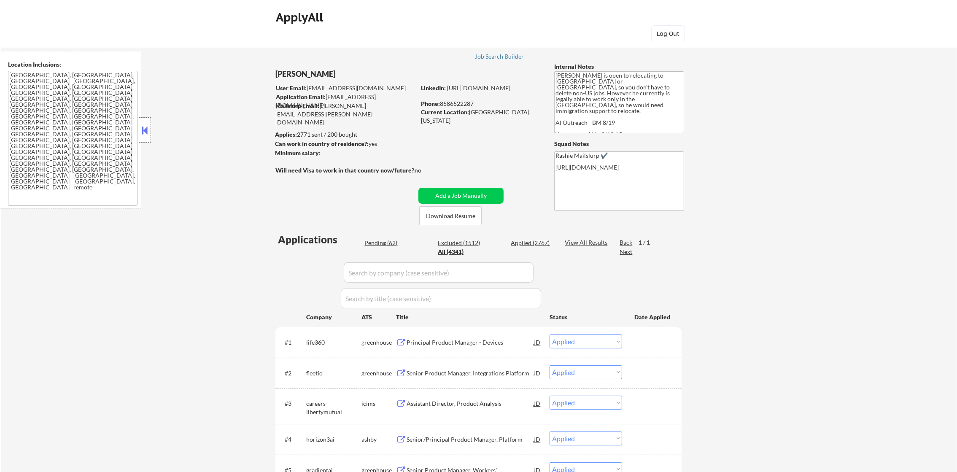
select select ""applied""
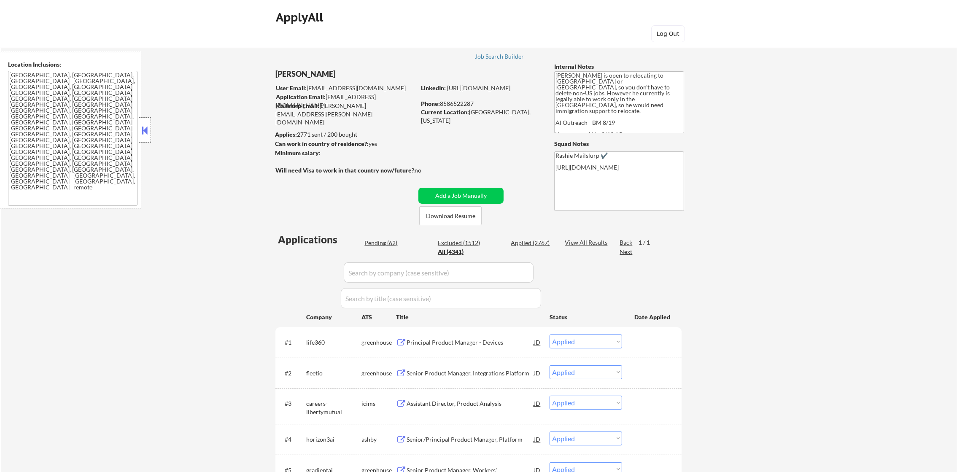
select select ""applied""
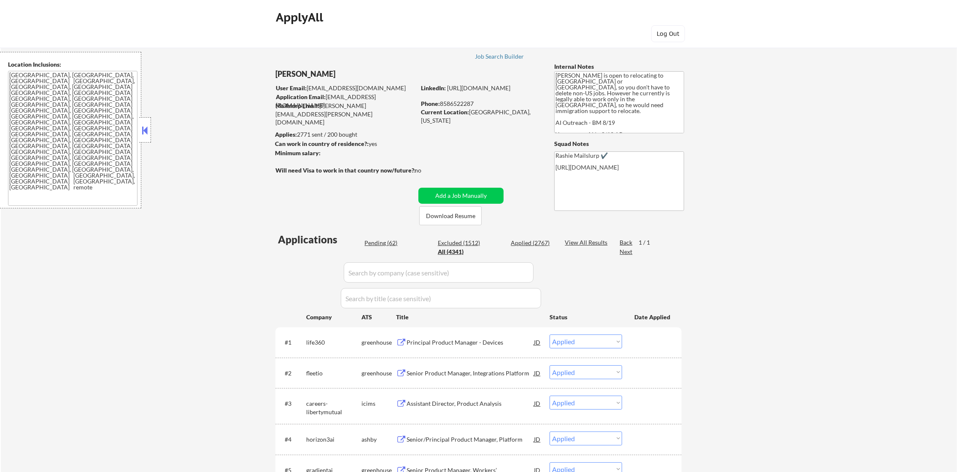
select select ""applied""
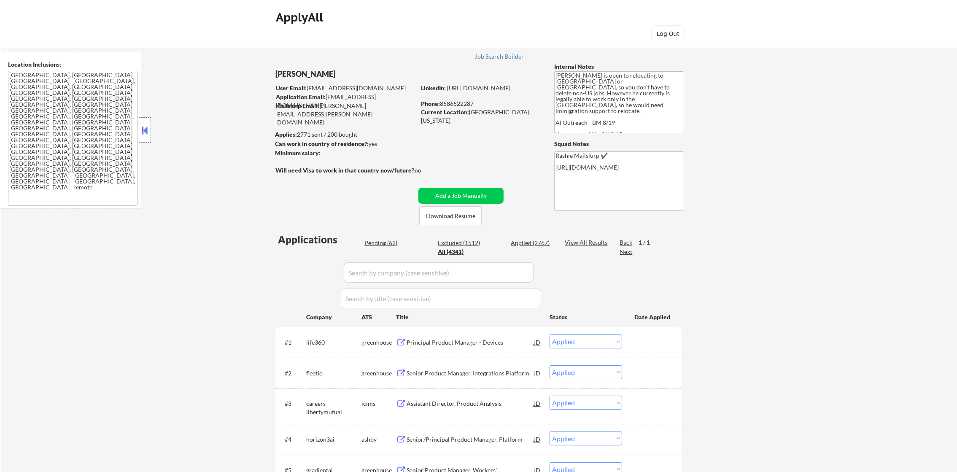
select select ""applied""
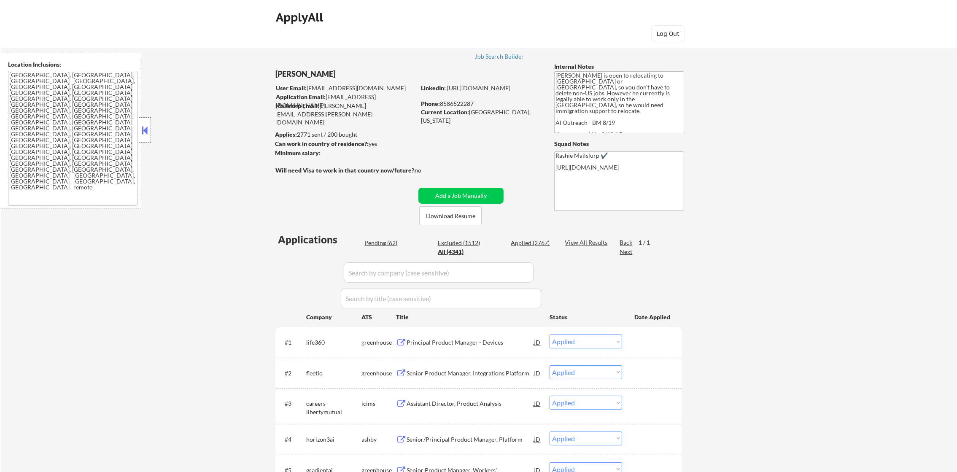
select select ""excluded__other_""
select select ""applied""
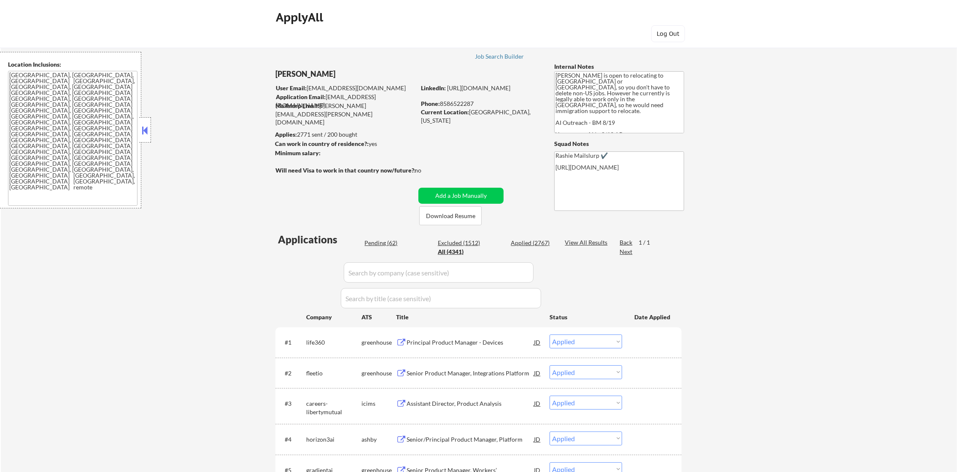
select select ""applied""
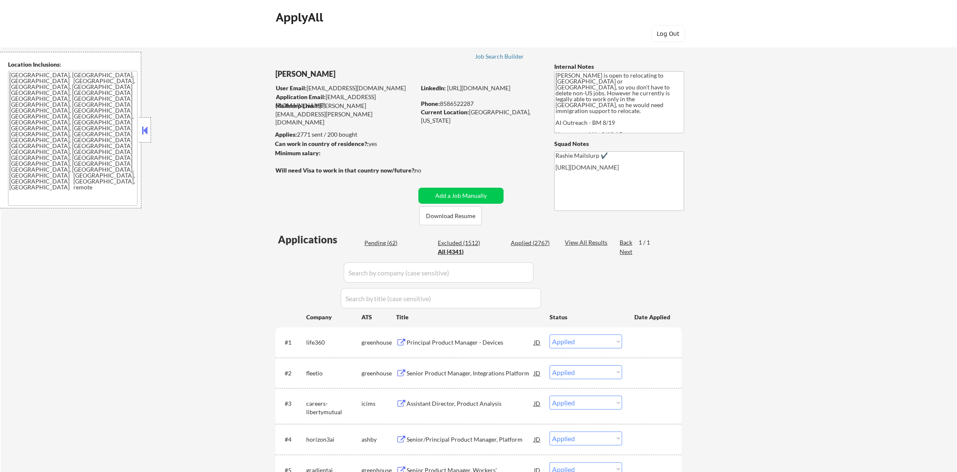
select select ""applied""
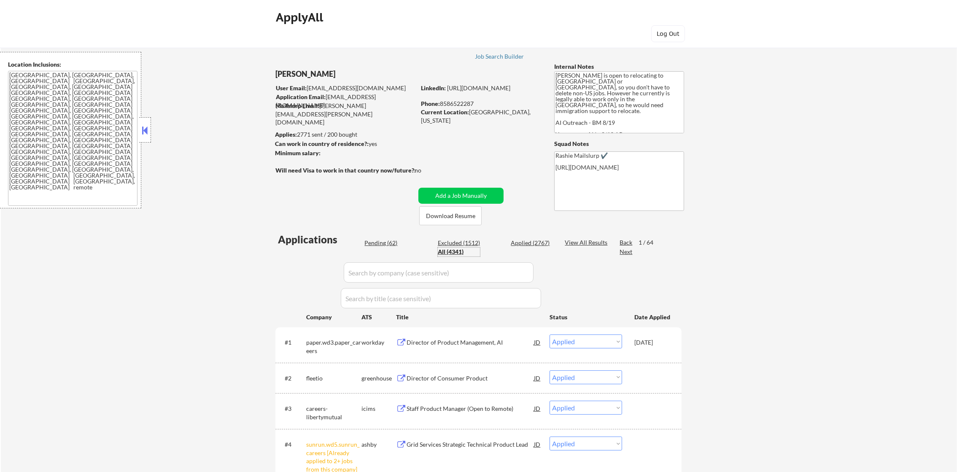
click at [374, 289] on input "input" at bounding box center [441, 298] width 200 height 20
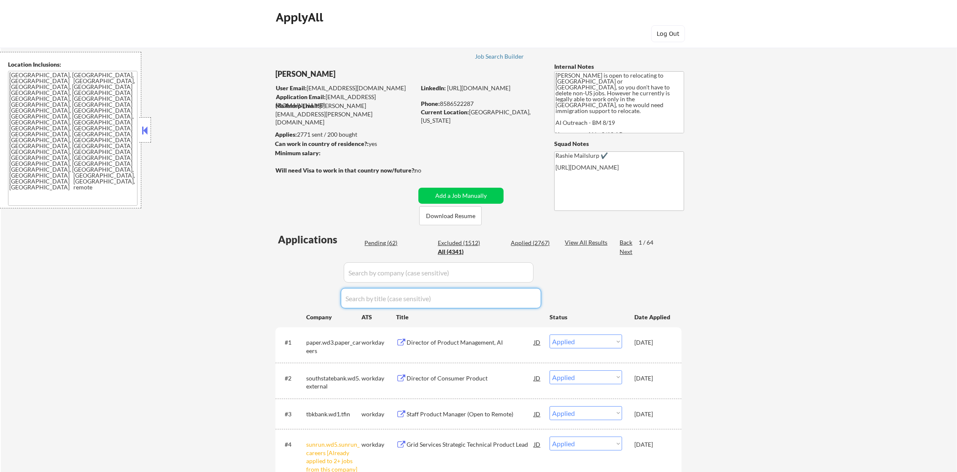
click at [383, 269] on input "input" at bounding box center [439, 272] width 190 height 20
paste input "davita.wd1.dkc_external"
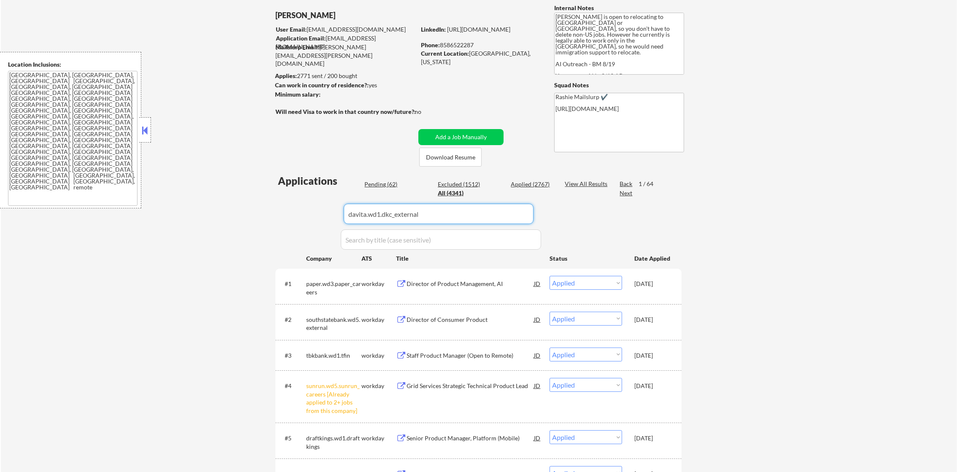
type input "davita.wd1.dkc_external"
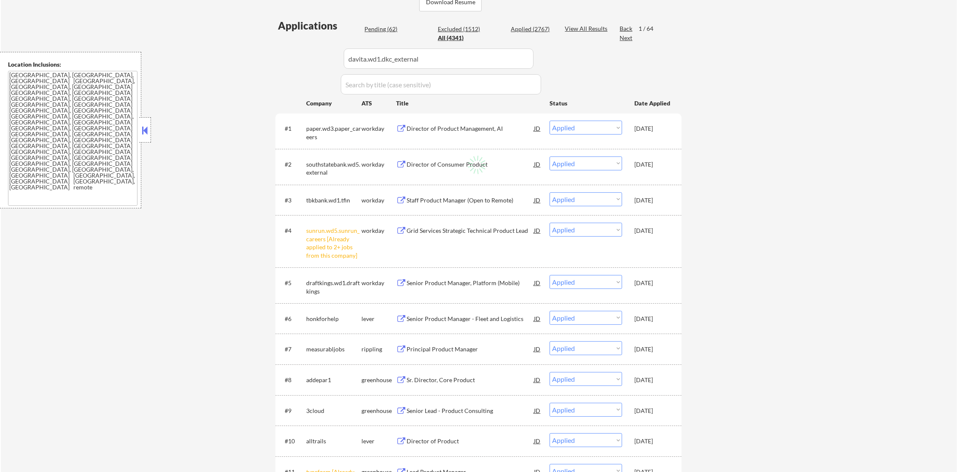
select select ""excluded__expired_""
select select ""pending""
select select ""excluded""
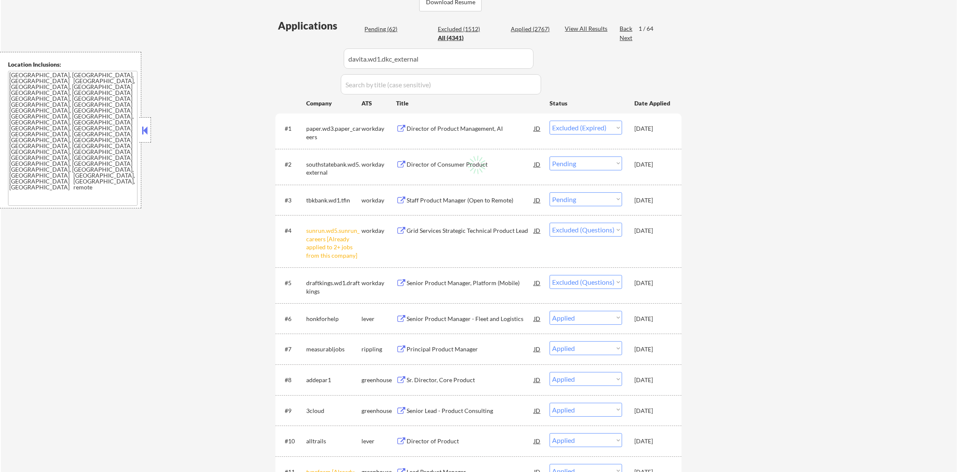
scroll to position [253, 0]
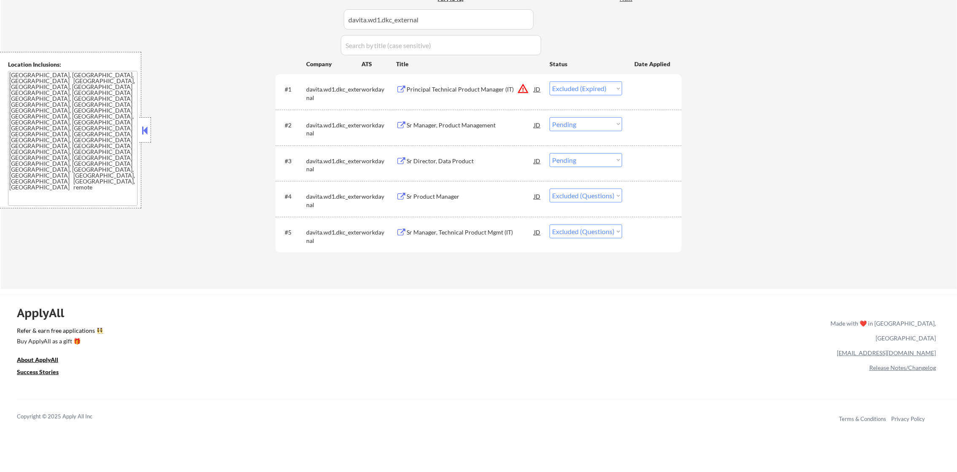
click at [503, 121] on div "Sr Manager, Product Management" at bounding box center [470, 125] width 127 height 8
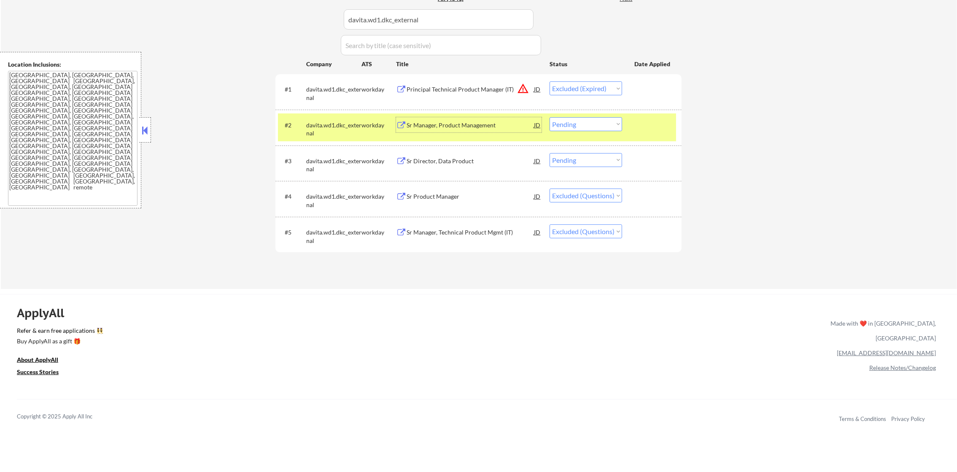
drag, startPoint x: 595, startPoint y: 122, endPoint x: 594, endPoint y: 130, distance: 7.7
click at [594, 123] on select "Choose an option... Pending Applied Excluded (Questions) Excluded (Expired) Exc…" at bounding box center [586, 124] width 73 height 14
select select ""excluded__other_""
click at [550, 117] on select "Choose an option... Pending Applied Excluded (Questions) Excluded (Expired) Exc…" at bounding box center [586, 124] width 73 height 14
click at [321, 129] on div "davita.wd1.dkc_external" at bounding box center [333, 129] width 55 height 16
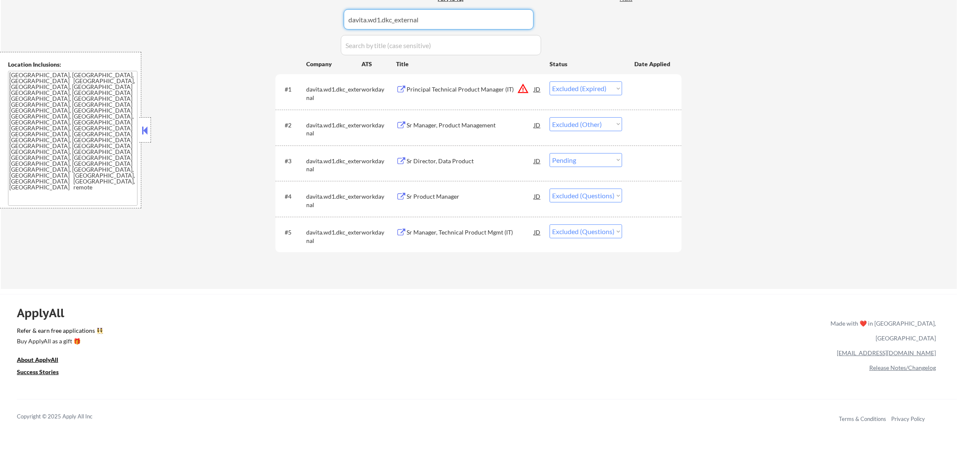
drag, startPoint x: 448, startPoint y: 11, endPoint x: 213, endPoint y: 22, distance: 234.8
click at [213, 22] on div "← Return to /applysquad Mailslurp Inbox Job Search Builder [PERSON_NAME] User E…" at bounding box center [479, 35] width 956 height 508
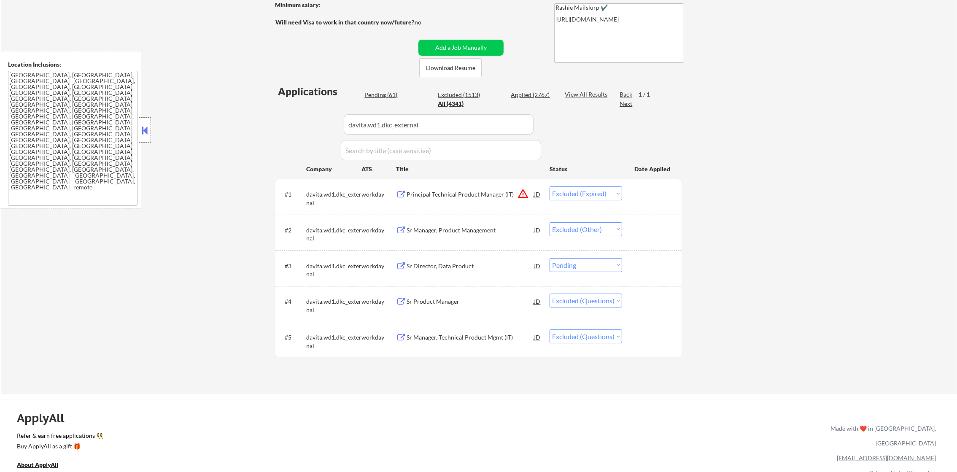
scroll to position [127, 0]
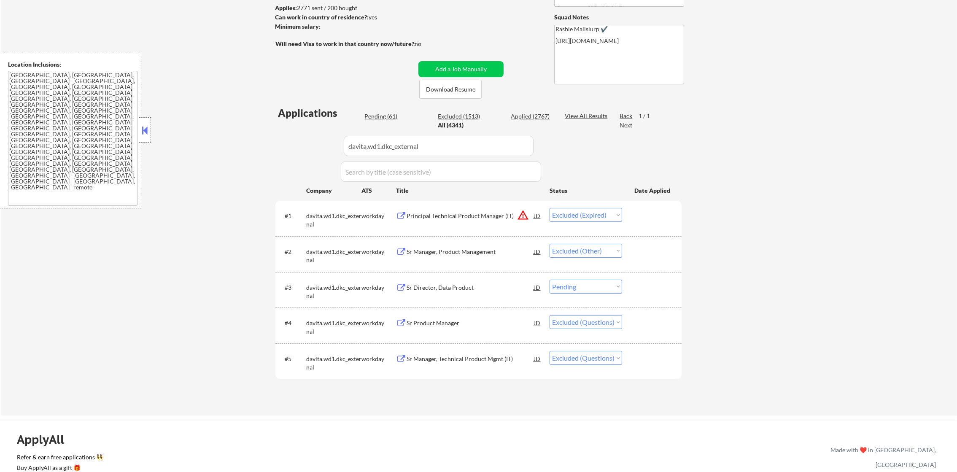
paste input "agilonhealth.wd1.external"
click at [278, 154] on div "Applications Pending (61) Excluded (1513) Applied (2767) All (4341) View All Re…" at bounding box center [478, 253] width 406 height 294
type input "agilonhealth.wd1.external"
click at [278, 154] on div "Applications Pending (61) Excluded (1513) Applied (2767) All (4341) View All Re…" at bounding box center [478, 253] width 406 height 294
select select ""excluded""
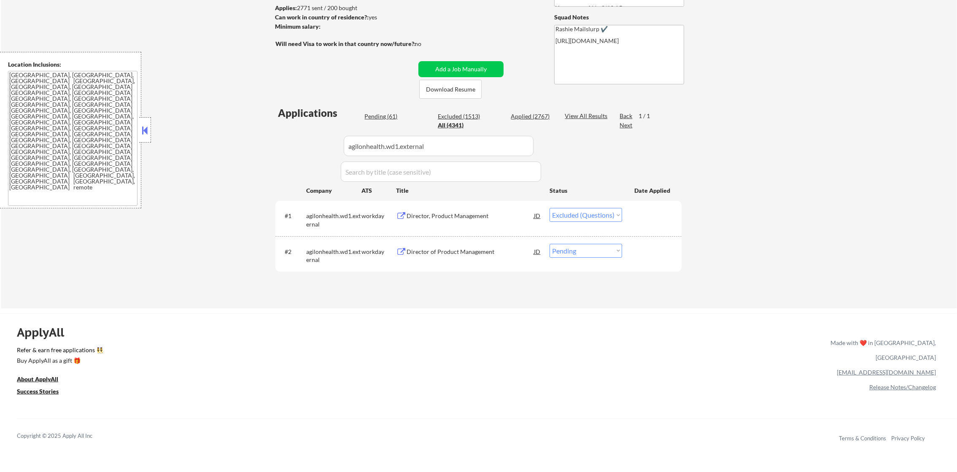
click at [460, 255] on div "Director of Product Management" at bounding box center [470, 252] width 127 height 8
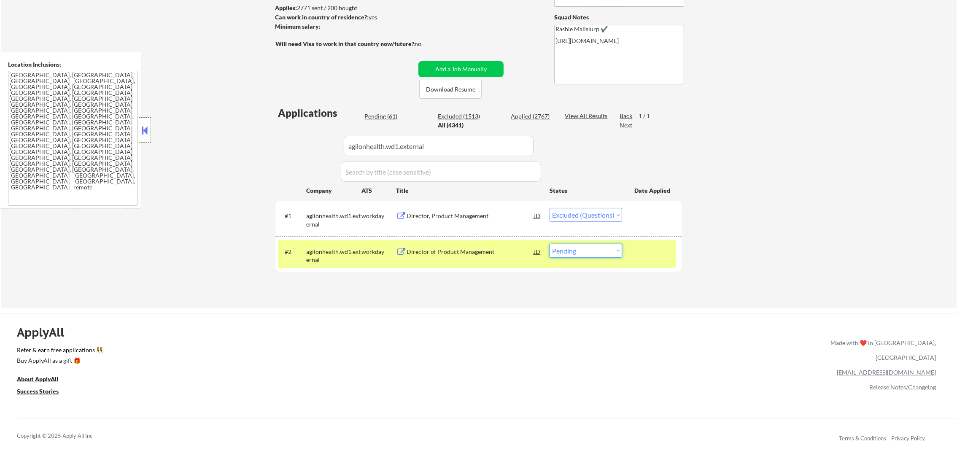
drag, startPoint x: 599, startPoint y: 248, endPoint x: 596, endPoint y: 258, distance: 11.0
click at [599, 248] on select "Choose an option... Pending Applied Excluded (Questions) Excluded (Expired) Exc…" at bounding box center [586, 251] width 73 height 14
select select ""excluded__expired_""
click at [550, 244] on select "Choose an option... Pending Applied Excluded (Questions) Excluded (Expired) Exc…" at bounding box center [586, 251] width 73 height 14
click at [318, 259] on div "agilonhealth.wd1.external" at bounding box center [333, 256] width 55 height 16
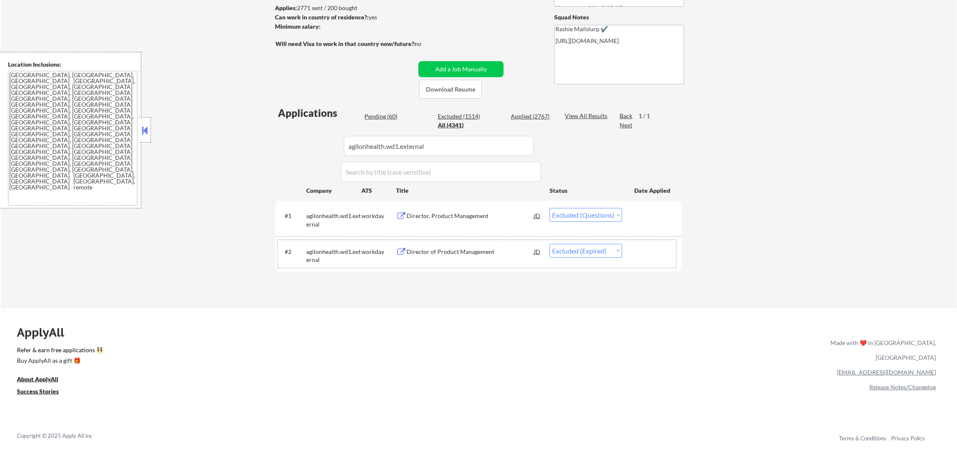
paste input "insulet.wd5.insuletcareers"
drag, startPoint x: 304, startPoint y: 146, endPoint x: 289, endPoint y: 142, distance: 15.4
click at [294, 143] on div "Applications Pending (60) Excluded (1514) Applied (2767) All (4341) View All Re…" at bounding box center [478, 199] width 406 height 186
type input "insulet.wd5.insuletcareers"
click at [289, 142] on div "Applications Pending (60) Excluded (1514) Applied (2767) All (4341) View All Re…" at bounding box center [478, 199] width 406 height 186
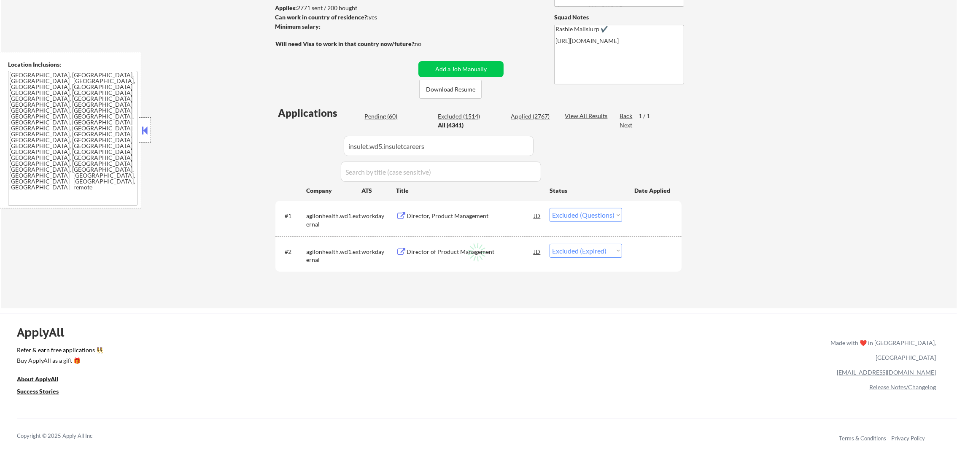
select select ""applied""
select select ""excluded__expired_""
select select ""pending""
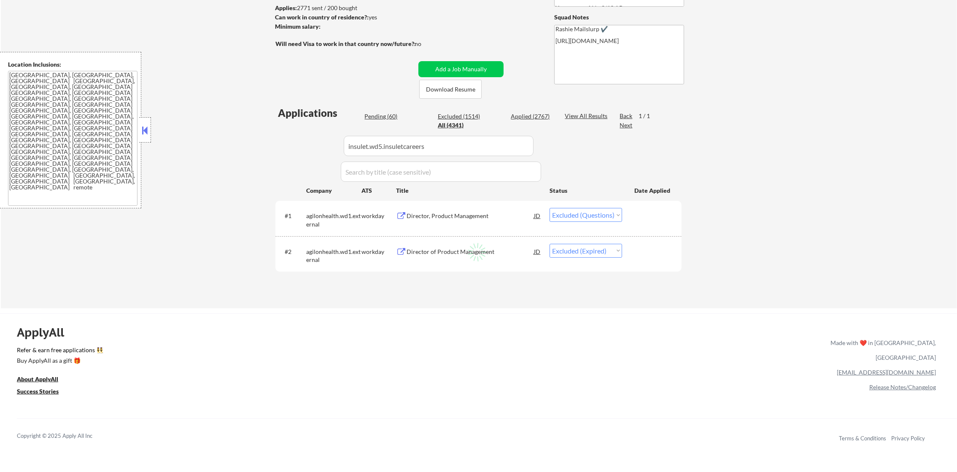
select select ""excluded__other_""
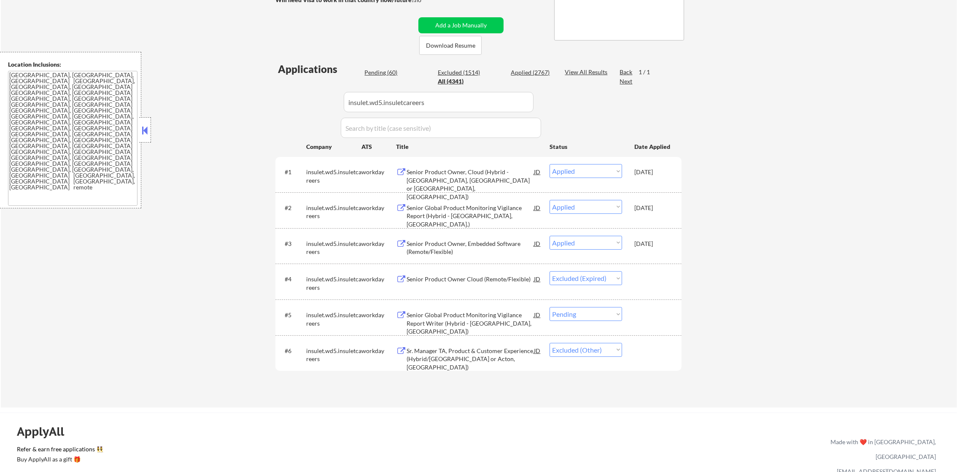
scroll to position [253, 0]
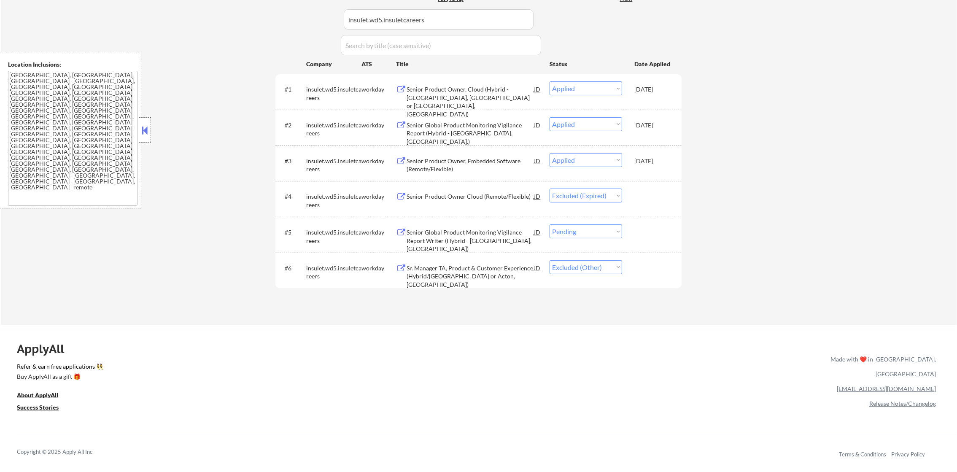
click at [578, 226] on select "Choose an option... Pending Applied Excluded (Questions) Excluded (Expired) Exc…" at bounding box center [586, 231] width 73 height 14
select select ""excluded__other_""
click at [550, 224] on select "Choose an option... Pending Applied Excluded (Questions) Excluded (Expired) Exc…" at bounding box center [586, 231] width 73 height 14
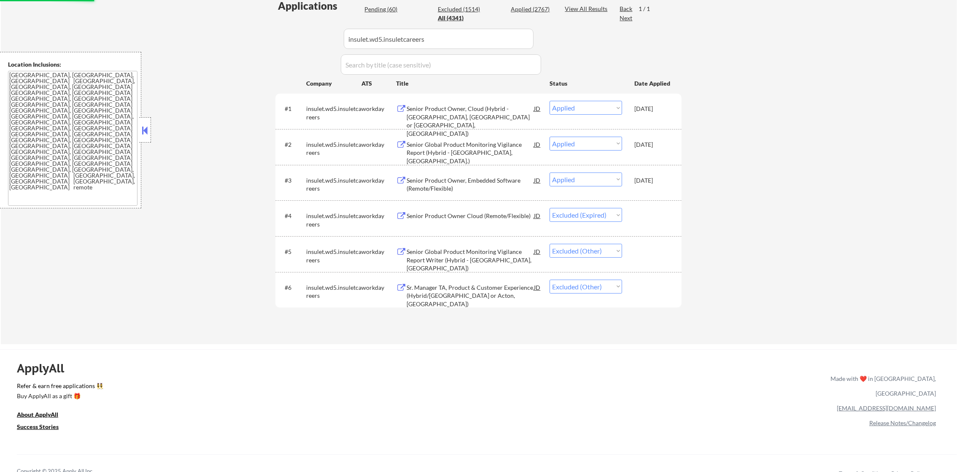
scroll to position [232, 0]
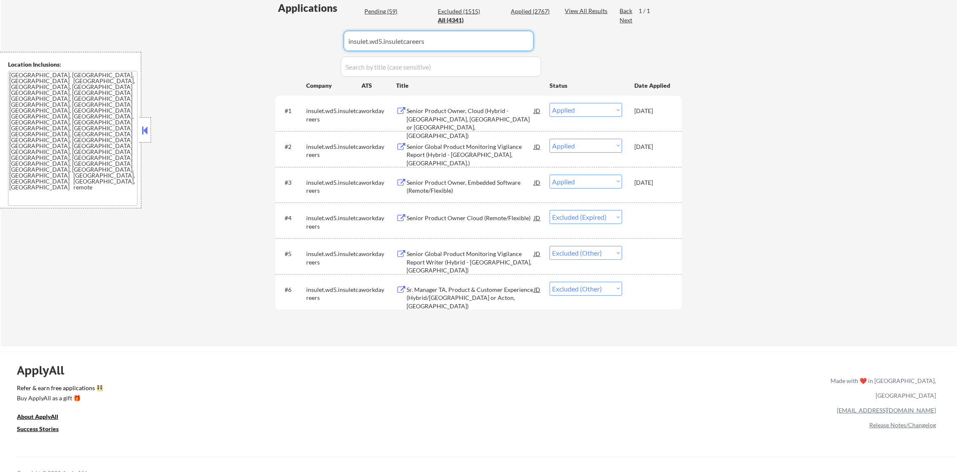
drag, startPoint x: 437, startPoint y: 35, endPoint x: 268, endPoint y: 35, distance: 169.2
click at [271, 35] on div "← Return to /applysquad Mailslurp Inbox Job Search Builder [PERSON_NAME] User E…" at bounding box center [478, 70] width 421 height 537
paste input "davita.wd1.dkc_external"
type input "davita.wd1.dkc_external"
select select ""excluded__expired_""
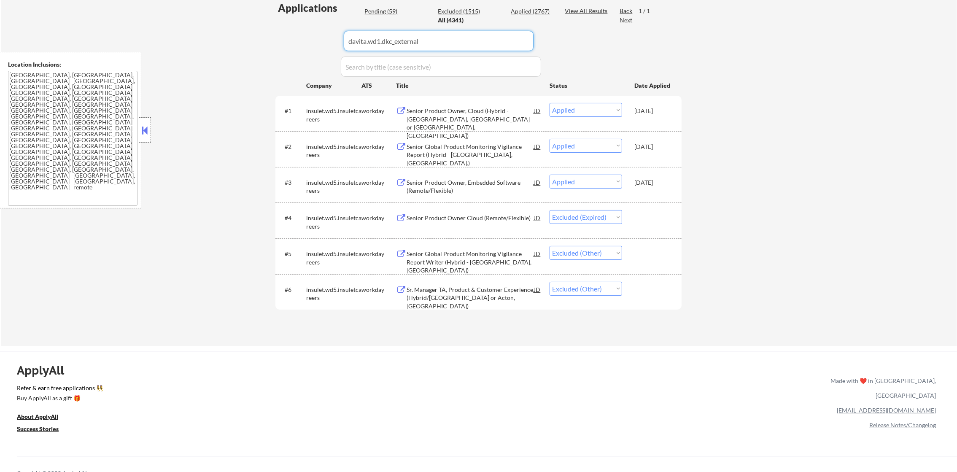
select select ""excluded__other_""
select select ""pending""
select select ""excluded""
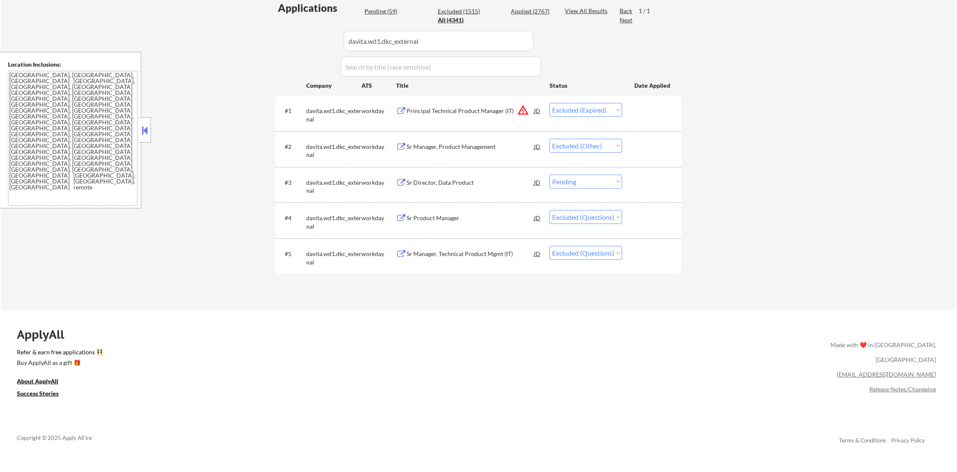
click at [267, 35] on div "← Return to /applysquad Mailslurp Inbox Job Search Builder [PERSON_NAME] User E…" at bounding box center [479, 56] width 956 height 508
click at [475, 176] on div "Sr Director, Data Product" at bounding box center [470, 182] width 127 height 15
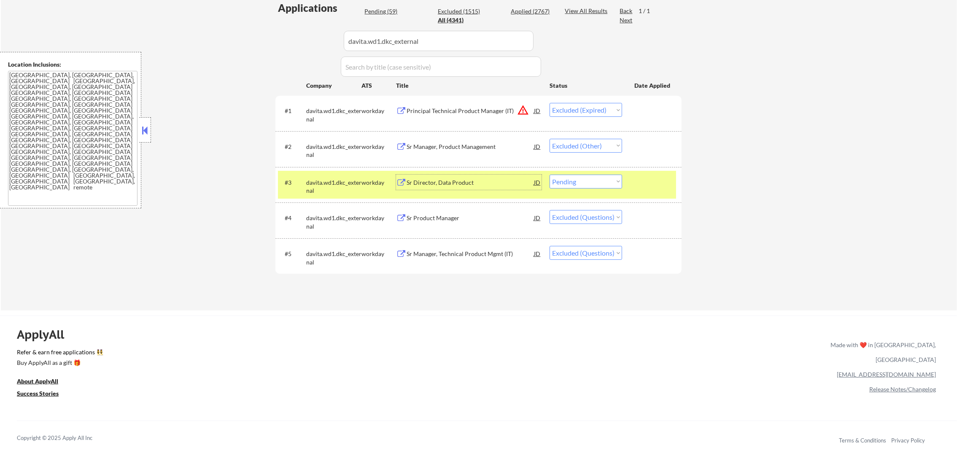
drag, startPoint x: 589, startPoint y: 178, endPoint x: 588, endPoint y: 188, distance: 9.7
click at [589, 179] on select "Choose an option... Pending Applied Excluded (Questions) Excluded (Expired) Exc…" at bounding box center [586, 182] width 73 height 14
select select ""excluded__other_""
click at [550, 175] on select "Choose an option... Pending Applied Excluded (Questions) Excluded (Expired) Exc…" at bounding box center [586, 182] width 73 height 14
click at [350, 183] on div "davita.wd1.dkc_external" at bounding box center [333, 186] width 55 height 16
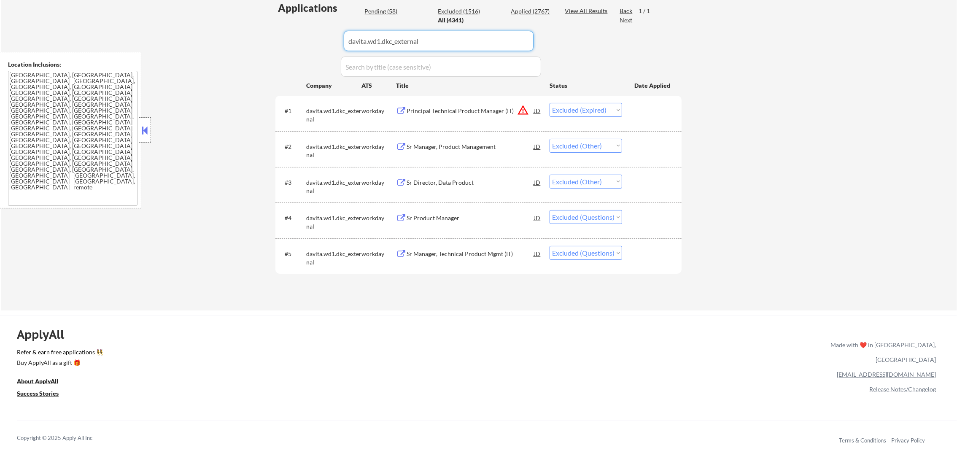
drag, startPoint x: 437, startPoint y: 28, endPoint x: 298, endPoint y: 28, distance: 138.8
click at [298, 28] on div "Applications Pending (58) Excluded (1516) Applied (2767) All (4341) View All Re…" at bounding box center [478, 148] width 406 height 294
paste input "shiftkey"
type input "shiftkey"
click at [286, 28] on div "Applications Pending (58) Excluded (1516) Applied (2767) All (4341) View All Re…" at bounding box center [478, 148] width 406 height 294
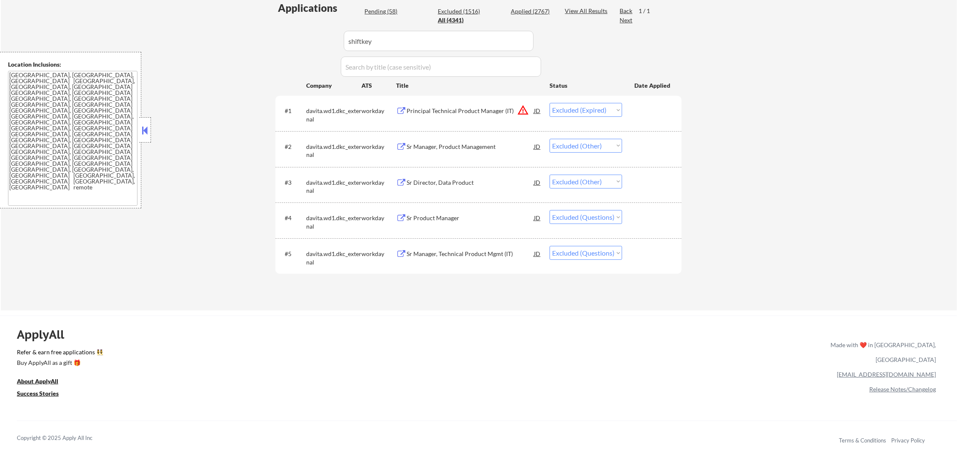
select select ""applied""
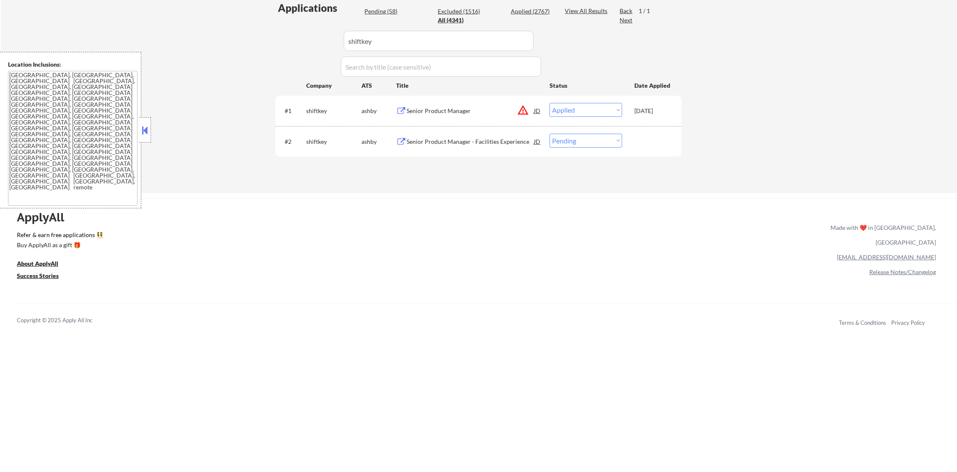
click at [491, 135] on div "Senior Product Manager - Facilities Experience" at bounding box center [470, 141] width 127 height 15
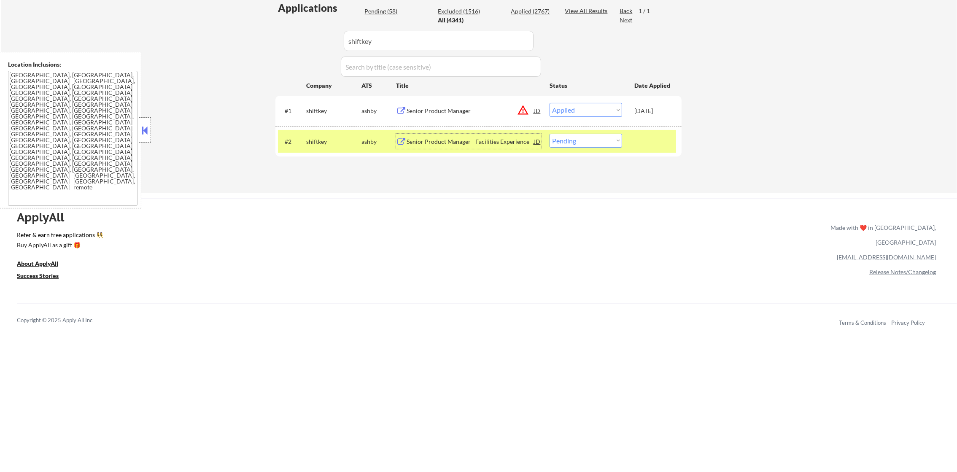
click at [585, 138] on select "Choose an option... Pending Applied Excluded (Questions) Excluded (Expired) Exc…" at bounding box center [586, 141] width 73 height 14
select select ""applied""
click at [550, 134] on select "Choose an option... Pending Applied Excluded (Questions) Excluded (Expired) Exc…" at bounding box center [586, 141] width 73 height 14
click at [320, 142] on div "shiftkey" at bounding box center [333, 142] width 55 height 8
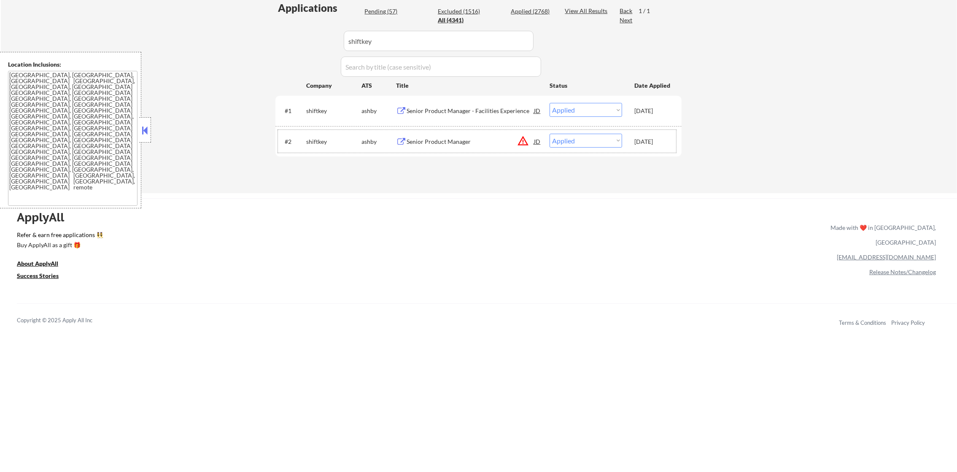
drag, startPoint x: 407, startPoint y: 43, endPoint x: 267, endPoint y: 38, distance: 139.7
paste input "hellobrightline"
type input "hellobrightline"
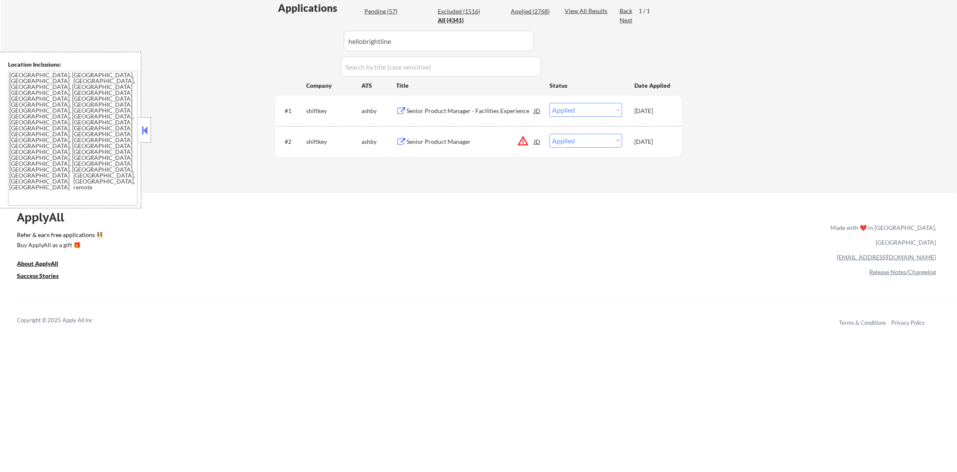
select select ""excluded""
click at [455, 149] on div "#2 hellobrightline [PERSON_NAME] Senior Product Manager JD warning_amber Choose…" at bounding box center [477, 141] width 398 height 23
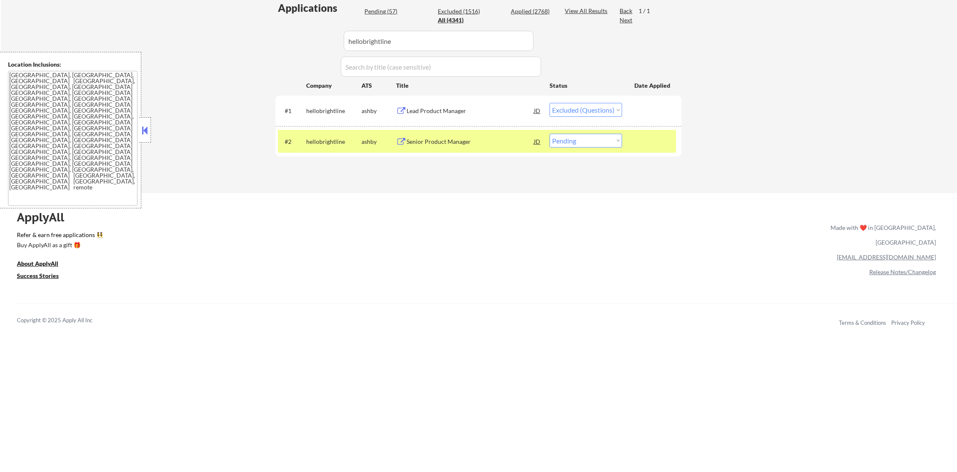
click at [480, 130] on div "#2 hellobrightline [PERSON_NAME] Senior Product Manager JD warning_amber Choose…" at bounding box center [477, 141] width 398 height 23
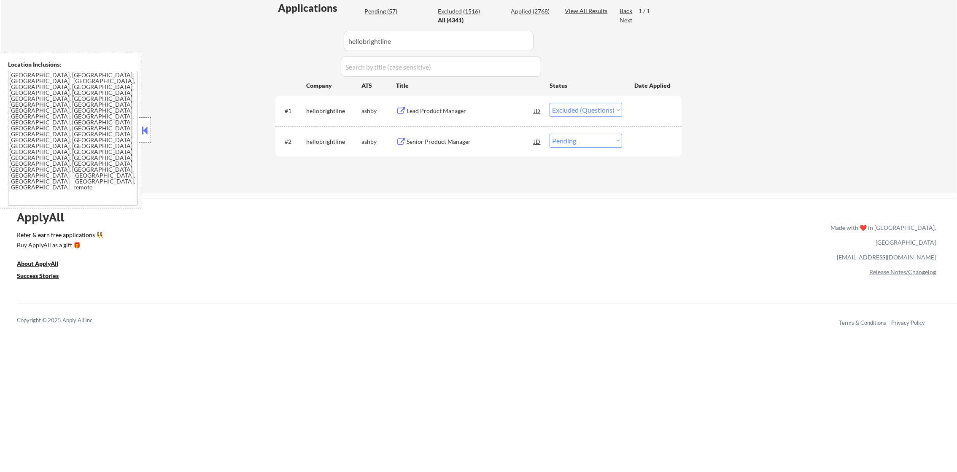
click at [451, 153] on div "#2 hellobrightline [PERSON_NAME] Senior Product Manager JD warning_amber Choose…" at bounding box center [478, 141] width 406 height 31
click at [454, 141] on div "Senior Product Manager" at bounding box center [470, 142] width 127 height 8
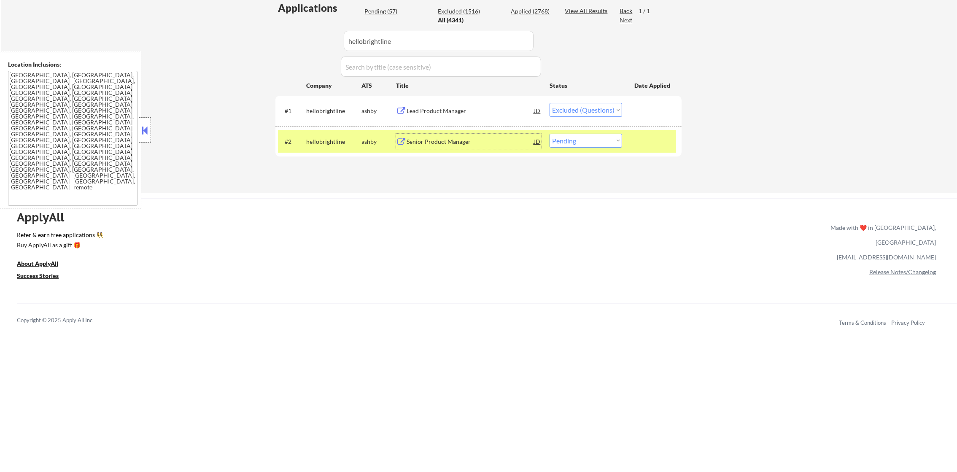
click at [591, 138] on select "Choose an option... Pending Applied Excluded (Questions) Excluded (Expired) Exc…" at bounding box center [586, 141] width 73 height 14
click at [550, 134] on select "Choose an option... Pending Applied Excluded (Questions) Excluded (Expired) Exc…" at bounding box center [586, 141] width 73 height 14
click at [594, 142] on select "Choose an option... Pending Applied Excluded (Questions) Excluded (Expired) Exc…" at bounding box center [586, 141] width 73 height 14
click at [550, 134] on select "Choose an option... Pending Applied Excluded (Questions) Excluded (Expired) Exc…" at bounding box center [586, 141] width 73 height 14
click at [589, 141] on select "Choose an option... Pending Applied Excluded (Questions) Excluded (Expired) Exc…" at bounding box center [586, 141] width 73 height 14
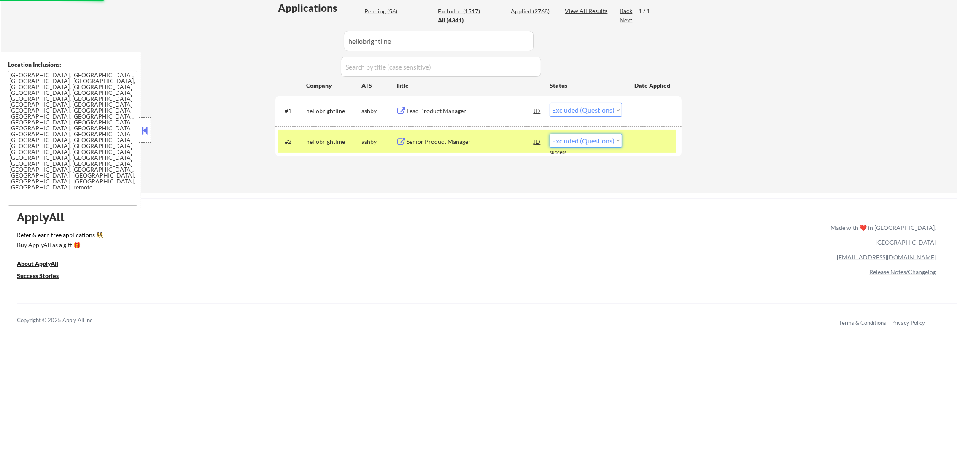
select select ""applied""
click at [550, 134] on select "Choose an option... Pending Applied Excluded (Questions) Excluded (Expired) Exc…" at bounding box center [586, 141] width 73 height 14
click at [368, 138] on div "ashby" at bounding box center [379, 142] width 35 height 8
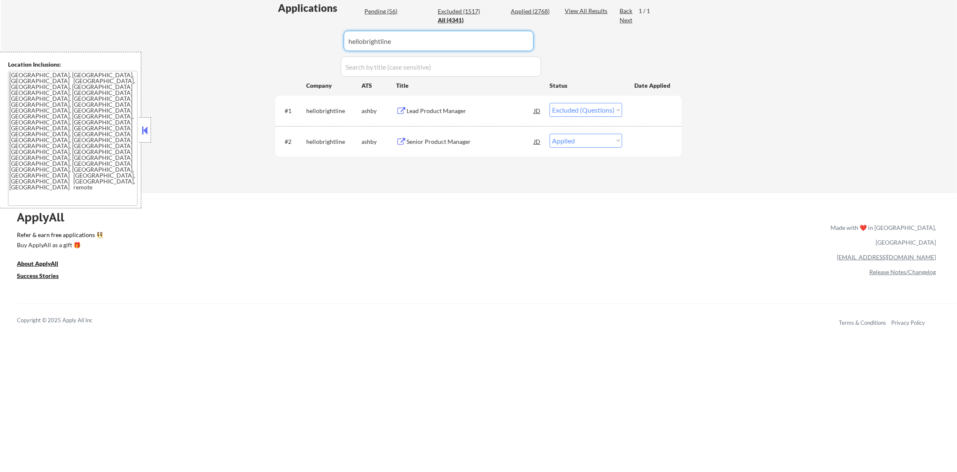
paste input "vanta"
drag, startPoint x: 411, startPoint y: 43, endPoint x: 232, endPoint y: 44, distance: 179.7
type input "vanta"
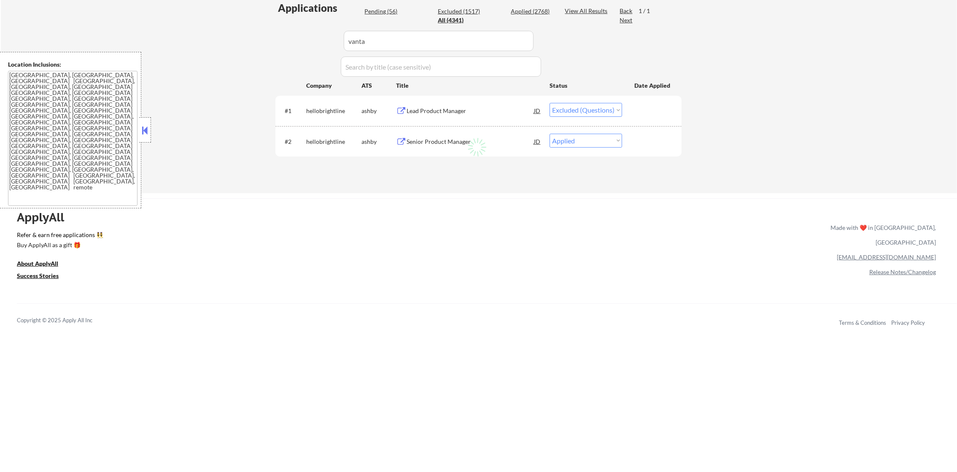
select select ""applied""
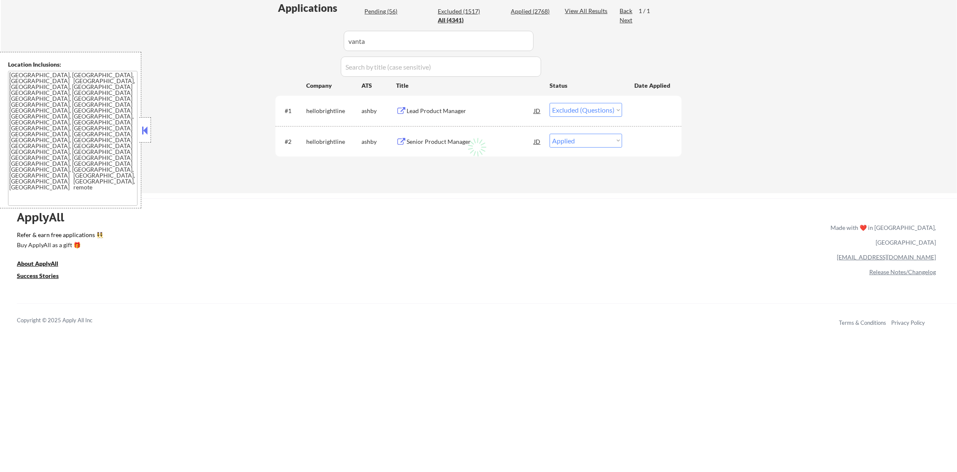
select select ""excluded__other_""
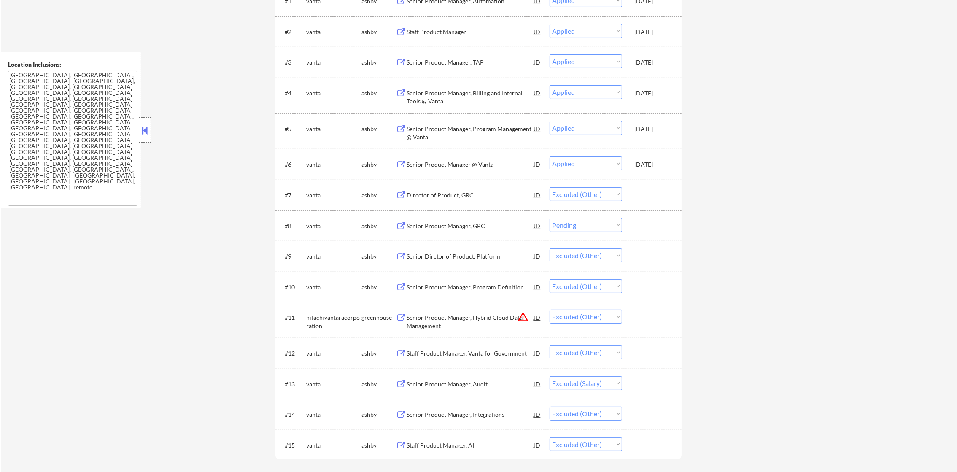
scroll to position [421, 0]
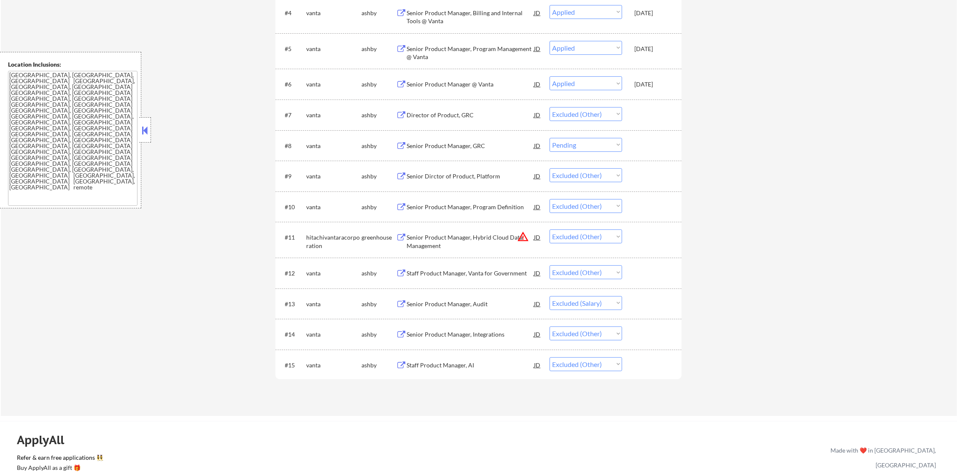
click at [593, 138] on select "Choose an option... Pending Applied Excluded (Questions) Excluded (Expired) Exc…" at bounding box center [586, 145] width 73 height 14
click at [550, 138] on select "Choose an option... Pending Applied Excluded (Questions) Excluded (Expired) Exc…" at bounding box center [586, 145] width 73 height 14
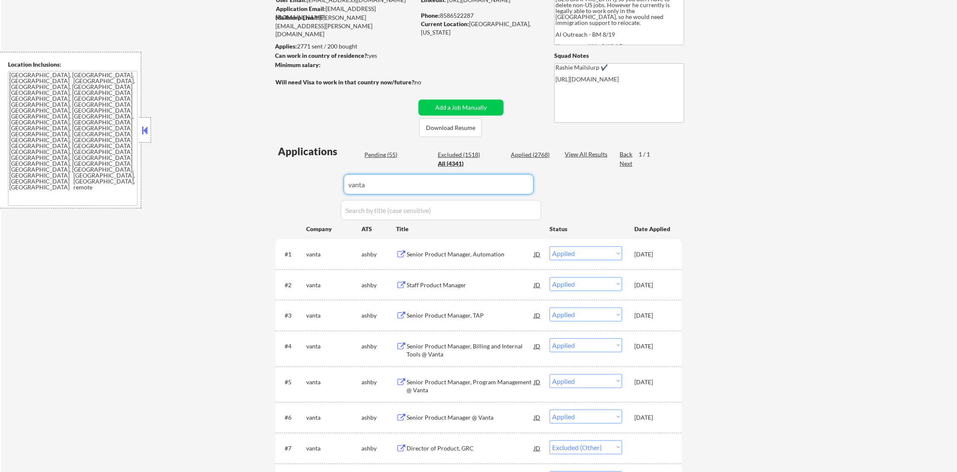
drag, startPoint x: 282, startPoint y: 176, endPoint x: 277, endPoint y: 175, distance: 5.1
click at [277, 175] on div "Applications Pending (55) Excluded (1518) Applied (2768) All (4341) View All Re…" at bounding box center [478, 438] width 406 height 589
paste input "housecall"
click at [277, 175] on div "Applications Pending (55) Excluded (1518) Applied (2768) All (4341) View All Re…" at bounding box center [478, 438] width 406 height 589
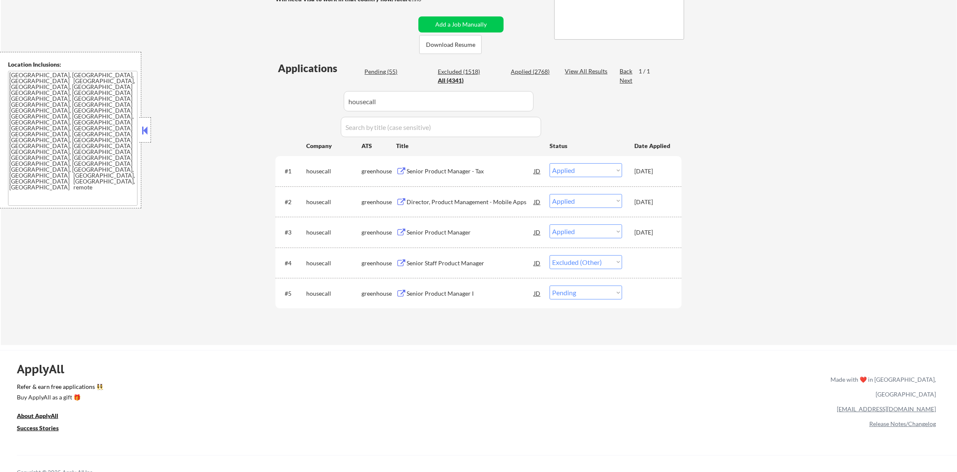
scroll to position [173, 0]
drag, startPoint x: 578, startPoint y: 291, endPoint x: 578, endPoint y: 298, distance: 7.2
click at [578, 291] on select "Choose an option... Pending Applied Excluded (Questions) Excluded (Expired) Exc…" at bounding box center [586, 291] width 73 height 14
click at [550, 284] on select "Choose an option... Pending Applied Excluded (Questions) Excluded (Expired) Exc…" at bounding box center [586, 291] width 73 height 14
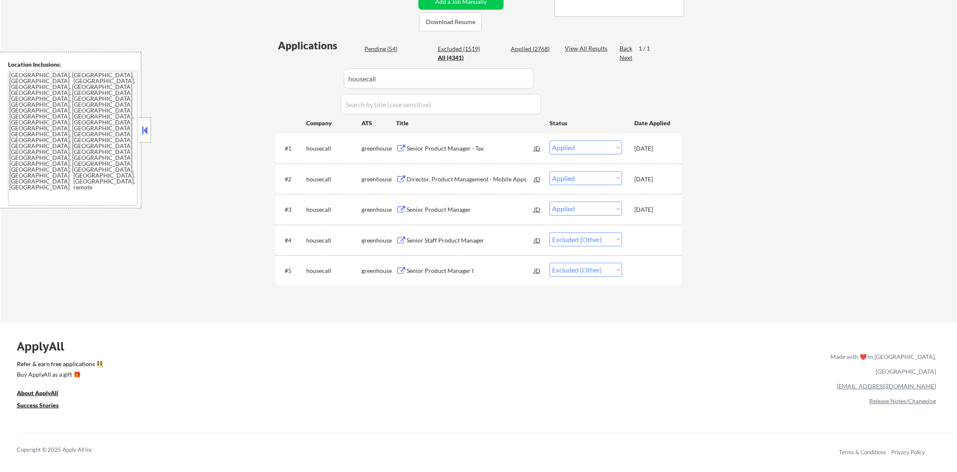
scroll to position [215, 0]
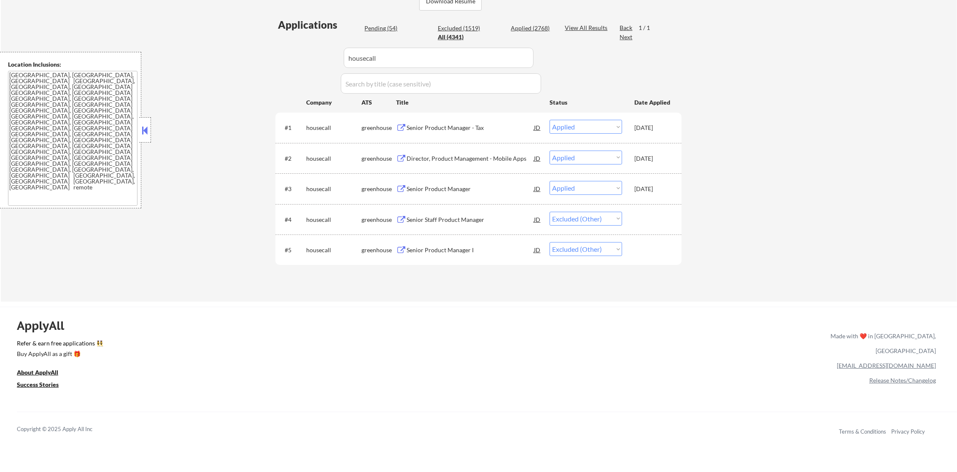
paste input "textus"
drag, startPoint x: 393, startPoint y: 51, endPoint x: 271, endPoint y: 51, distance: 121.9
click at [274, 51] on div "← Return to /applysquad Mailslurp Inbox Job Search Builder [PERSON_NAME] User E…" at bounding box center [478, 57] width 421 height 476
click at [270, 51] on div "← Return to /applysquad Mailslurp Inbox Job Search Builder [PERSON_NAME] User E…" at bounding box center [478, 57] width 421 height 476
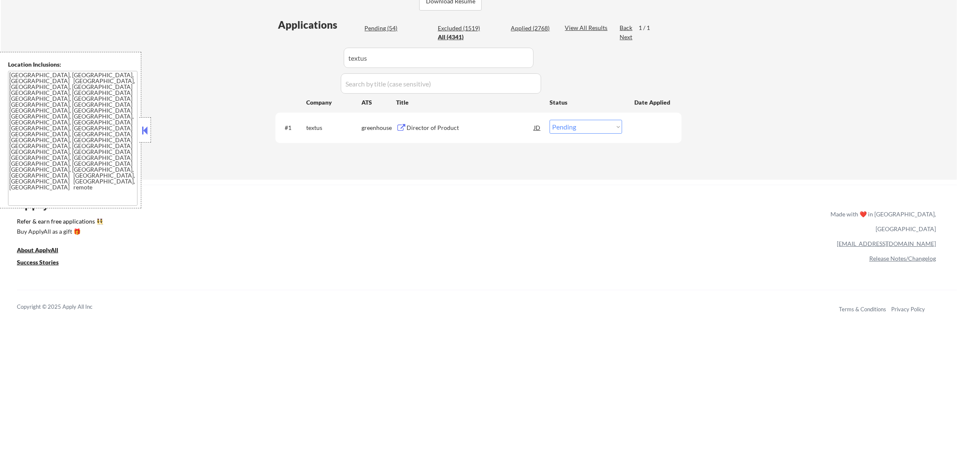
click at [474, 127] on div "Director of Product" at bounding box center [470, 128] width 127 height 8
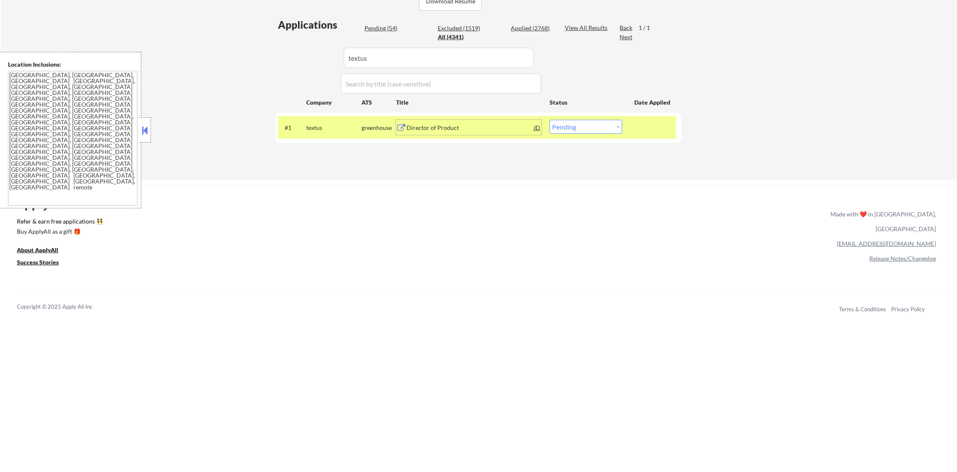
click at [561, 125] on select "Choose an option... Pending Applied Excluded (Questions) Excluded (Expired) Exc…" at bounding box center [586, 127] width 73 height 14
click at [550, 120] on select "Choose an option... Pending Applied Excluded (Questions) Excluded (Expired) Exc…" at bounding box center [586, 127] width 73 height 14
click at [323, 118] on div "#1 textus greenhouse Director of Product JD warning_amber Choose an option... P…" at bounding box center [477, 127] width 398 height 23
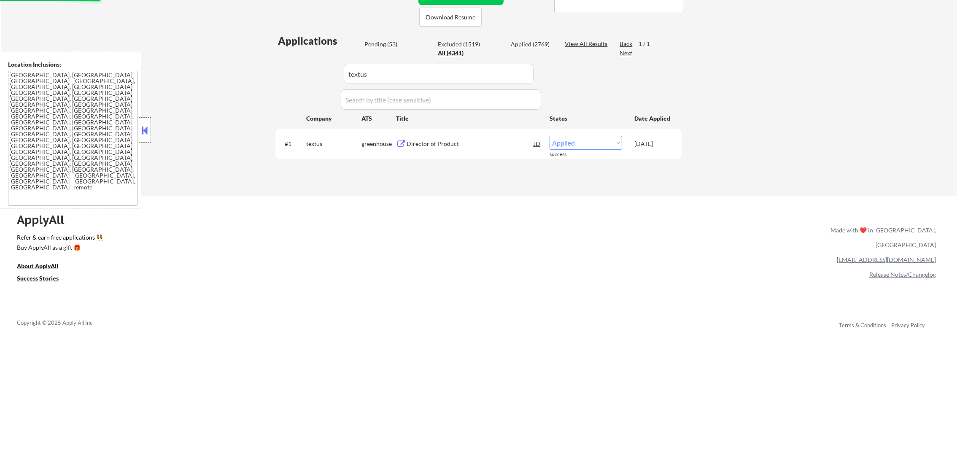
scroll to position [173, 0]
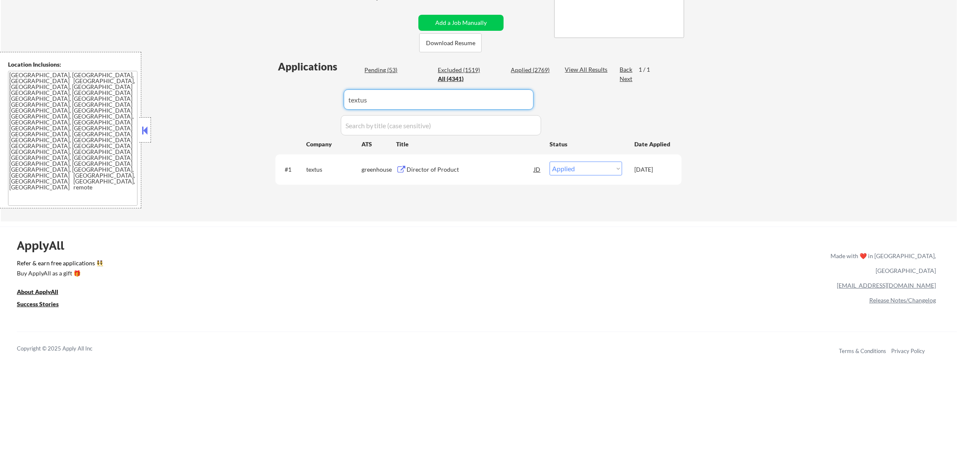
drag, startPoint x: 410, startPoint y: 96, endPoint x: 315, endPoint y: 86, distance: 95.0
click at [315, 86] on div "Applications Pending (53) Excluded (1519) Applied (2769) All (4341) View All Re…" at bounding box center [478, 132] width 406 height 146
paste input "trussworks"
click at [262, 139] on div "← Return to /applysquad Mailslurp Inbox Job Search Builder [PERSON_NAME] User E…" at bounding box center [479, 41] width 956 height 361
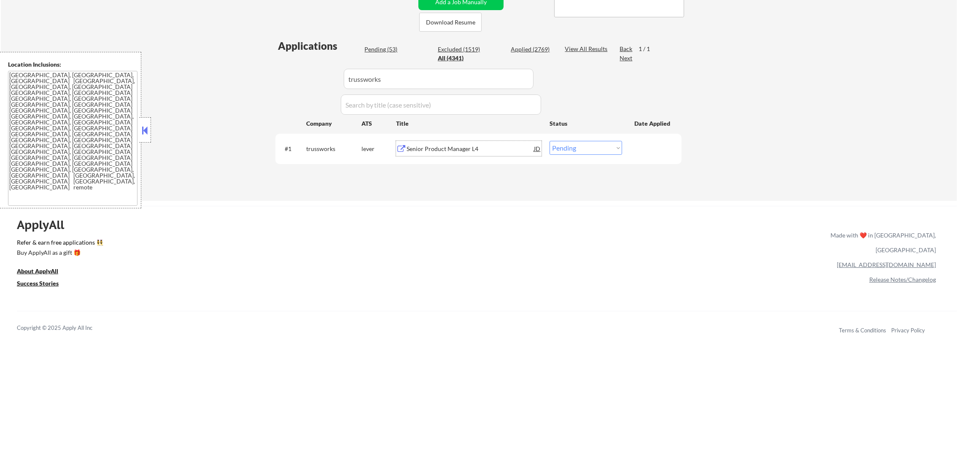
click at [449, 147] on div "Senior Product Manager L4" at bounding box center [470, 149] width 127 height 8
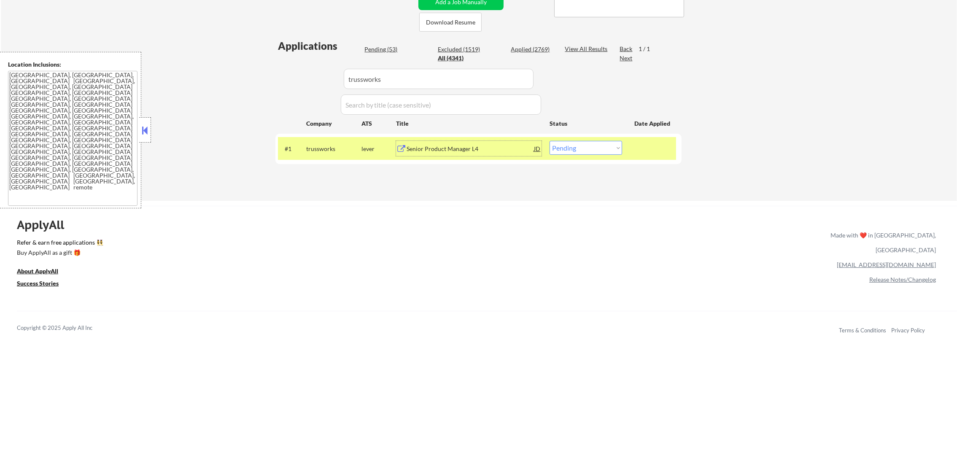
click at [561, 160] on div "#1 trussworks lever Senior Product Manager L4 JD warning_amber Choose an option…" at bounding box center [478, 149] width 406 height 30
click at [575, 149] on select "Choose an option... Pending Applied Excluded (Questions) Excluded (Expired) Exc…" at bounding box center [586, 148] width 73 height 14
click at [550, 141] on select "Choose an option... Pending Applied Excluded (Questions) Excluded (Expired) Exc…" at bounding box center [586, 148] width 73 height 14
drag, startPoint x: 382, startPoint y: 64, endPoint x: 260, endPoint y: 63, distance: 121.9
click at [262, 63] on div "← Return to /applysquad Mailslurp Inbox Job Search Builder [PERSON_NAME] User E…" at bounding box center [479, 20] width 956 height 361
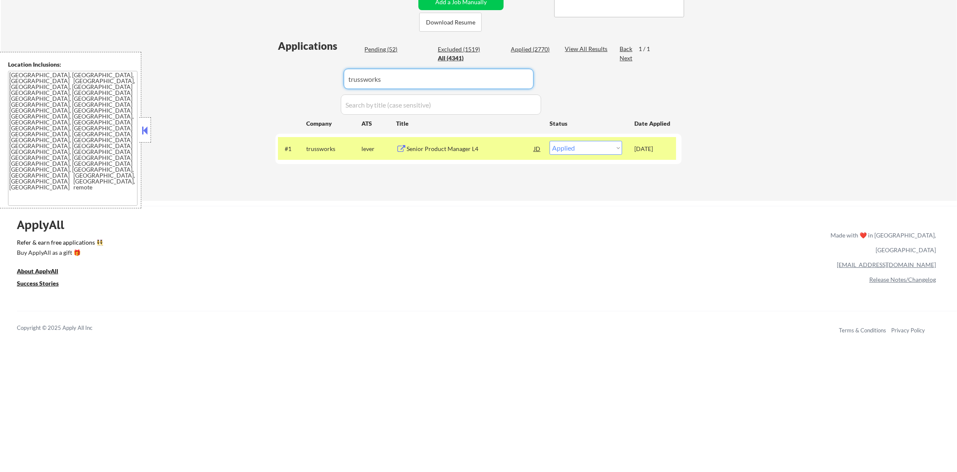
paste input "peoplegrove"
click at [259, 63] on div "← Return to /applysquad Mailslurp Inbox Job Search Builder [PERSON_NAME] User E…" at bounding box center [479, 20] width 956 height 361
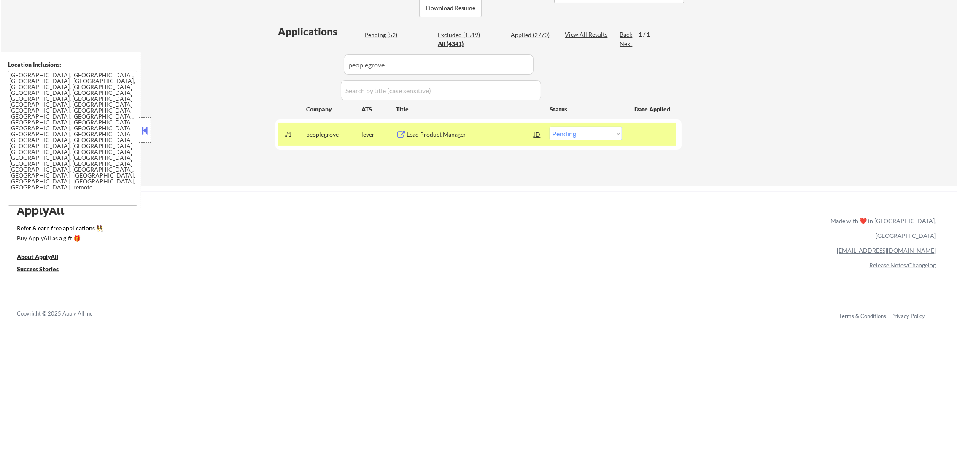
scroll to position [215, 0]
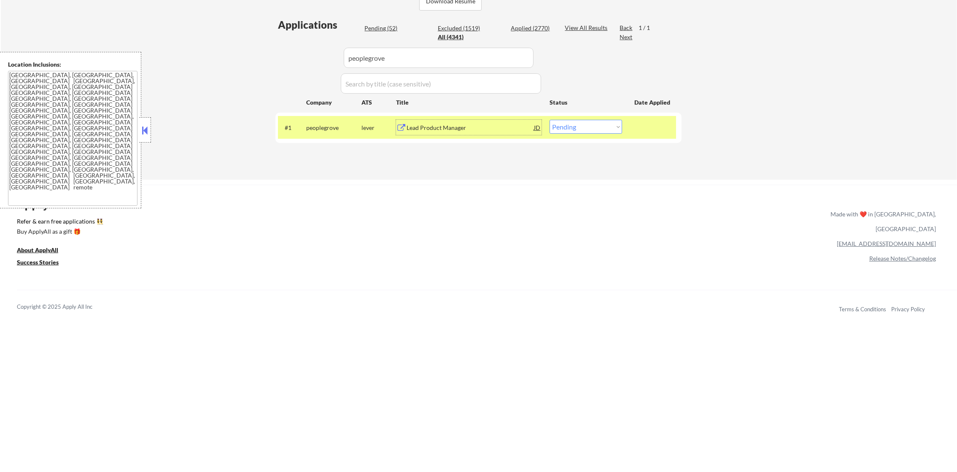
click at [446, 130] on div "Lead Product Manager" at bounding box center [470, 128] width 127 height 8
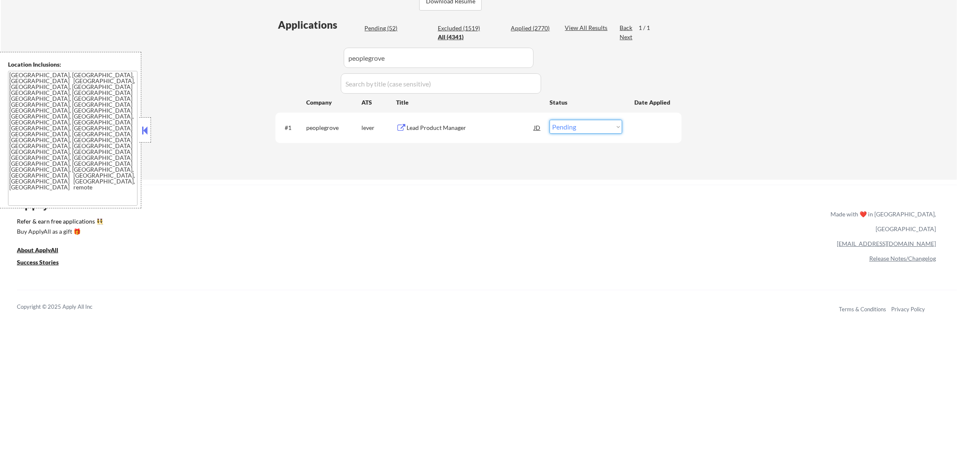
click at [593, 126] on select "Choose an option... Pending Applied Excluded (Questions) Excluded (Expired) Exc…" at bounding box center [586, 127] width 73 height 14
click at [550, 120] on select "Choose an option... Pending Applied Excluded (Questions) Excluded (Expired) Exc…" at bounding box center [586, 127] width 73 height 14
paste input "coupa"
drag, startPoint x: 363, startPoint y: 57, endPoint x: 288, endPoint y: 57, distance: 74.7
click at [288, 57] on div "Applications Pending (51) Excluded (1519) Applied (2771) All (4341) View All Re…" at bounding box center [478, 91] width 406 height 146
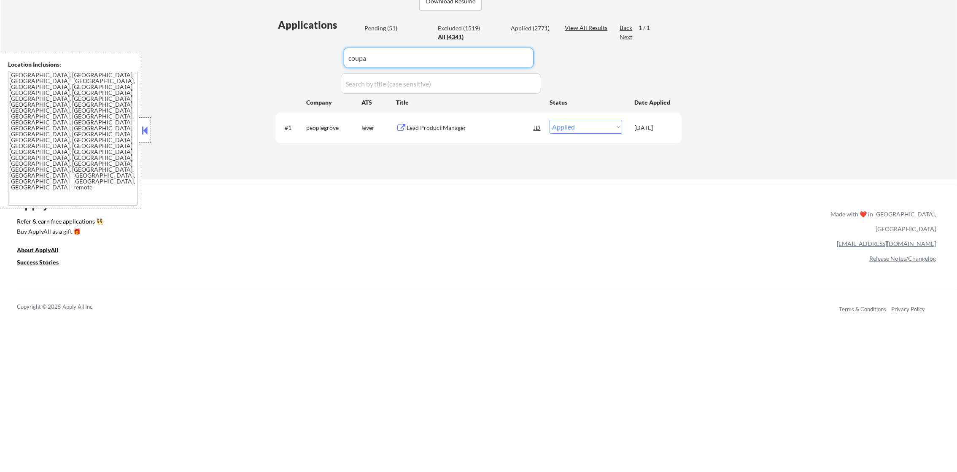
click at [288, 57] on div "Applications Pending (51) Excluded (1519) Applied (2771) All (4341) View All Re…" at bounding box center [478, 91] width 406 height 146
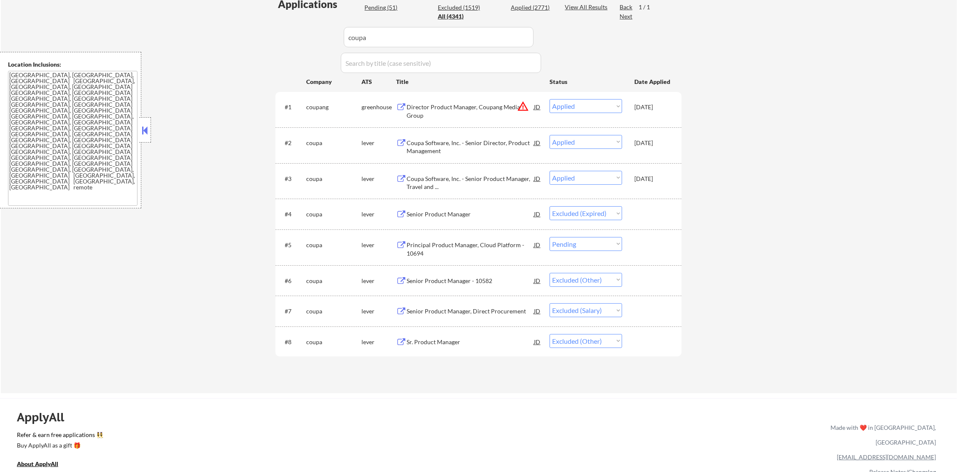
scroll to position [278, 0]
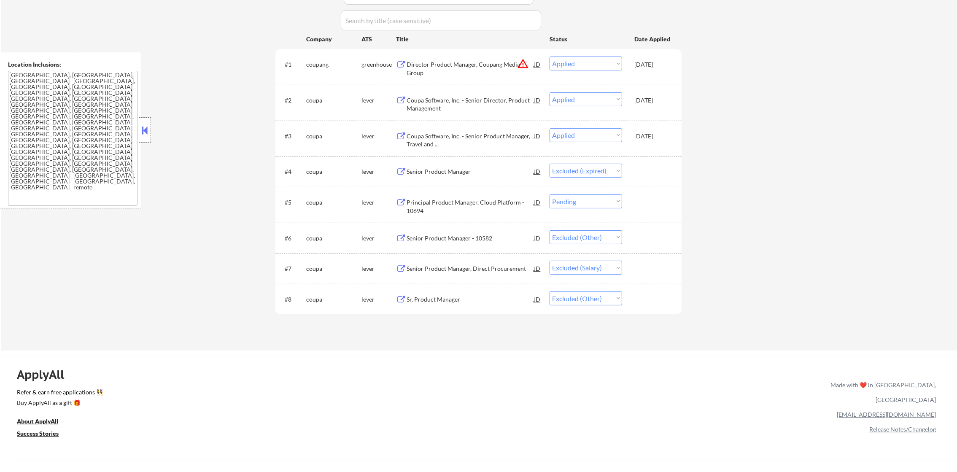
click at [597, 202] on select "Choose an option... Pending Applied Excluded (Questions) Excluded (Expired) Exc…" at bounding box center [586, 201] width 73 height 14
click at [601, 192] on div "#5 coupa lever Principal Product Manager, Cloud Platform - 10694 JD Choose an o…" at bounding box center [477, 205] width 398 height 28
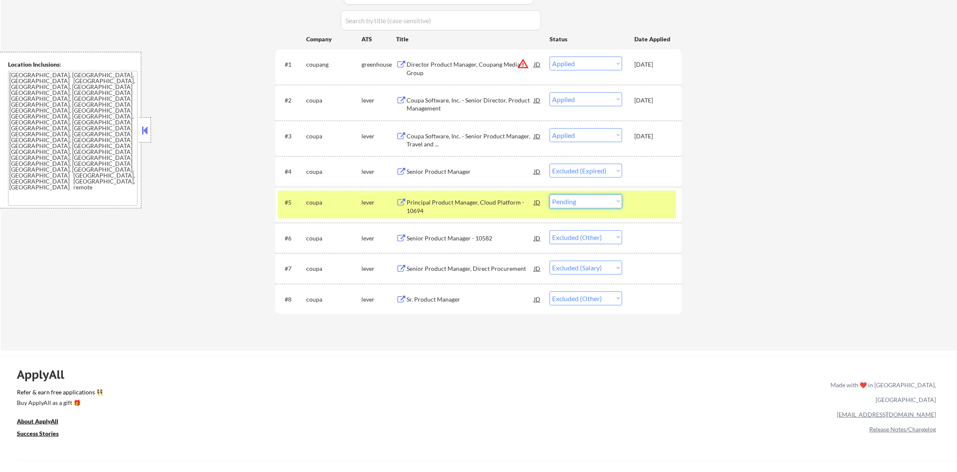
drag, startPoint x: 602, startPoint y: 197, endPoint x: 602, endPoint y: 202, distance: 5.1
click at [602, 197] on select "Choose an option... Pending Applied Excluded (Questions) Excluded (Expired) Exc…" at bounding box center [586, 201] width 73 height 14
click at [550, 194] on select "Choose an option... Pending Applied Excluded (Questions) Excluded (Expired) Exc…" at bounding box center [586, 201] width 73 height 14
click at [331, 198] on div "coupa" at bounding box center [333, 202] width 55 height 8
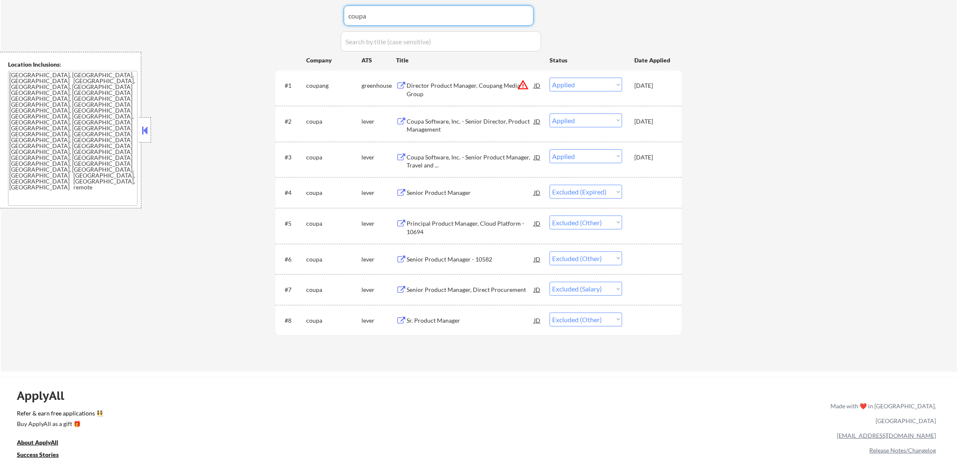
drag, startPoint x: 402, startPoint y: 15, endPoint x: 305, endPoint y: -1, distance: 97.9
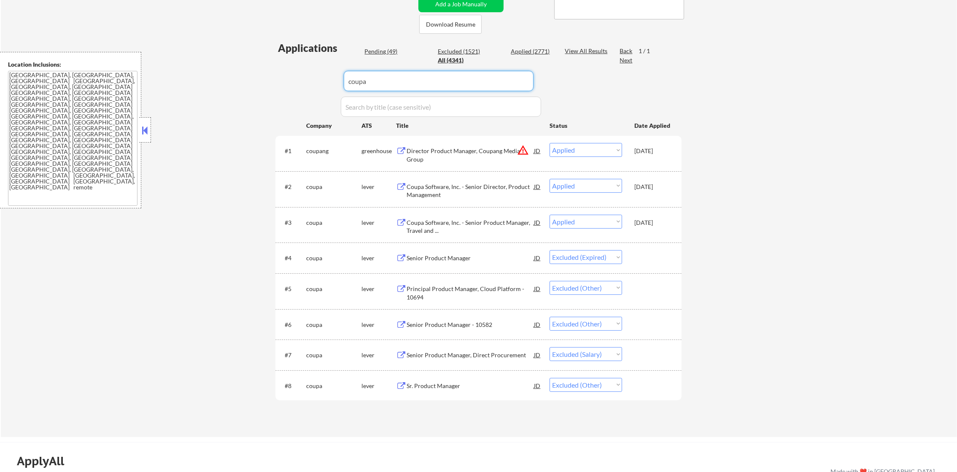
paste input "filevine"
click at [256, 89] on div "← Return to /applysquad Mailslurp Inbox Job Search Builder [PERSON_NAME] User E…" at bounding box center [479, 139] width 956 height 595
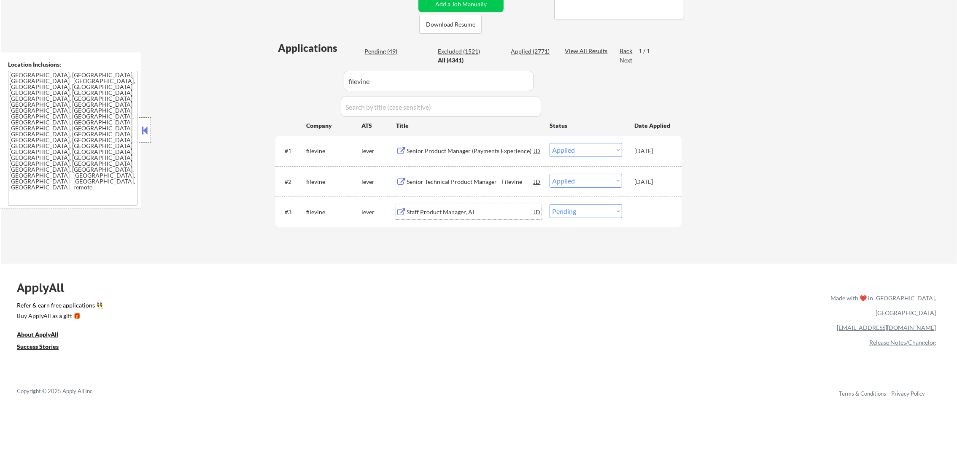
click at [476, 208] on div "Staff Product Manager, AI" at bounding box center [470, 212] width 127 height 8
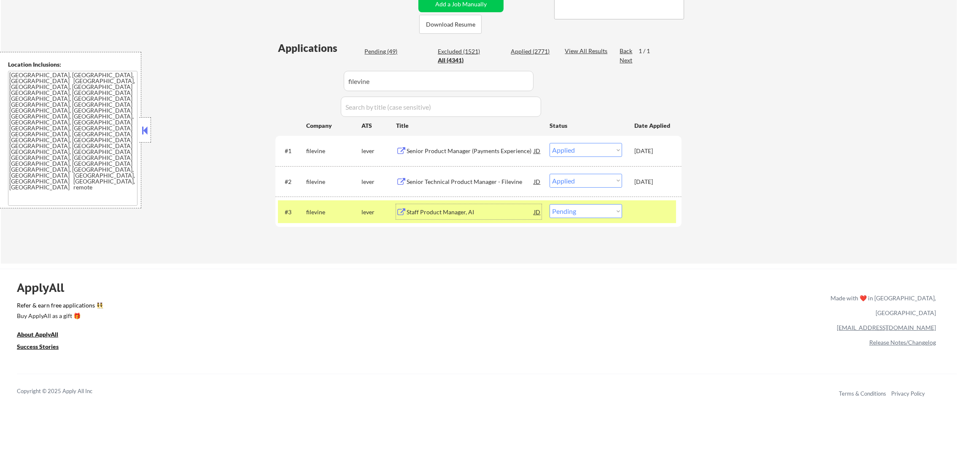
click at [563, 209] on select "Choose an option... Pending Applied Excluded (Questions) Excluded (Expired) Exc…" at bounding box center [586, 211] width 73 height 14
click at [550, 204] on select "Choose an option... Pending Applied Excluded (Questions) Excluded (Expired) Exc…" at bounding box center [586, 211] width 73 height 14
click at [332, 216] on div "filevine" at bounding box center [333, 212] width 55 height 8
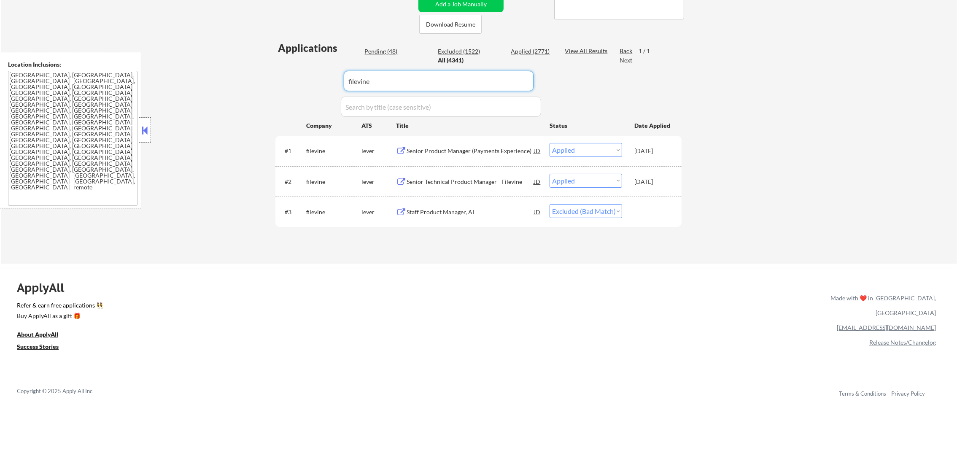
drag, startPoint x: 378, startPoint y: 74, endPoint x: 313, endPoint y: 70, distance: 65.5
click at [316, 71] on div "Applications Pending (48) Excluded (1522) Applied (2771) All (4341) View All Re…" at bounding box center [478, 144] width 406 height 207
paste input "luxurypresence"
click at [295, 67] on div "Applications Pending (48) Excluded (1522) Applied (2771) All (4341) View All Re…" at bounding box center [478, 144] width 406 height 207
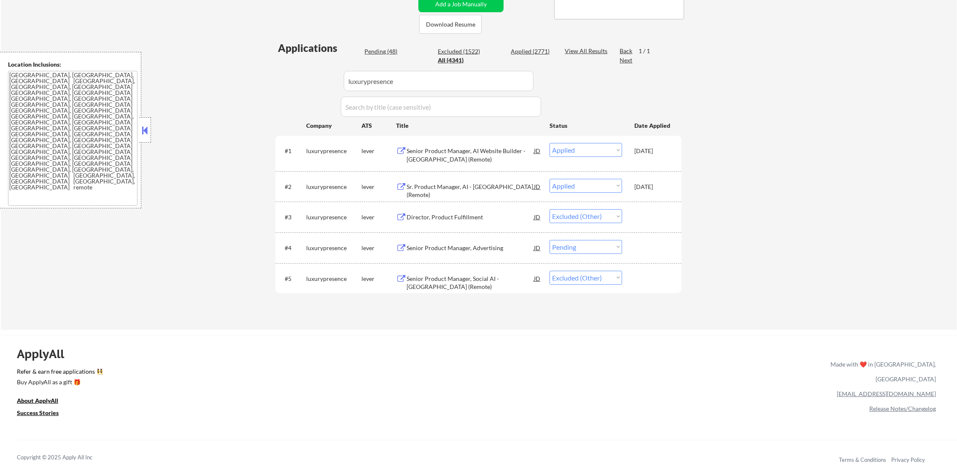
drag, startPoint x: 571, startPoint y: 249, endPoint x: 572, endPoint y: 254, distance: 4.9
click at [571, 250] on select "Choose an option... Pending Applied Excluded (Questions) Excluded (Expired) Exc…" at bounding box center [586, 247] width 73 height 14
click at [550, 240] on select "Choose an option... Pending Applied Excluded (Questions) Excluded (Expired) Exc…" at bounding box center [586, 247] width 73 height 14
paste input "redoxengine"
drag, startPoint x: 416, startPoint y: 86, endPoint x: 290, endPoint y: 79, distance: 126.7
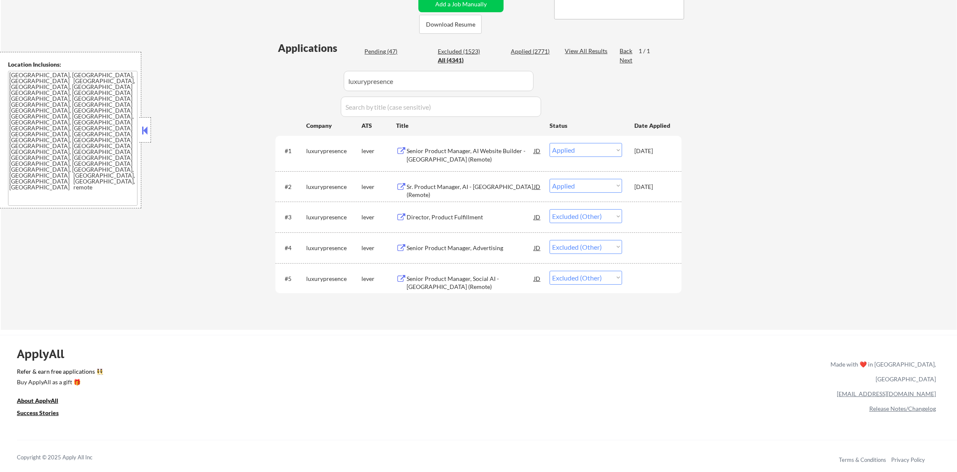
click at [290, 79] on div "Applications Pending (47) Excluded (1523) Applied (2771) All (4341) View All Re…" at bounding box center [478, 177] width 406 height 273
click at [288, 79] on div "Applications Pending (47) Excluded (1523) Applied (2771) All (4341) View All Re…" at bounding box center [478, 177] width 406 height 273
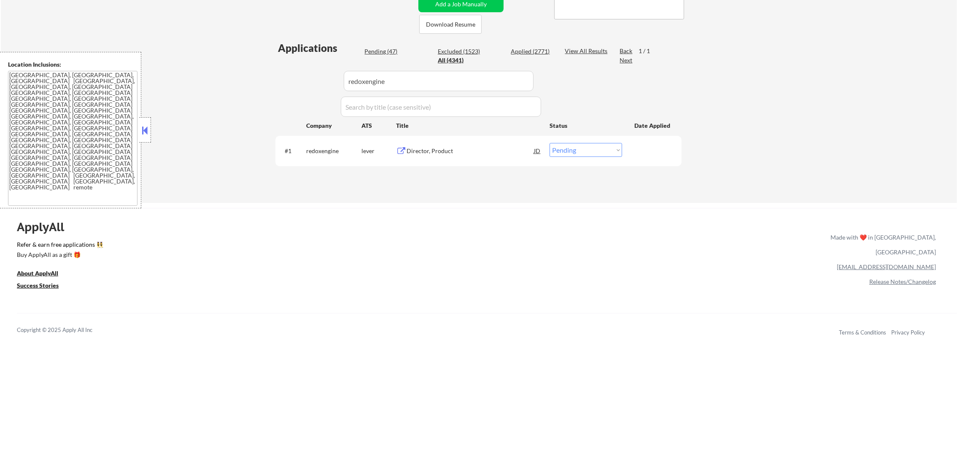
click at [434, 149] on div "Director, Product" at bounding box center [470, 151] width 127 height 8
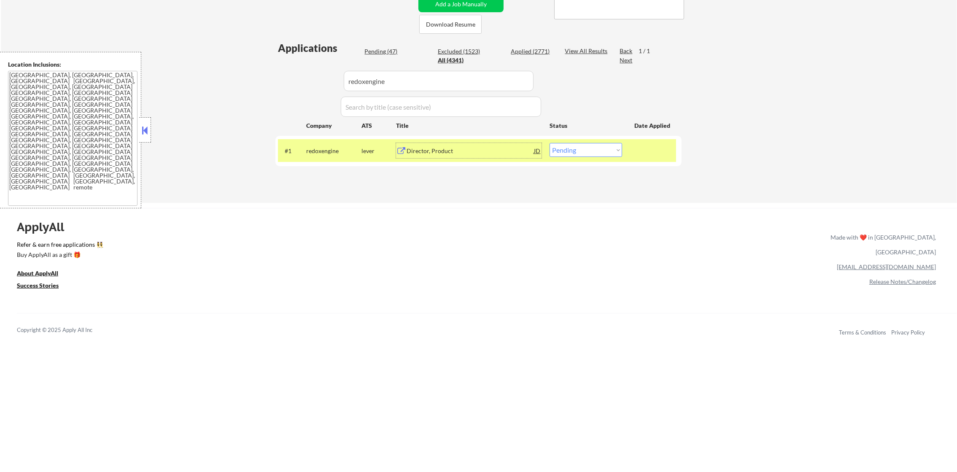
click at [582, 149] on select "Choose an option... Pending Applied Excluded (Questions) Excluded (Expired) Exc…" at bounding box center [586, 150] width 73 height 14
click at [550, 143] on select "Choose an option... Pending Applied Excluded (Questions) Excluded (Expired) Exc…" at bounding box center [586, 150] width 73 height 14
click at [326, 154] on div "redoxengine" at bounding box center [333, 151] width 55 height 8
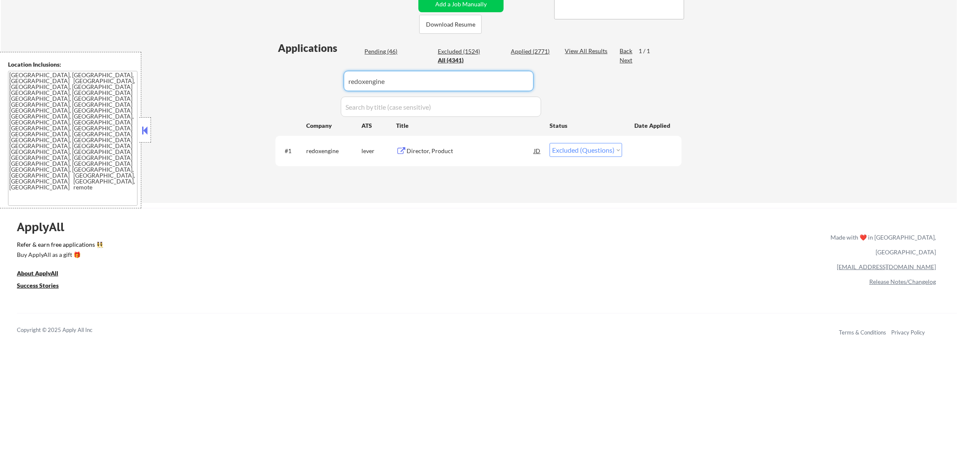
paste input "hackerone"
drag, startPoint x: 403, startPoint y: 84, endPoint x: 290, endPoint y: 86, distance: 112.7
click at [290, 86] on div "Applications Pending (46) Excluded (1524) Applied (2771) All (4341) View All Re…" at bounding box center [478, 114] width 406 height 146
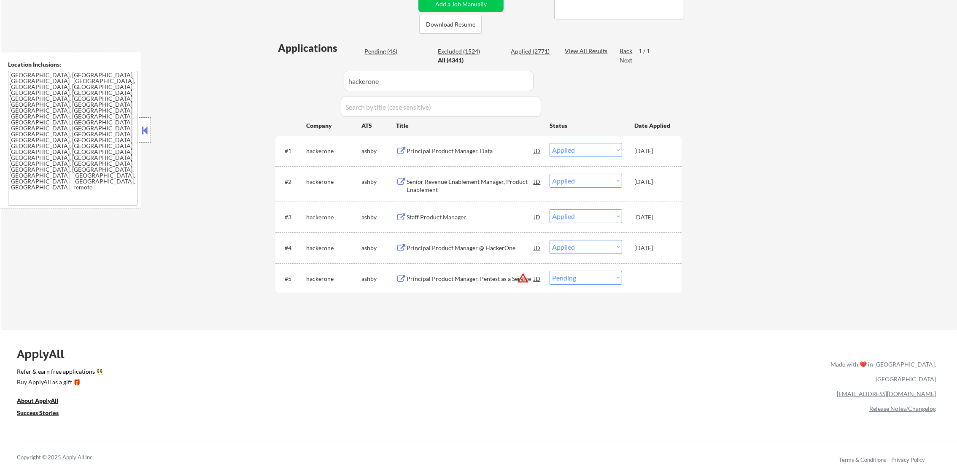
click at [577, 275] on select "Choose an option... Pending Applied Excluded (Questions) Excluded (Expired) Exc…" at bounding box center [586, 278] width 73 height 14
click at [550, 271] on select "Choose an option... Pending Applied Excluded (Questions) Excluded (Expired) Exc…" at bounding box center [586, 278] width 73 height 14
paste input "pingidentity"
drag, startPoint x: 403, startPoint y: 78, endPoint x: 272, endPoint y: 67, distance: 132.0
click at [290, 70] on div "Applications Pending (45) Excluded (1525) Applied (2771) All (4341) View All Re…" at bounding box center [478, 177] width 406 height 273
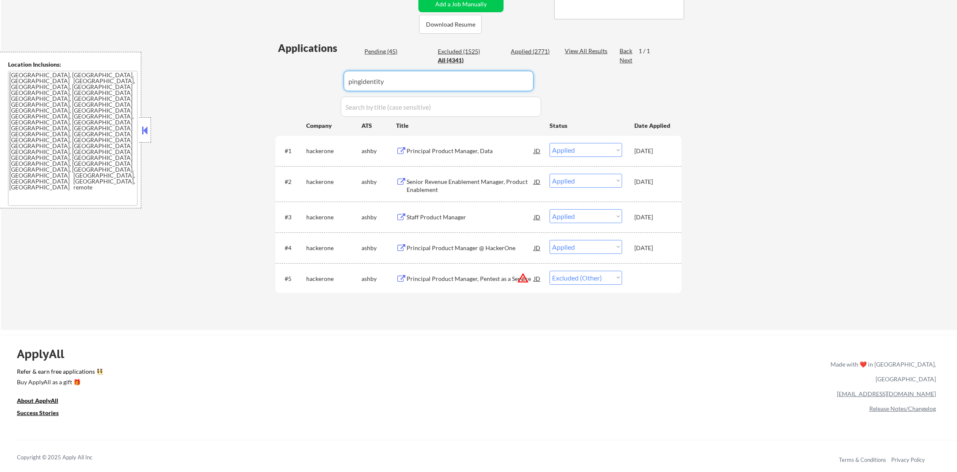
click at [270, 67] on div "← Return to /applysquad Mailslurp Inbox Job Search Builder [PERSON_NAME] User E…" at bounding box center [478, 82] width 421 height 481
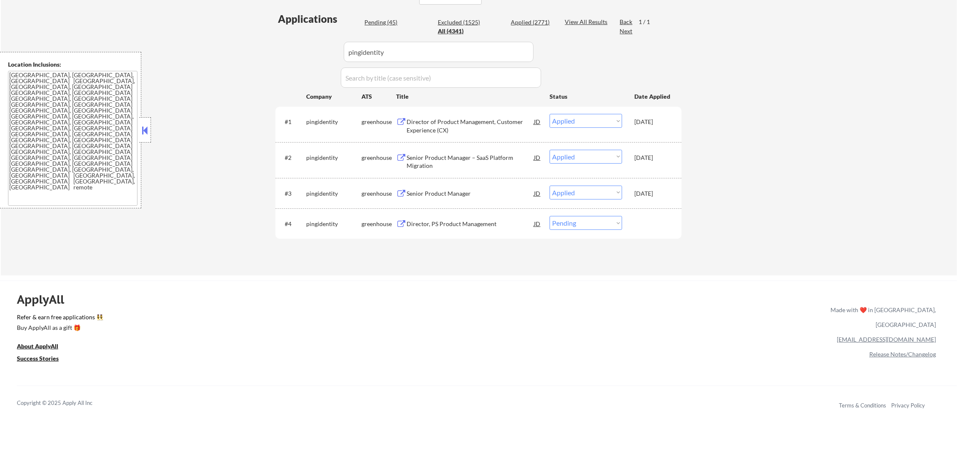
scroll to position [234, 0]
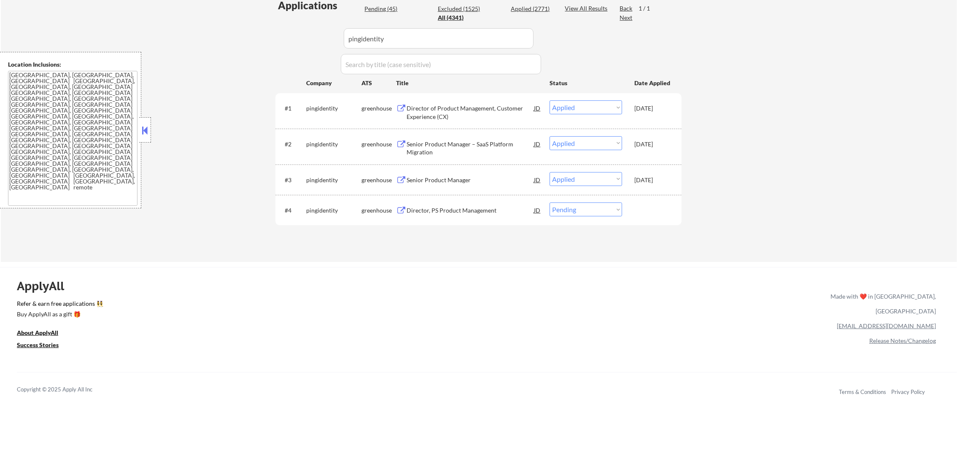
click at [566, 212] on select "Choose an option... Pending Applied Excluded (Questions) Excluded (Expired) Exc…" at bounding box center [586, 209] width 73 height 14
click at [550, 202] on select "Choose an option... Pending Applied Excluded (Questions) Excluded (Expired) Exc…" at bounding box center [586, 209] width 73 height 14
drag, startPoint x: 274, startPoint y: 23, endPoint x: 267, endPoint y: 22, distance: 7.7
click at [273, 23] on div "← Return to /applysquad Mailslurp Inbox Job Search Builder [PERSON_NAME] User E…" at bounding box center [478, 28] width 421 height 456
paste input "pindropsecurity"
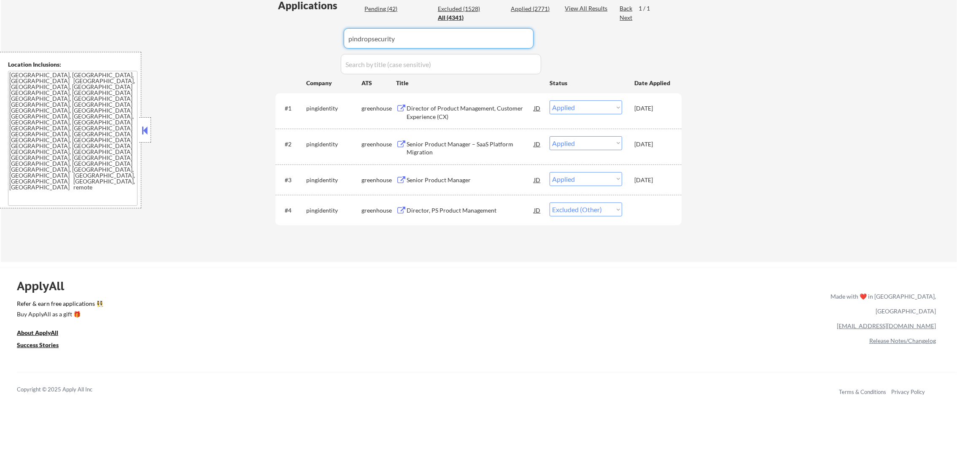
click at [266, 22] on div "← Return to /applysquad Mailslurp Inbox Job Search Builder [PERSON_NAME] User E…" at bounding box center [479, 31] width 956 height 462
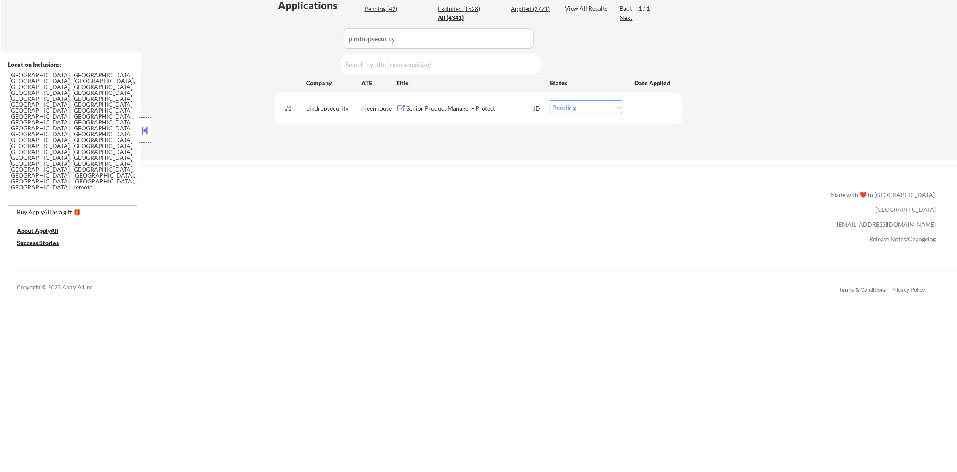
click at [471, 109] on div "Senior Product Manager - Protect" at bounding box center [470, 108] width 127 height 8
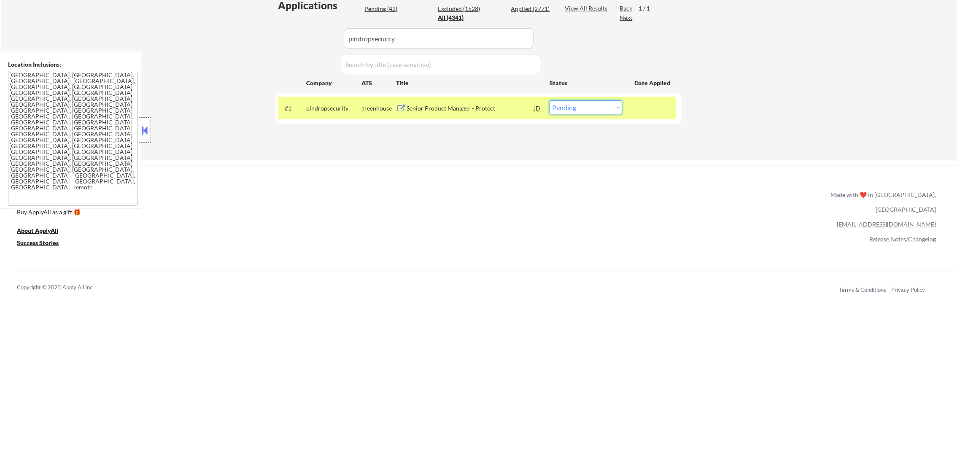
click at [561, 105] on select "Choose an option... Pending Applied Excluded (Questions) Excluded (Expired) Exc…" at bounding box center [586, 107] width 73 height 14
click at [550, 100] on select "Choose an option... Pending Applied Excluded (Questions) Excluded (Expired) Exc…" at bounding box center [586, 107] width 73 height 14
click at [327, 114] on div "pindropsecurity" at bounding box center [333, 107] width 55 height 15
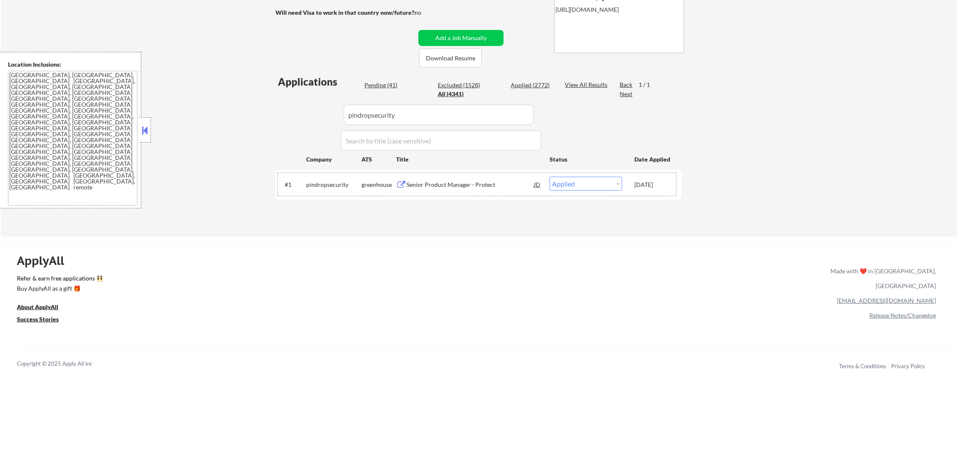
scroll to position [150, 0]
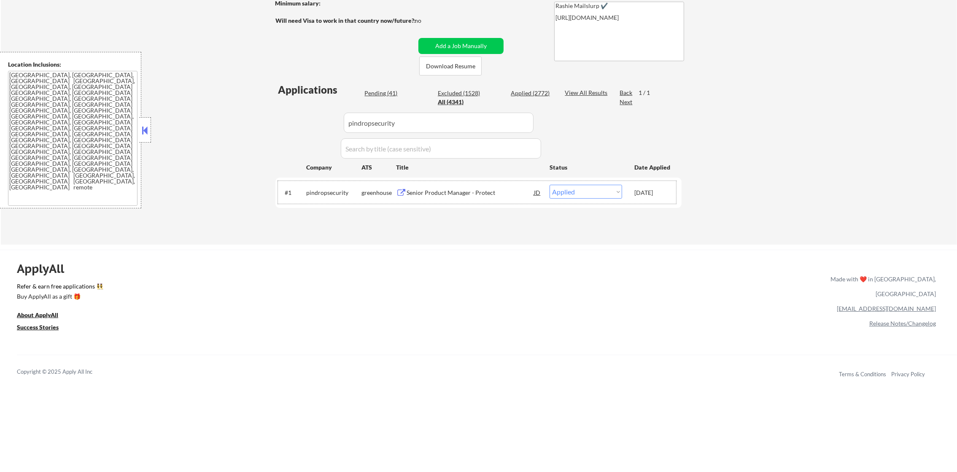
click at [310, 196] on div "pindropsecurity" at bounding box center [333, 193] width 55 height 8
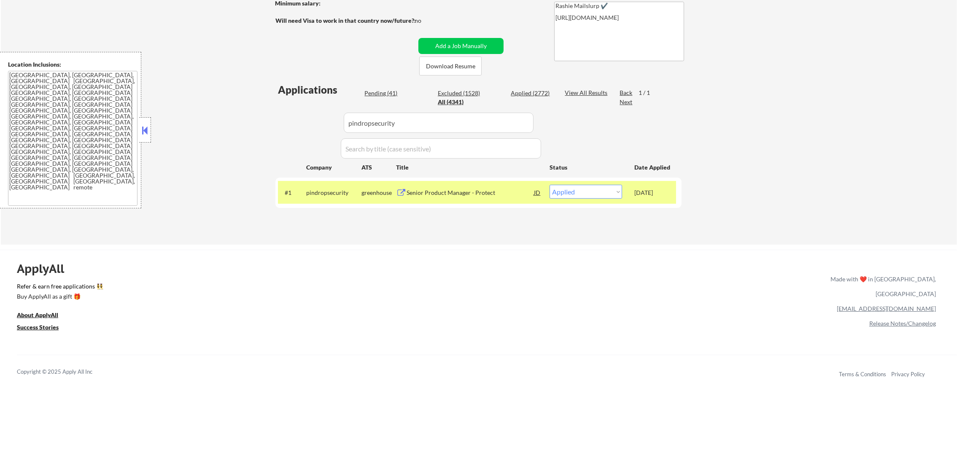
click at [312, 193] on div "pindropsecurity" at bounding box center [333, 193] width 55 height 8
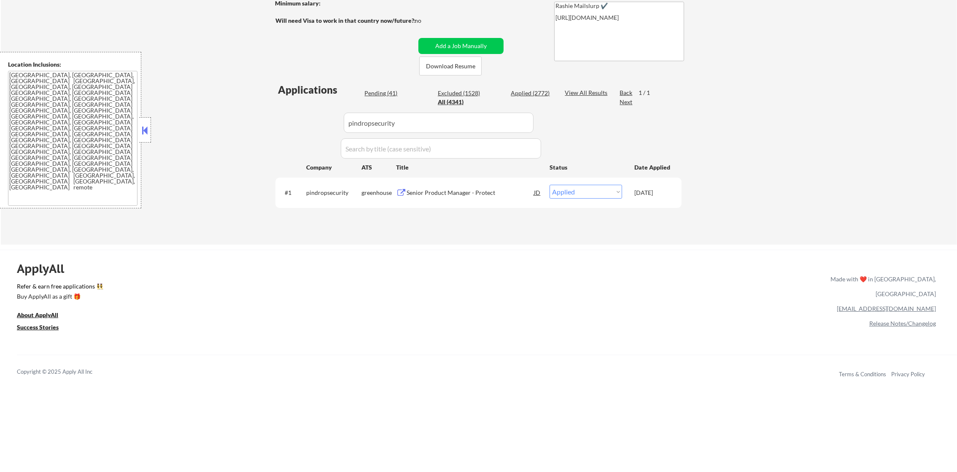
click at [224, 158] on div "← Return to /applysquad Mailslurp Inbox Job Search Builder [PERSON_NAME] User E…" at bounding box center [479, 64] width 956 height 361
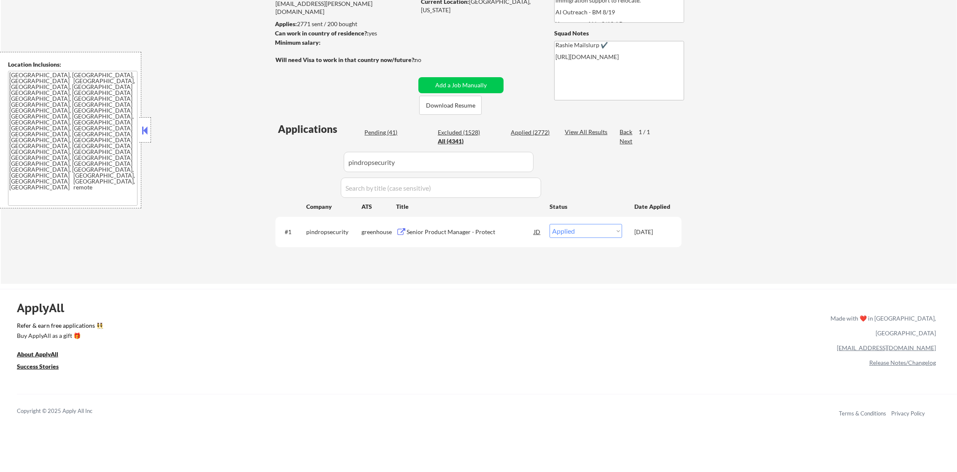
scroll to position [108, 0]
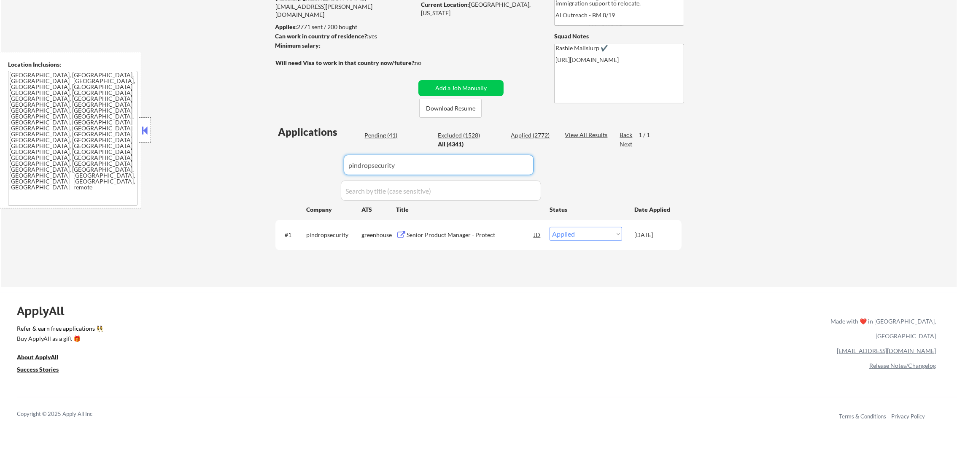
drag, startPoint x: 444, startPoint y: 159, endPoint x: 310, endPoint y: 130, distance: 136.8
click at [313, 160] on div "Applications Pending (41) Excluded (1528) Applied (2772) All (4341) View All Re…" at bounding box center [478, 198] width 406 height 146
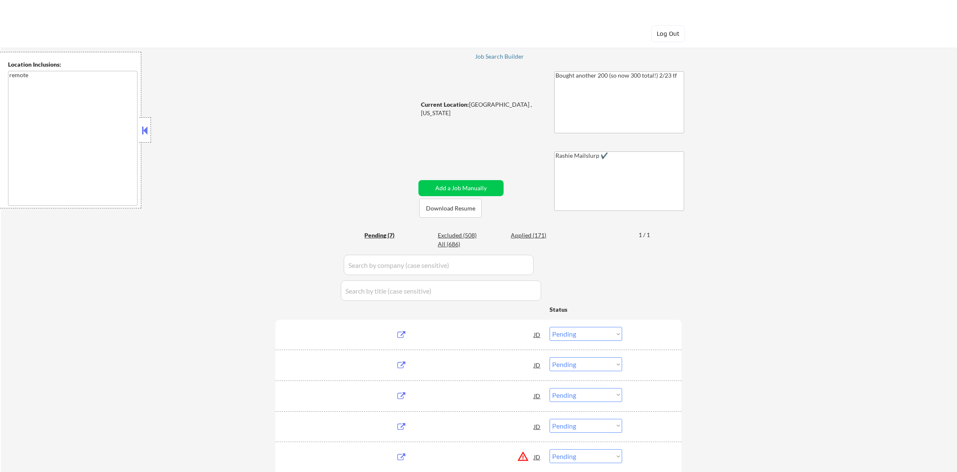
select select ""pending""
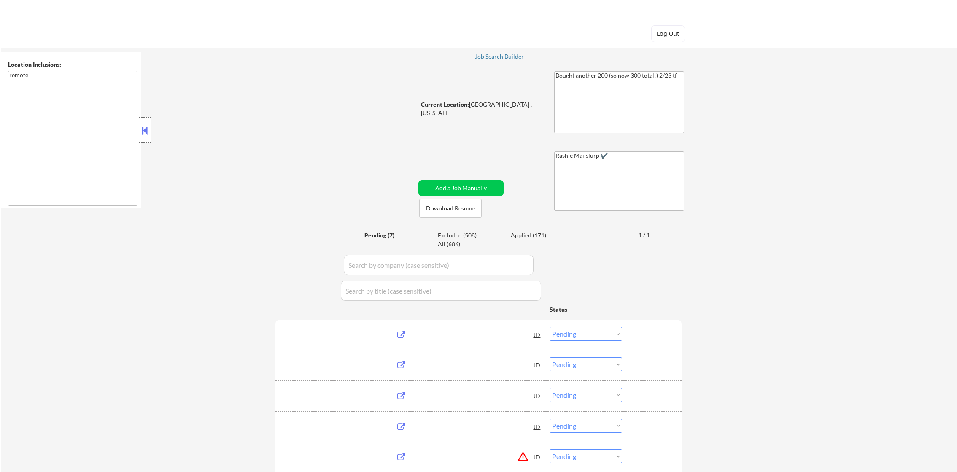
select select ""pending""
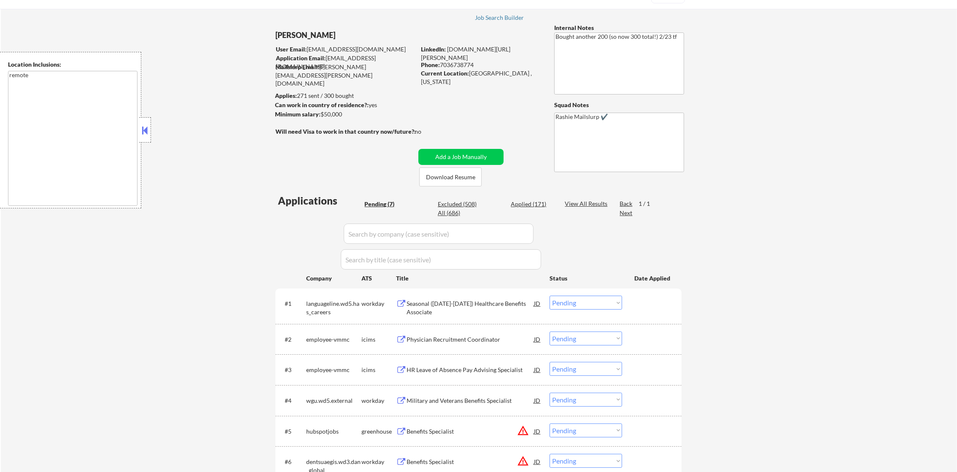
scroll to position [148, 0]
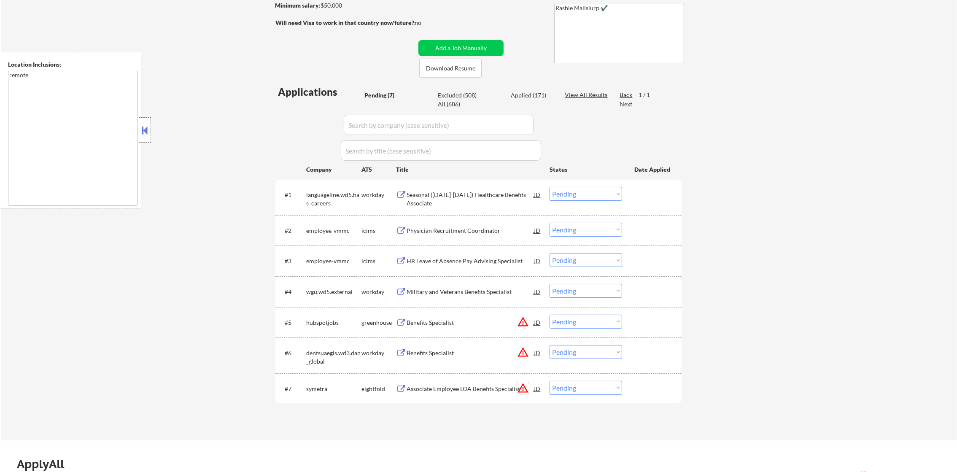
click at [521, 387] on button "warning_amber" at bounding box center [523, 388] width 12 height 12
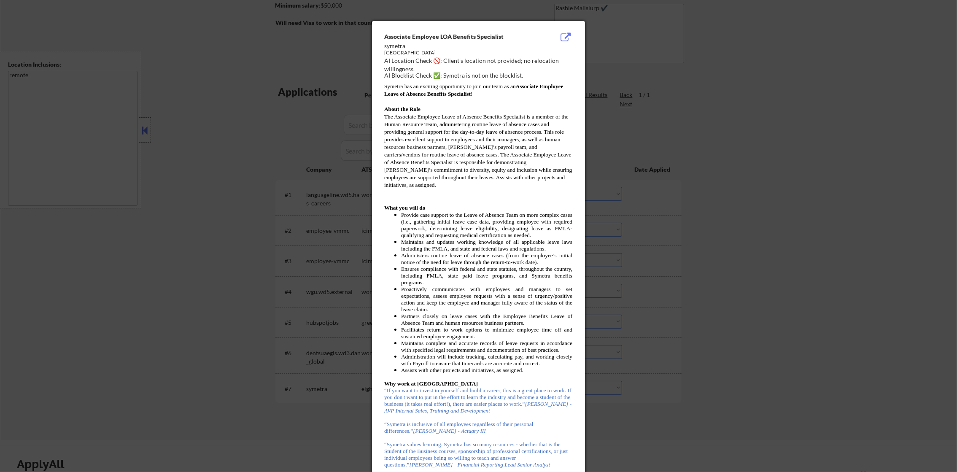
click at [722, 279] on div at bounding box center [478, 236] width 957 height 472
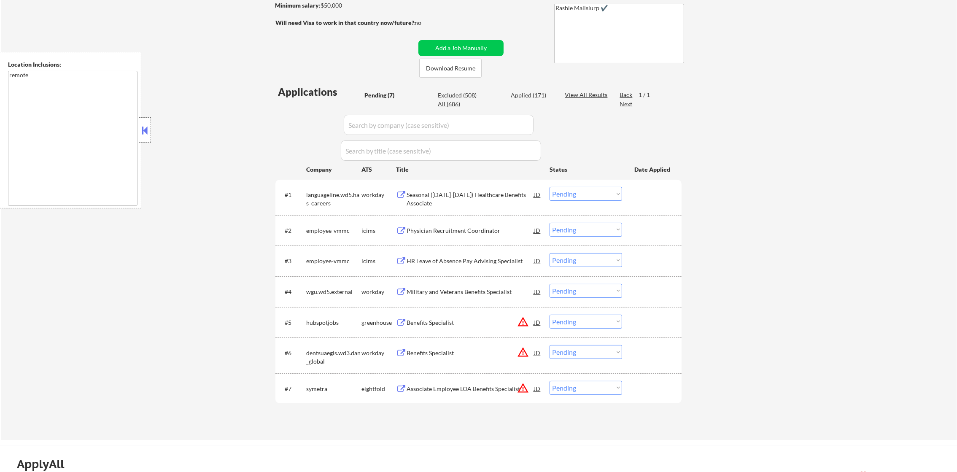
click at [523, 355] on button "warning_amber" at bounding box center [523, 352] width 12 height 12
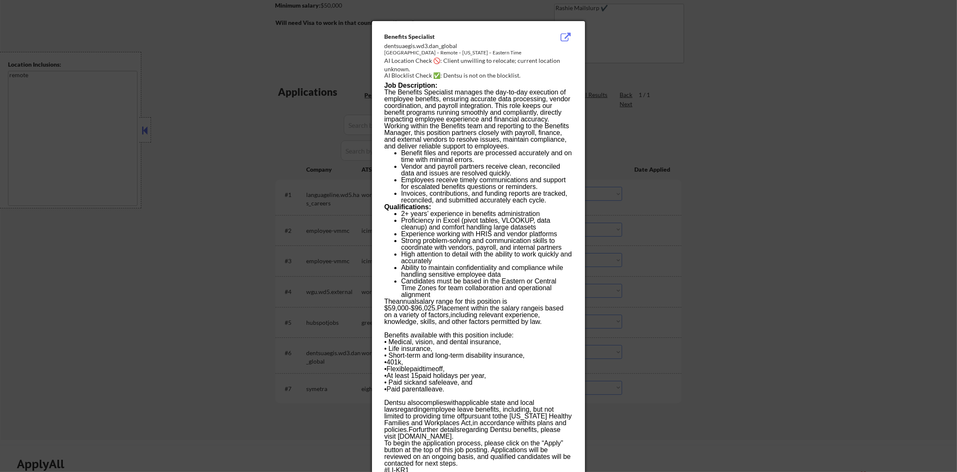
click at [774, 344] on div at bounding box center [478, 236] width 957 height 472
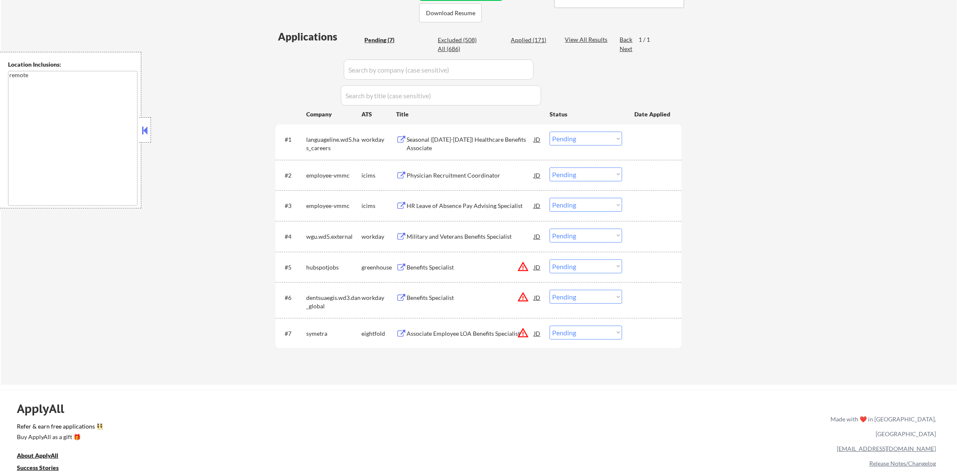
scroll to position [211, 0]
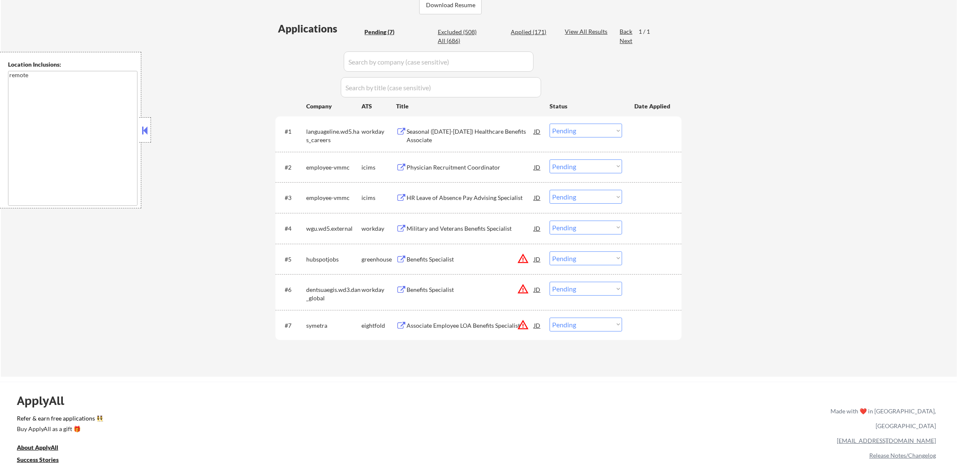
click at [472, 136] on div "Seasonal (October-December 2025) Healthcare Benefits Associate" at bounding box center [470, 135] width 127 height 16
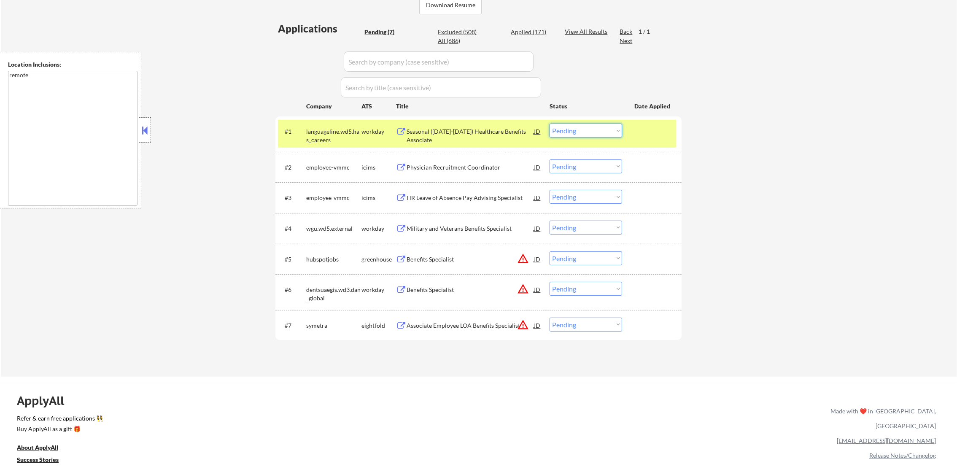
click at [588, 124] on select "Choose an option... Pending Applied Excluded (Questions) Excluded (Expired) Exc…" at bounding box center [586, 131] width 73 height 14
click at [550, 124] on select "Choose an option... Pending Applied Excluded (Questions) Excluded (Expired) Exc…" at bounding box center [586, 131] width 73 height 14
click at [328, 137] on div "languageline.wd5.has_careers" at bounding box center [333, 135] width 55 height 16
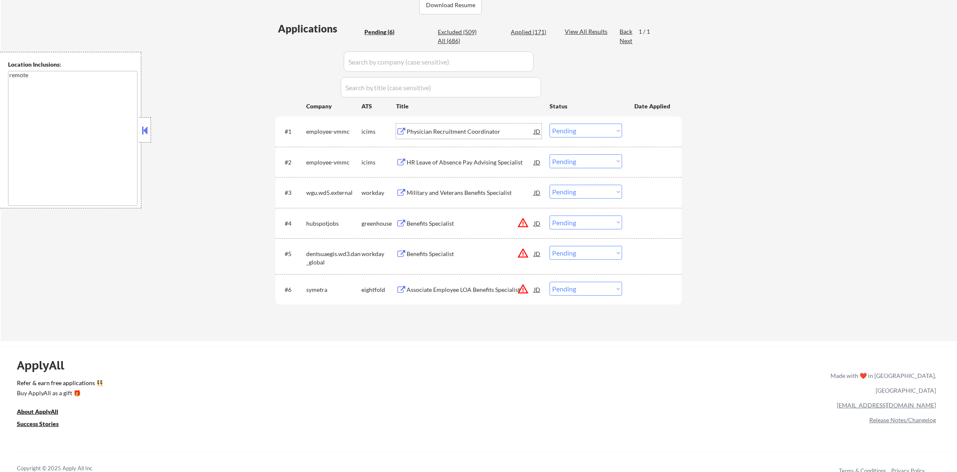
click at [429, 134] on div "Physician Recruitment Coordinator" at bounding box center [470, 131] width 127 height 8
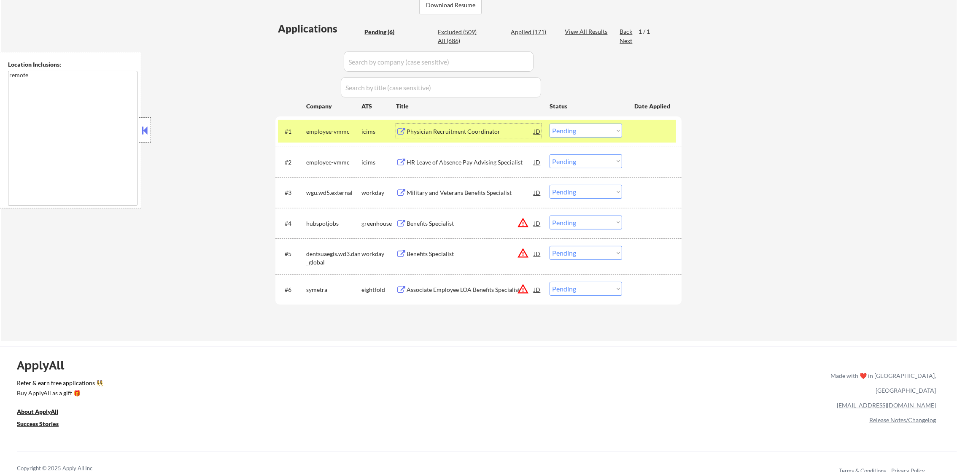
scroll to position [0, 0]
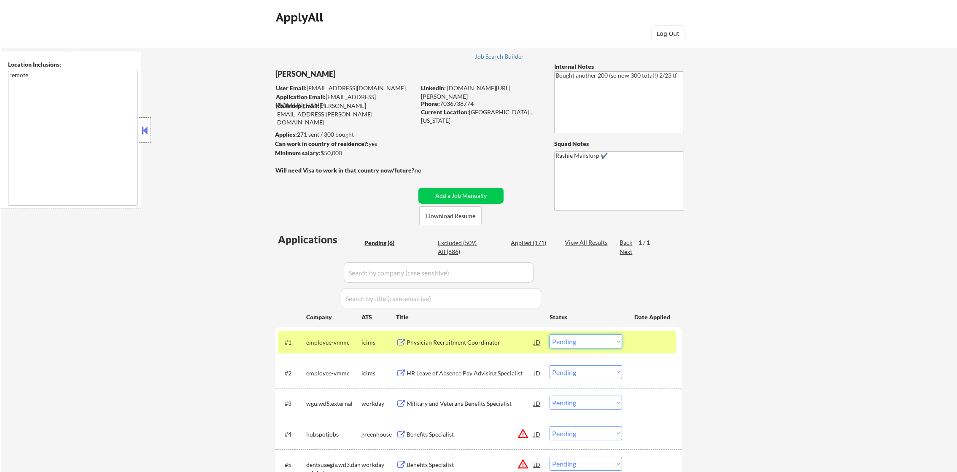
click at [592, 342] on select "Choose an option... Pending Applied Excluded (Questions) Excluded (Expired) Exc…" at bounding box center [586, 342] width 73 height 14
click at [550, 335] on select "Choose an option... Pending Applied Excluded (Questions) Excluded (Expired) Exc…" at bounding box center [586, 342] width 73 height 14
click at [340, 337] on div "#1 employee-vmmc icims Physician Recruitment Coordinator JD Choose an option...…" at bounding box center [477, 342] width 398 height 23
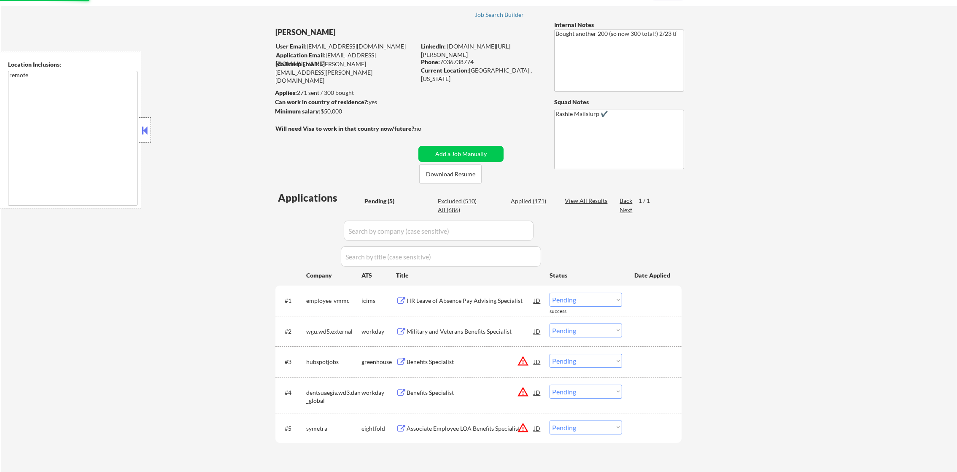
scroll to position [148, 0]
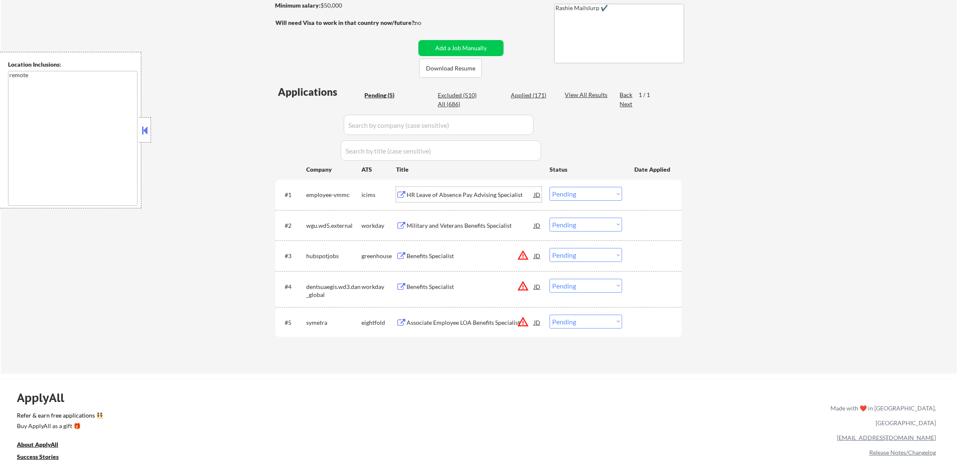
click at [496, 187] on div "HR Leave of Absence Pay Advising Specialist" at bounding box center [470, 194] width 127 height 15
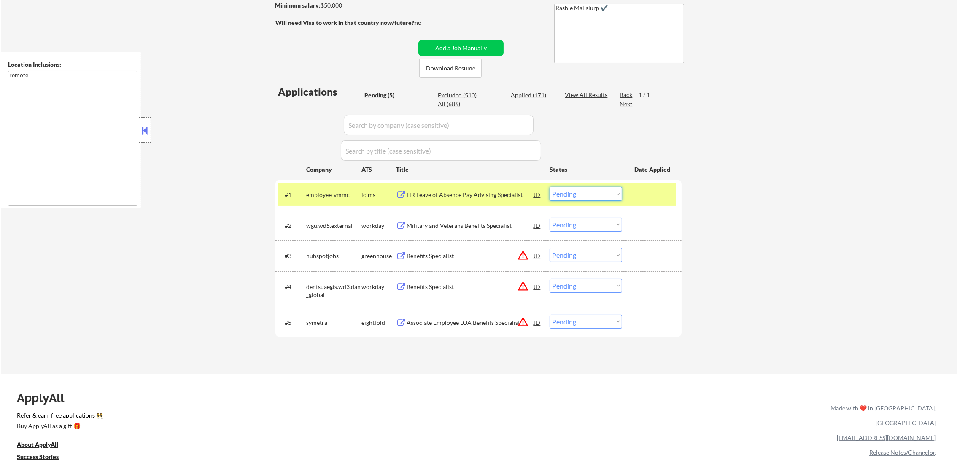
click at [616, 193] on select "Choose an option... Pending Applied Excluded (Questions) Excluded (Expired) Exc…" at bounding box center [586, 194] width 73 height 14
click at [550, 187] on select "Choose an option... Pending Applied Excluded (Questions) Excluded (Expired) Exc…" at bounding box center [586, 194] width 73 height 14
click at [317, 189] on div "employee-vmmc" at bounding box center [333, 194] width 55 height 15
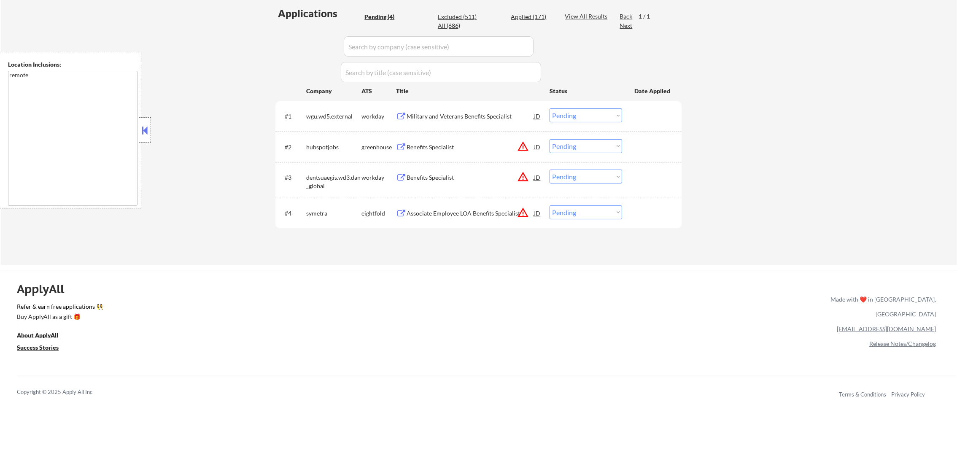
scroll to position [232, 0]
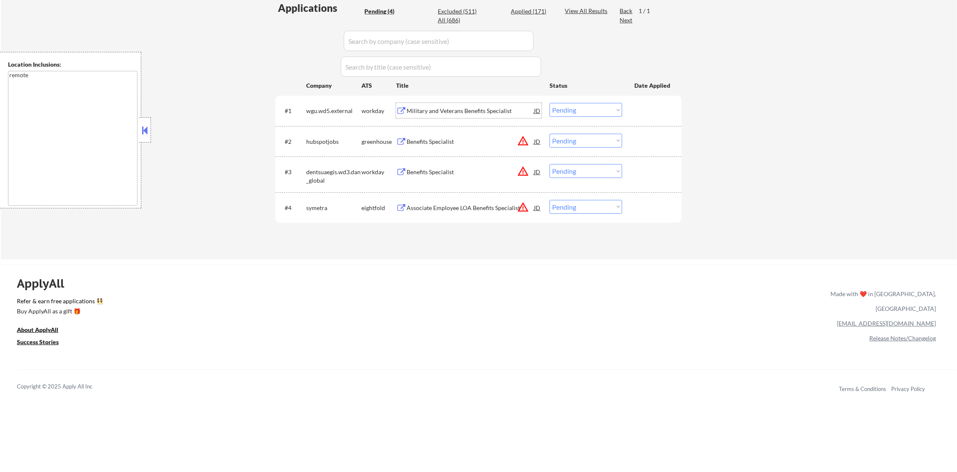
click at [461, 107] on div "Military and Veterans Benefits Specialist" at bounding box center [470, 111] width 127 height 8
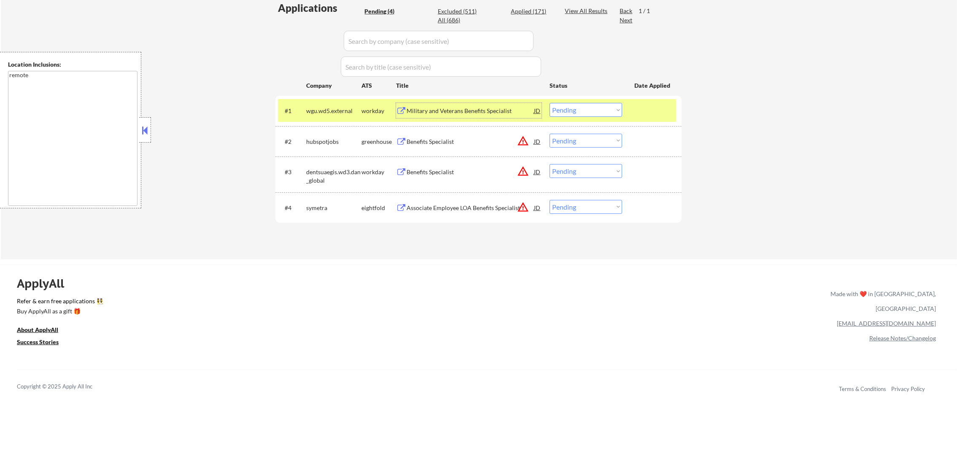
click at [561, 114] on select "Choose an option... Pending Applied Excluded (Questions) Excluded (Expired) Exc…" at bounding box center [586, 110] width 73 height 14
click at [550, 103] on select "Choose an option... Pending Applied Excluded (Questions) Excluded (Expired) Exc…" at bounding box center [586, 110] width 73 height 14
click at [333, 107] on div "wgu.wd5.external" at bounding box center [333, 111] width 55 height 8
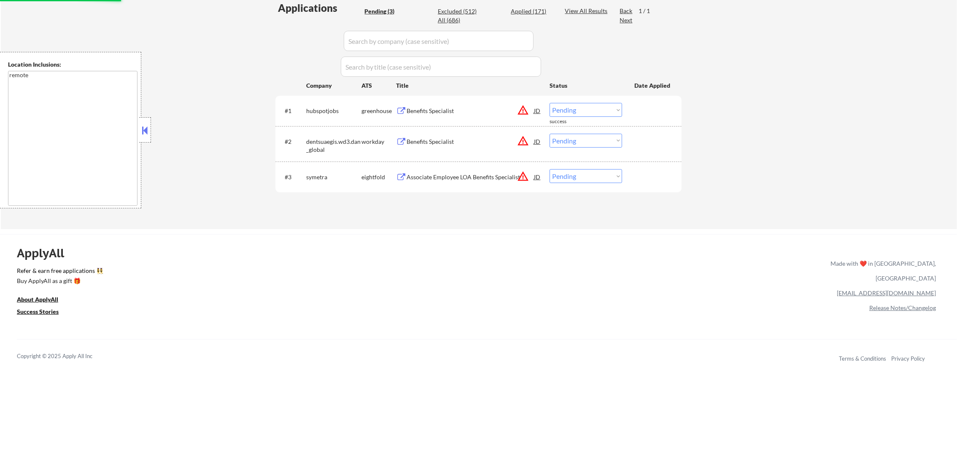
click at [525, 111] on button "warning_amber" at bounding box center [523, 110] width 12 height 12
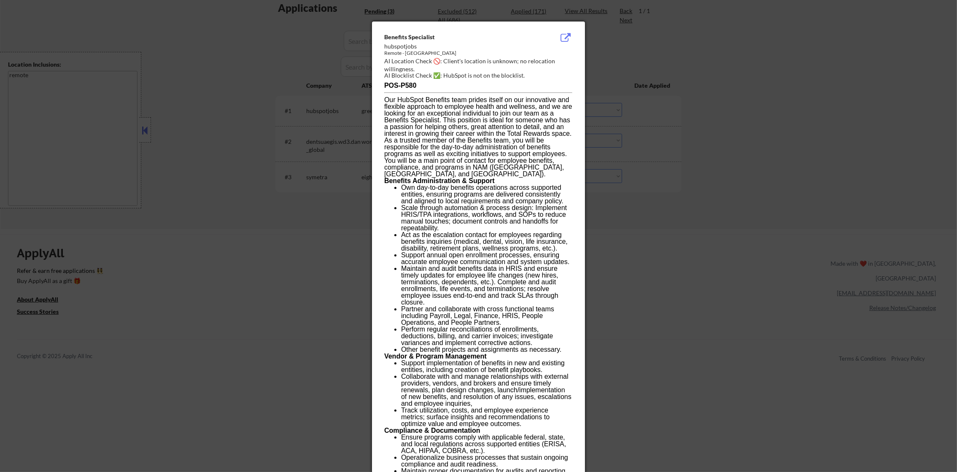
click at [713, 105] on div at bounding box center [478, 236] width 957 height 472
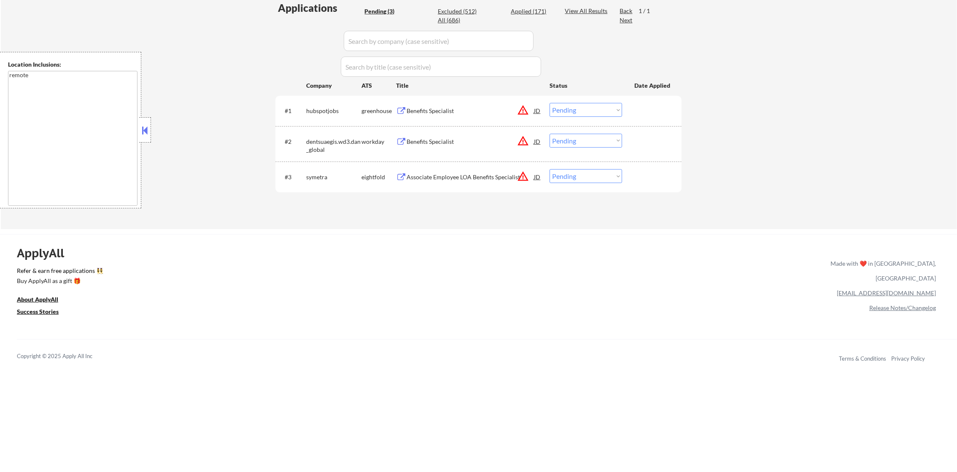
click at [465, 94] on div "Applications Pending (3) Excluded (512) Applied (171) All (686) View All Result…" at bounding box center [478, 107] width 406 height 212
click at [461, 101] on div "#1 hubspotjobs greenhouse Benefits Specialist JD warning_amber Choose an option…" at bounding box center [477, 110] width 398 height 23
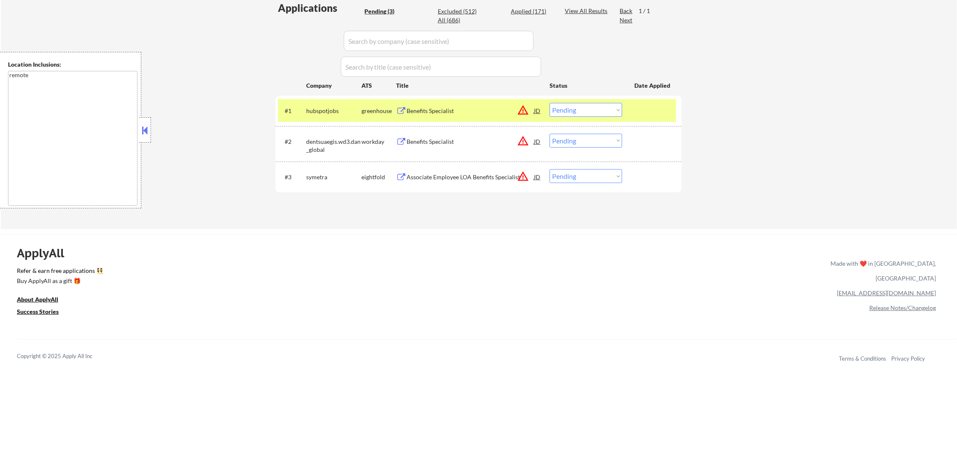
click at [456, 107] on div "Benefits Specialist" at bounding box center [470, 111] width 127 height 8
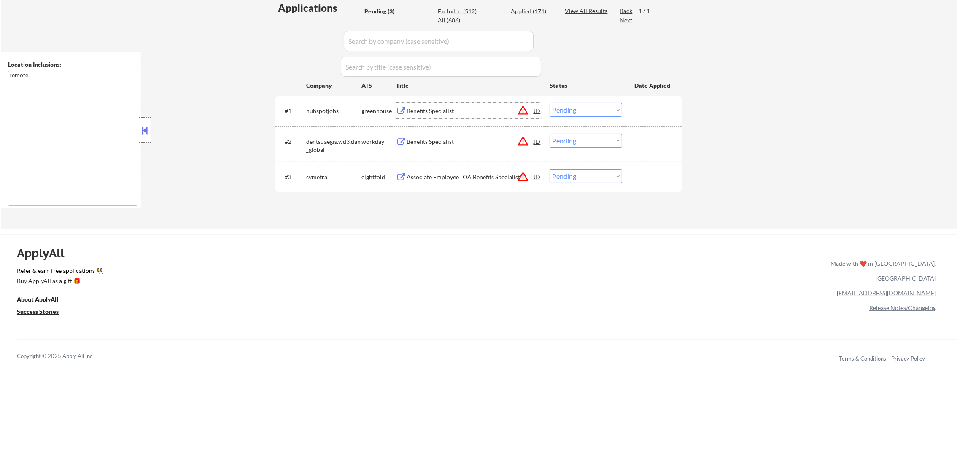
click at [320, 107] on div "hubspotjobs" at bounding box center [333, 111] width 55 height 8
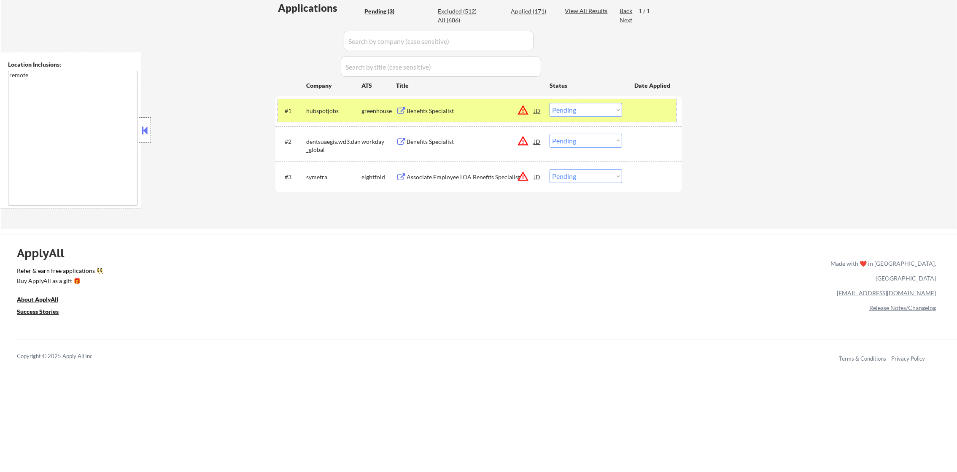
click at [596, 114] on select "Choose an option... Pending Applied Excluded (Questions) Excluded (Expired) Exc…" at bounding box center [586, 110] width 73 height 14
click at [550, 103] on select "Choose an option... Pending Applied Excluded (Questions) Excluded (Expired) Exc…" at bounding box center [586, 110] width 73 height 14
click at [316, 107] on div "hubspotjobs" at bounding box center [333, 111] width 55 height 8
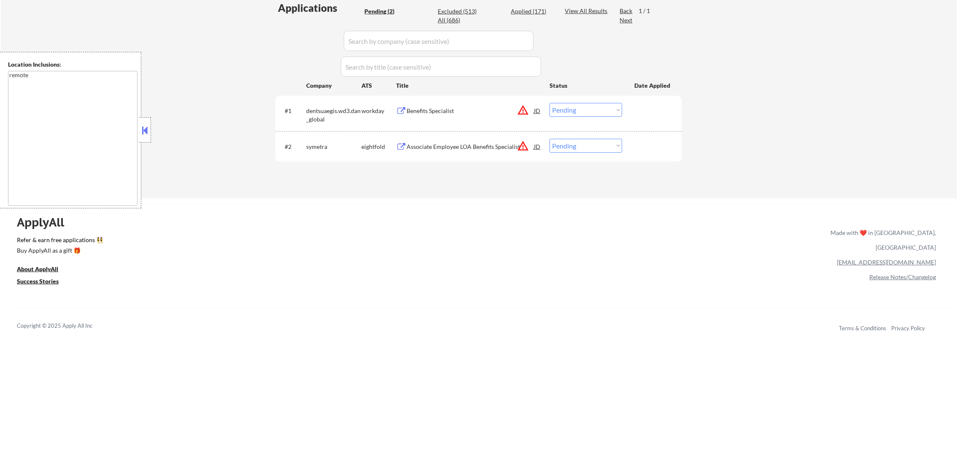
click at [466, 108] on div "Benefits Specialist" at bounding box center [470, 111] width 127 height 8
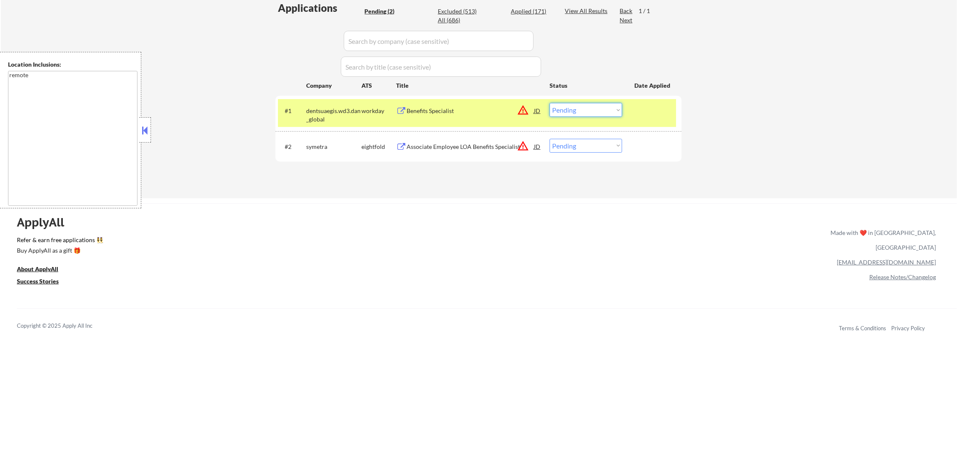
click at [587, 103] on select "Choose an option... Pending Applied Excluded (Questions) Excluded (Expired) Exc…" at bounding box center [586, 110] width 73 height 14
click at [550, 103] on select "Choose an option... Pending Applied Excluded (Questions) Excluded (Expired) Exc…" at bounding box center [586, 110] width 73 height 14
click at [341, 121] on div "dentsuaegis.wd3.dan_global" at bounding box center [333, 115] width 55 height 16
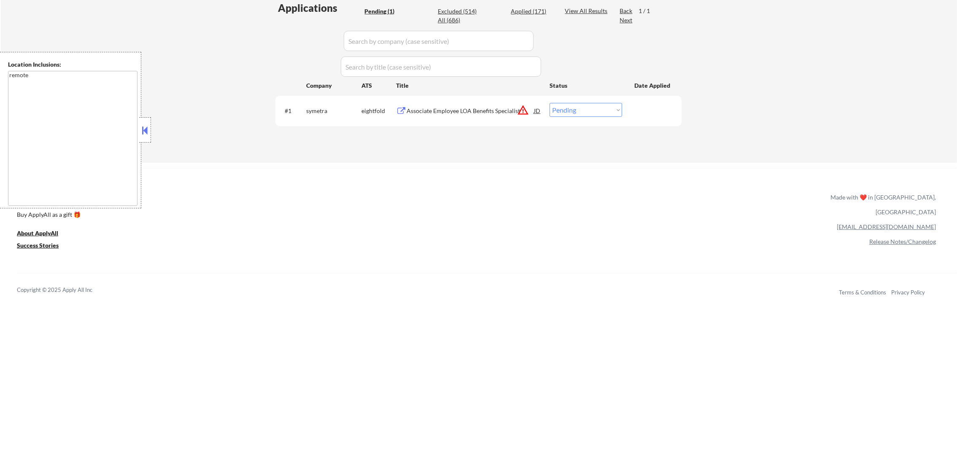
click at [488, 107] on div "Associate Employee LOA Benefits Specialist" at bounding box center [470, 111] width 127 height 8
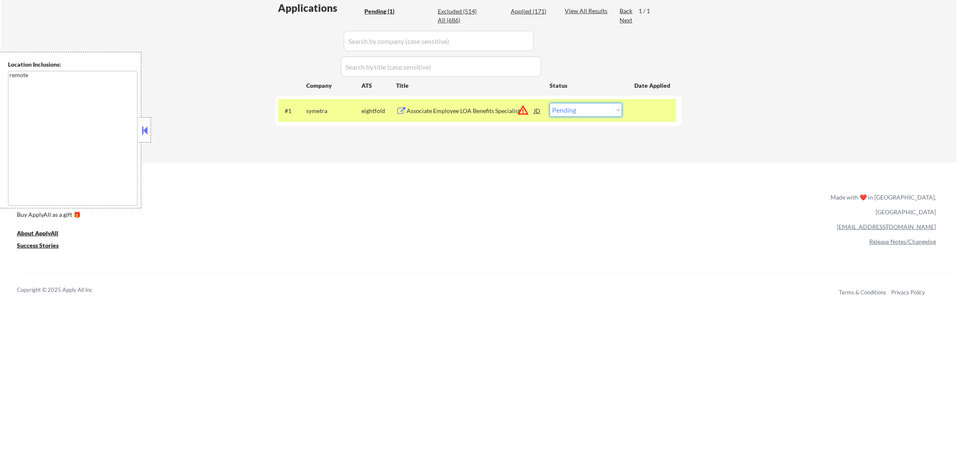
click at [566, 110] on select "Choose an option... Pending Applied Excluded (Questions) Excluded (Expired) Exc…" at bounding box center [586, 110] width 73 height 14
select select ""excluded__other_""
click at [550, 103] on select "Choose an option... Pending Applied Excluded (Questions) Excluded (Expired) Exc…" at bounding box center [586, 110] width 73 height 14
click at [313, 109] on div "Applications Pending (1) Excluded (514) Applied (171) All (686) View All Result…" at bounding box center [478, 74] width 406 height 146
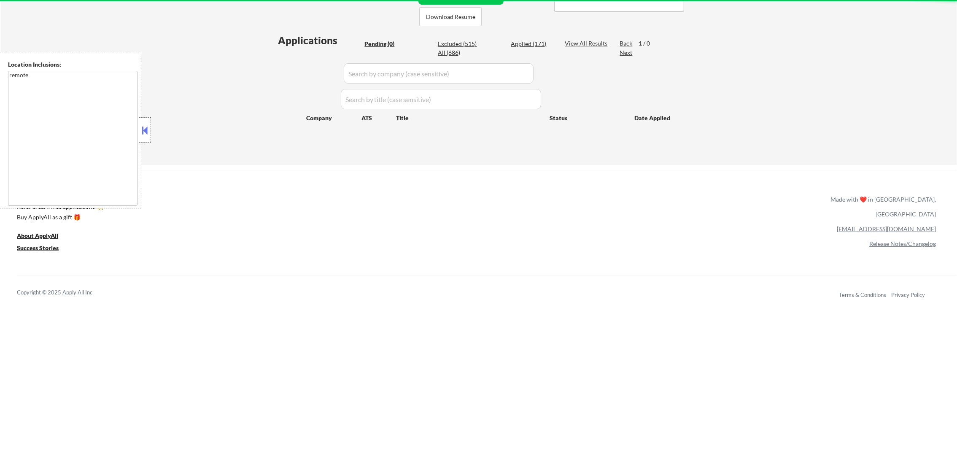
scroll to position [168, 0]
